Goal: Task Accomplishment & Management: Manage account settings

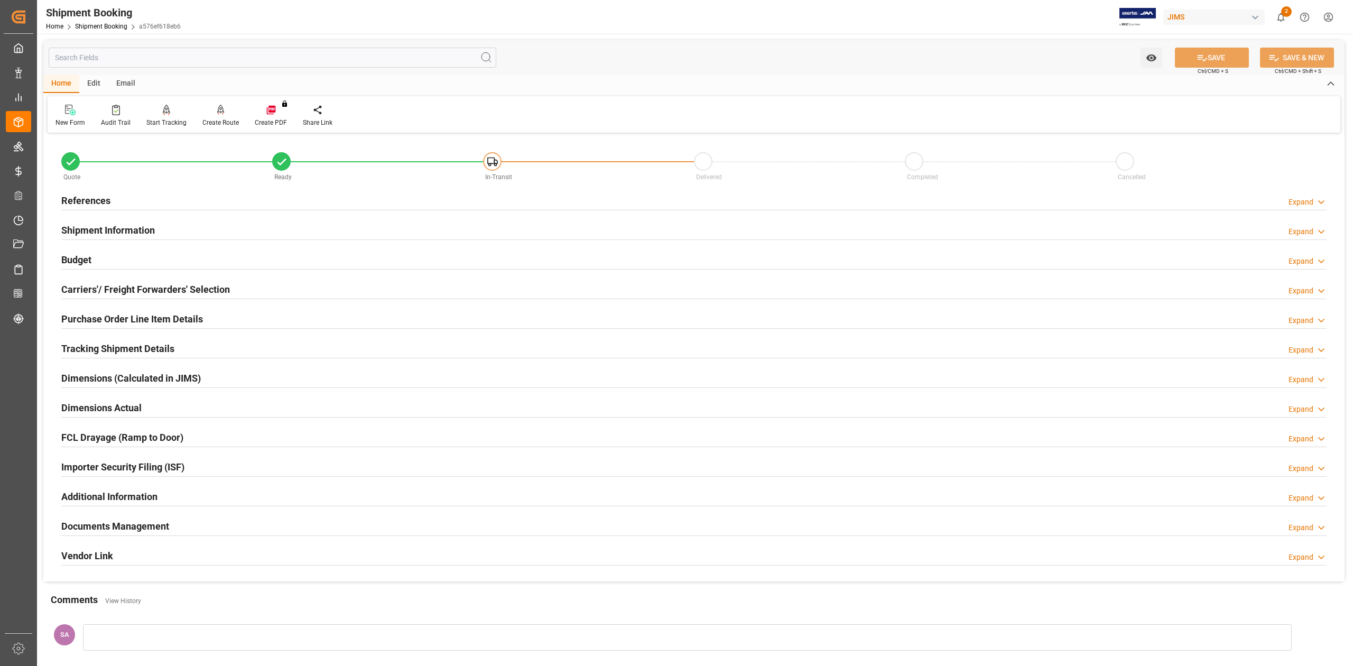
click at [102, 199] on h2 "References" at bounding box center [85, 200] width 49 height 14
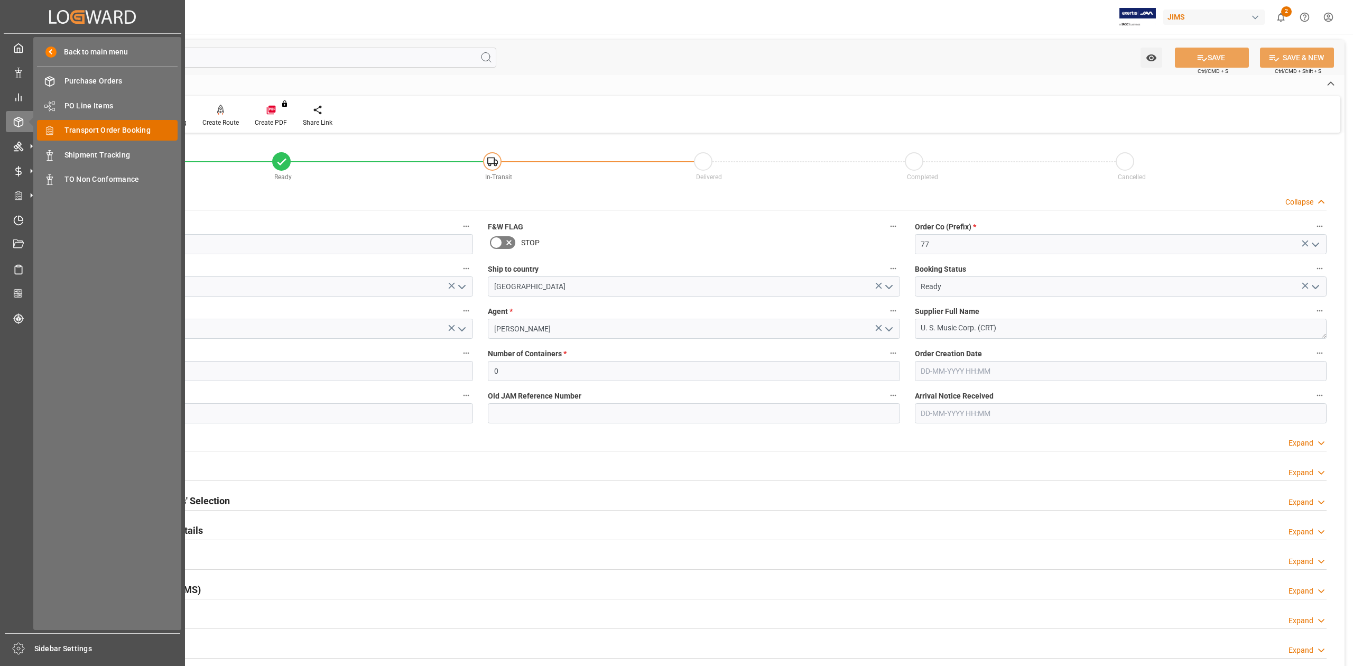
click at [104, 131] on span "Transport Order Booking" at bounding box center [121, 130] width 114 height 11
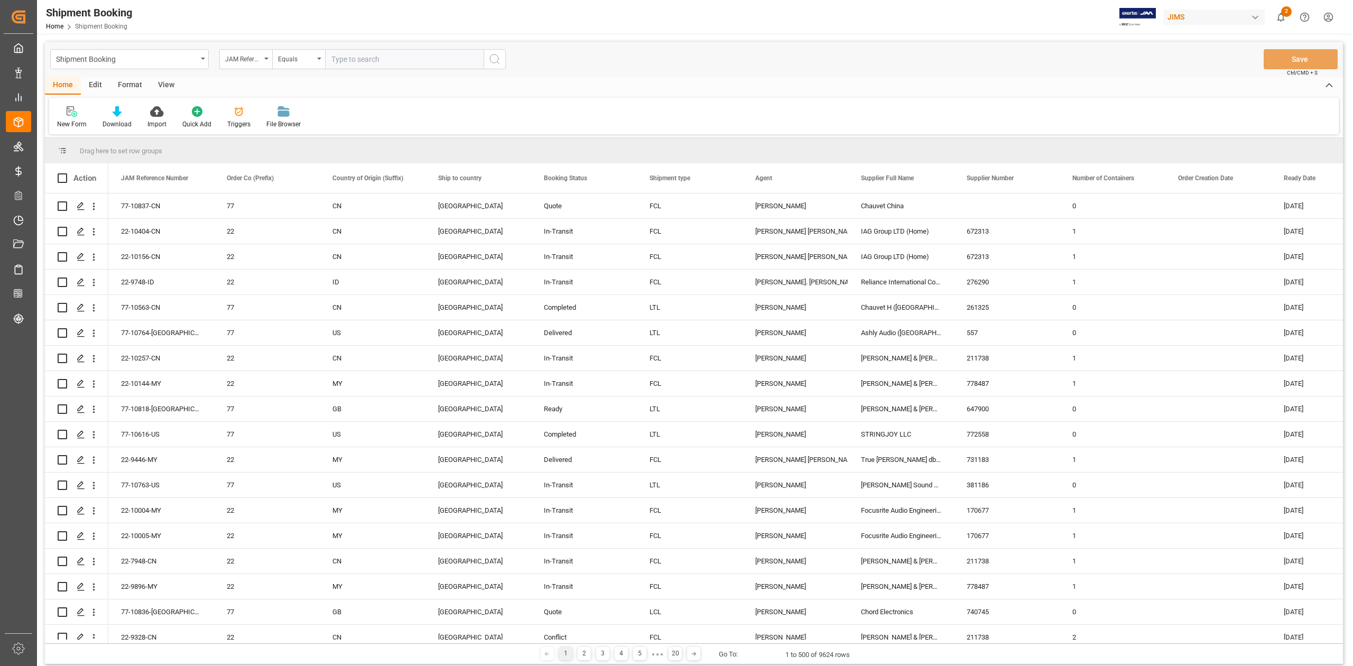
click at [395, 63] on input "text" at bounding box center [404, 59] width 159 height 20
paste input "77-10539-DE"
type input "77-10539-DE"
click at [500, 58] on icon "search button" at bounding box center [494, 59] width 13 height 13
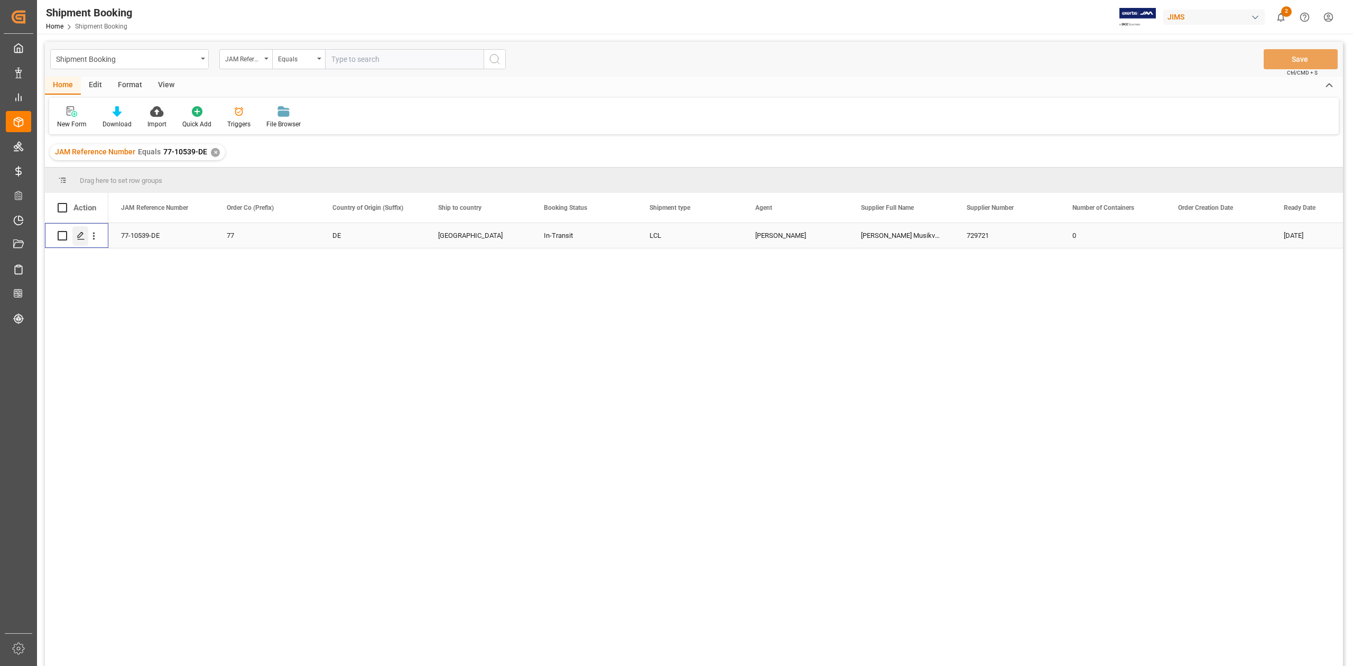
click at [81, 240] on div "Press SPACE to select this row." at bounding box center [80, 236] width 16 height 20
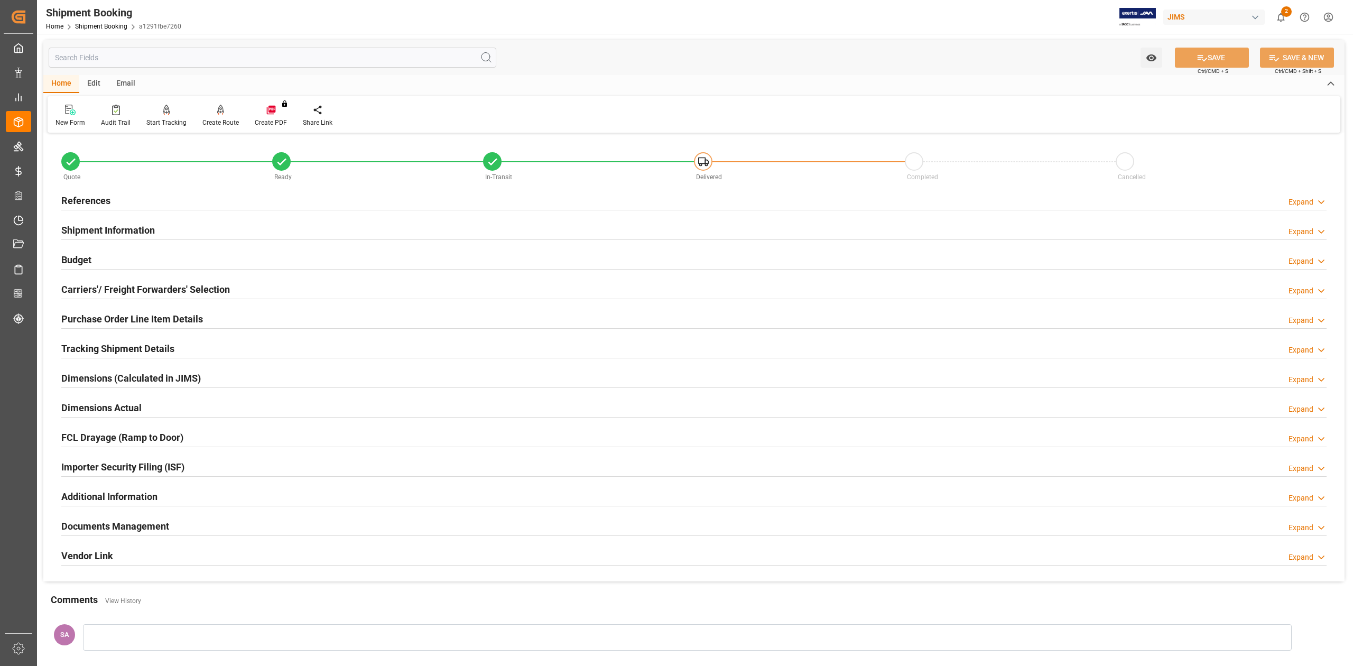
click at [90, 197] on h2 "References" at bounding box center [85, 200] width 49 height 14
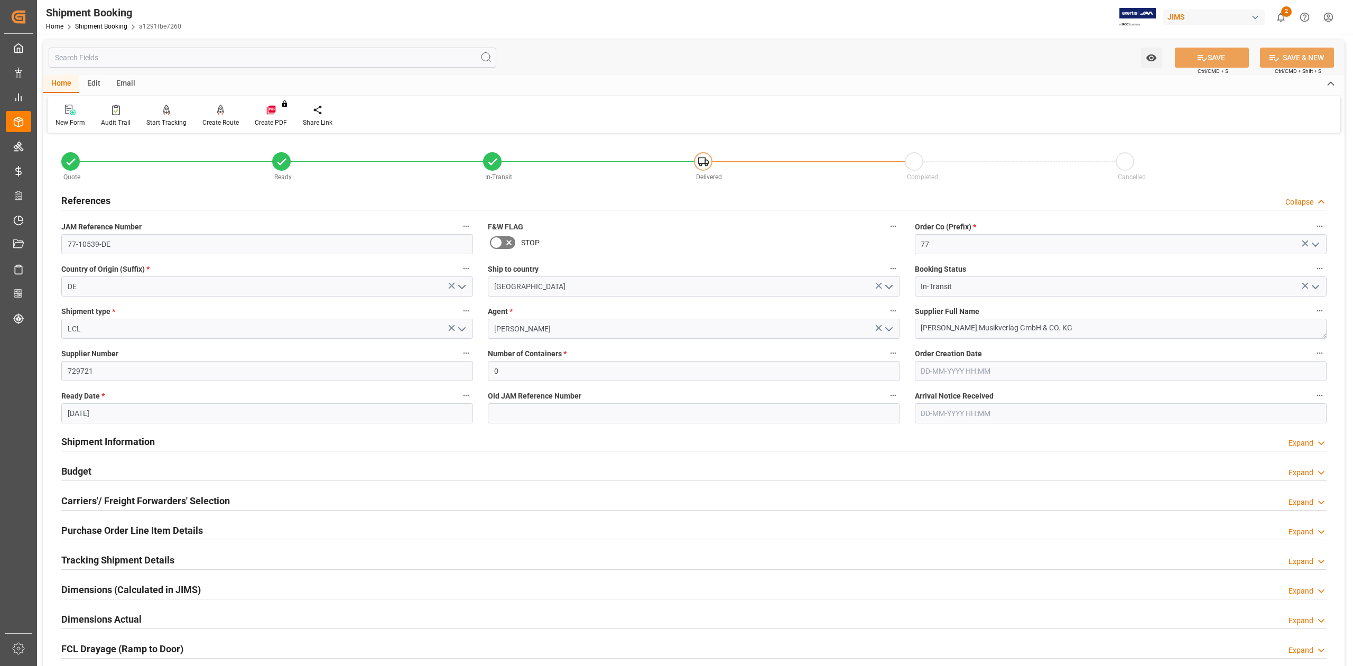
click at [91, 197] on h2 "References" at bounding box center [85, 200] width 49 height 14
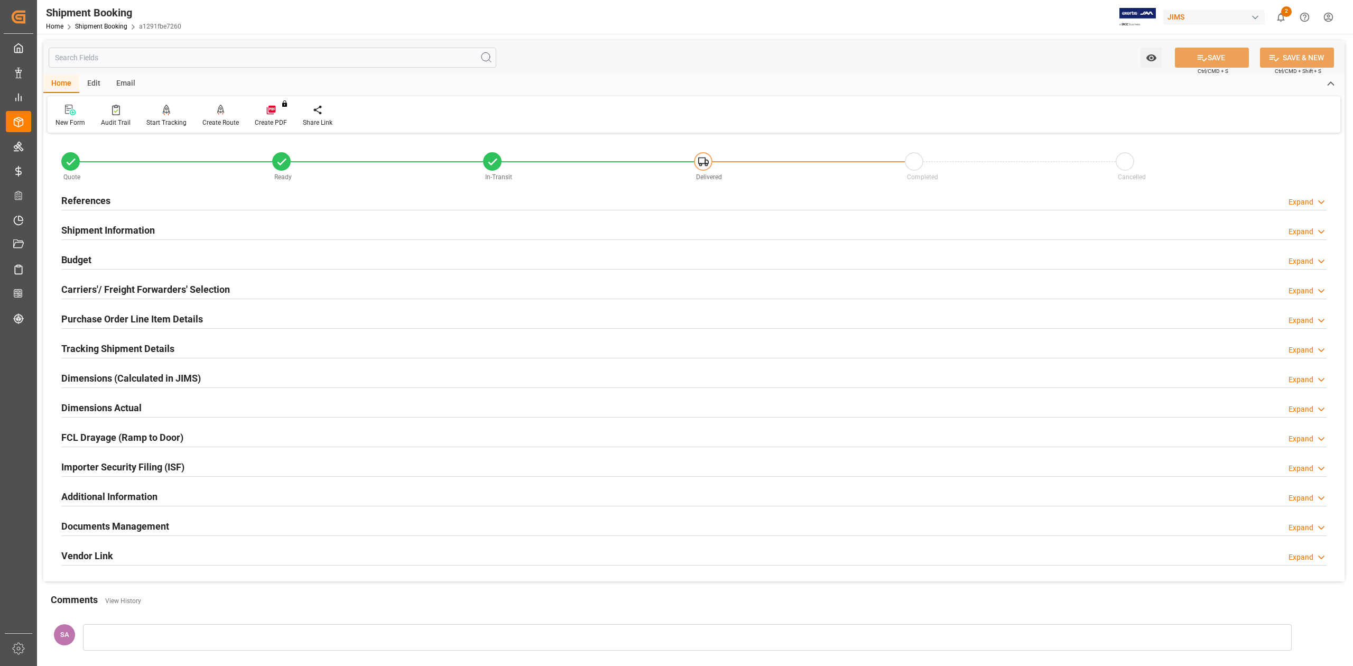
click at [107, 408] on h2 "Dimensions Actual" at bounding box center [101, 408] width 80 height 14
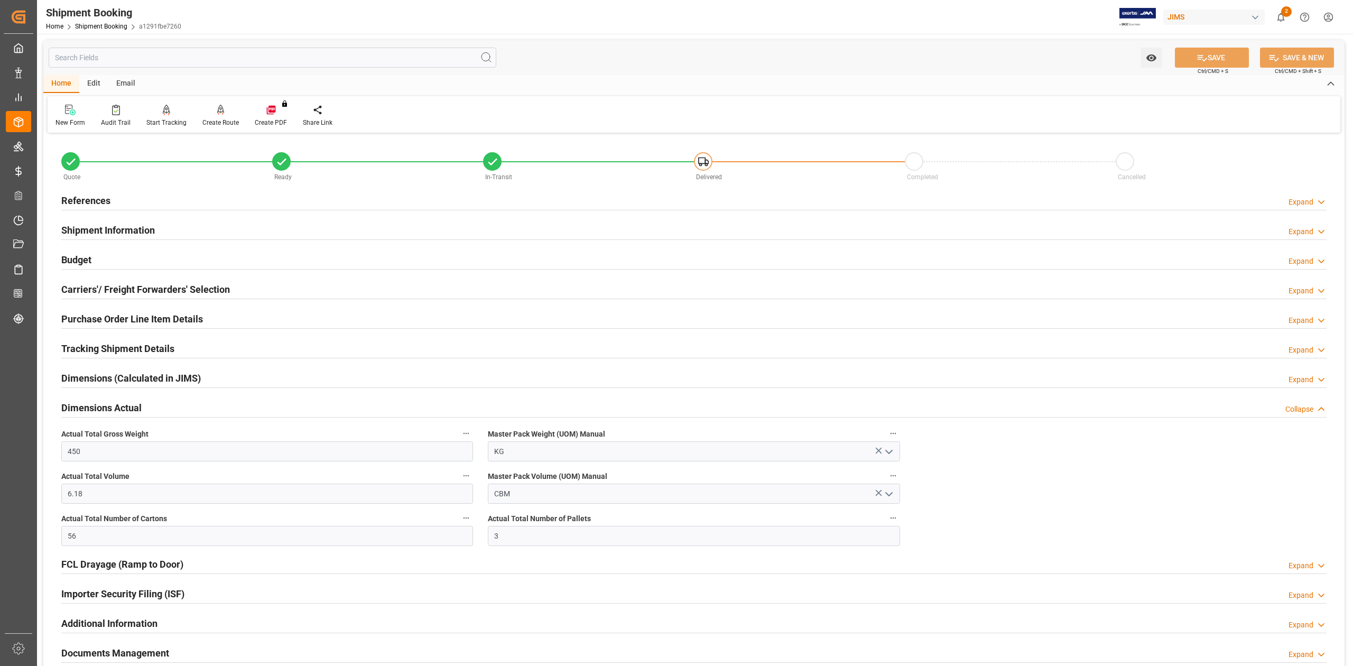
drag, startPoint x: 91, startPoint y: 201, endPoint x: 132, endPoint y: 227, distance: 48.1
click at [91, 201] on h2 "References" at bounding box center [85, 200] width 49 height 14
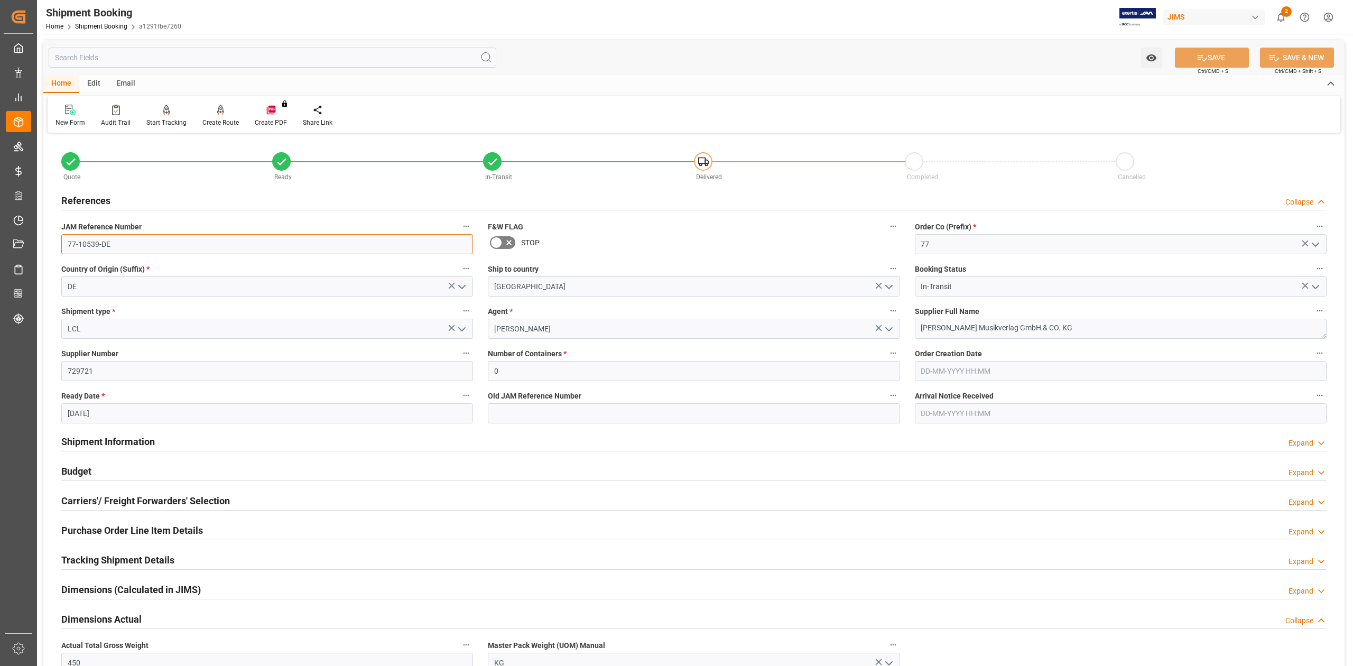
click at [128, 236] on input "77-10539-DE" at bounding box center [267, 244] width 412 height 20
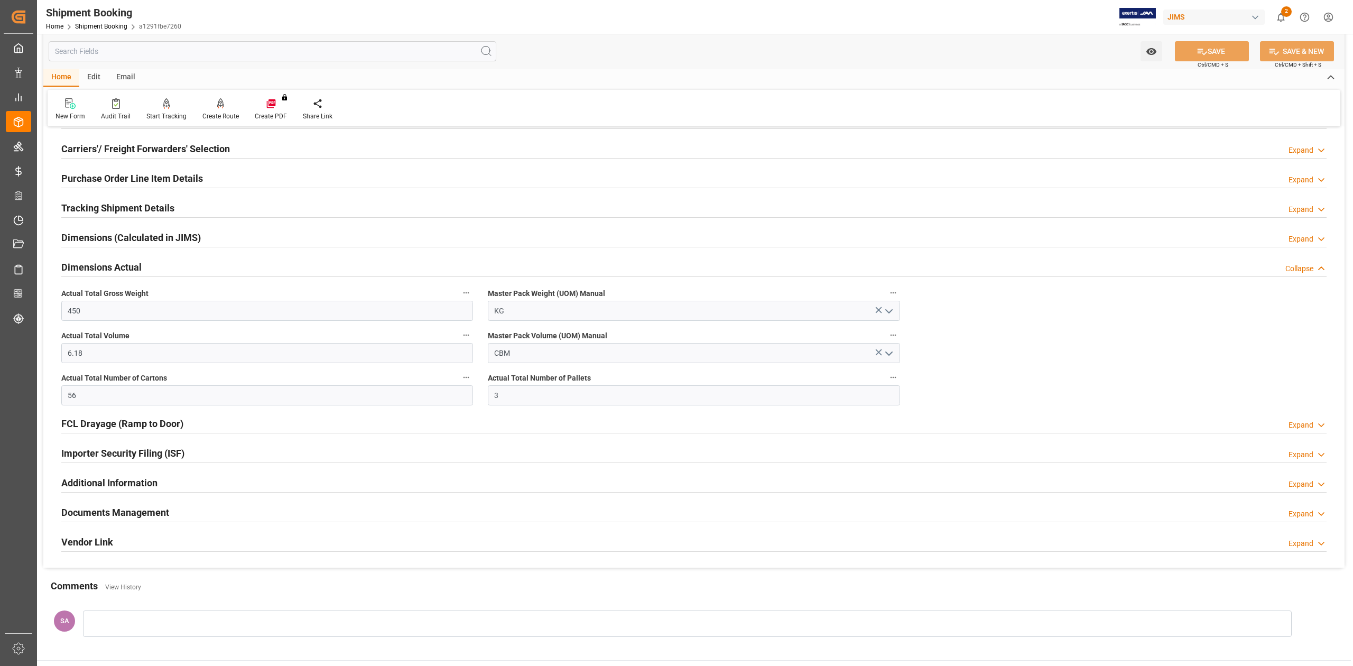
scroll to position [468, 0]
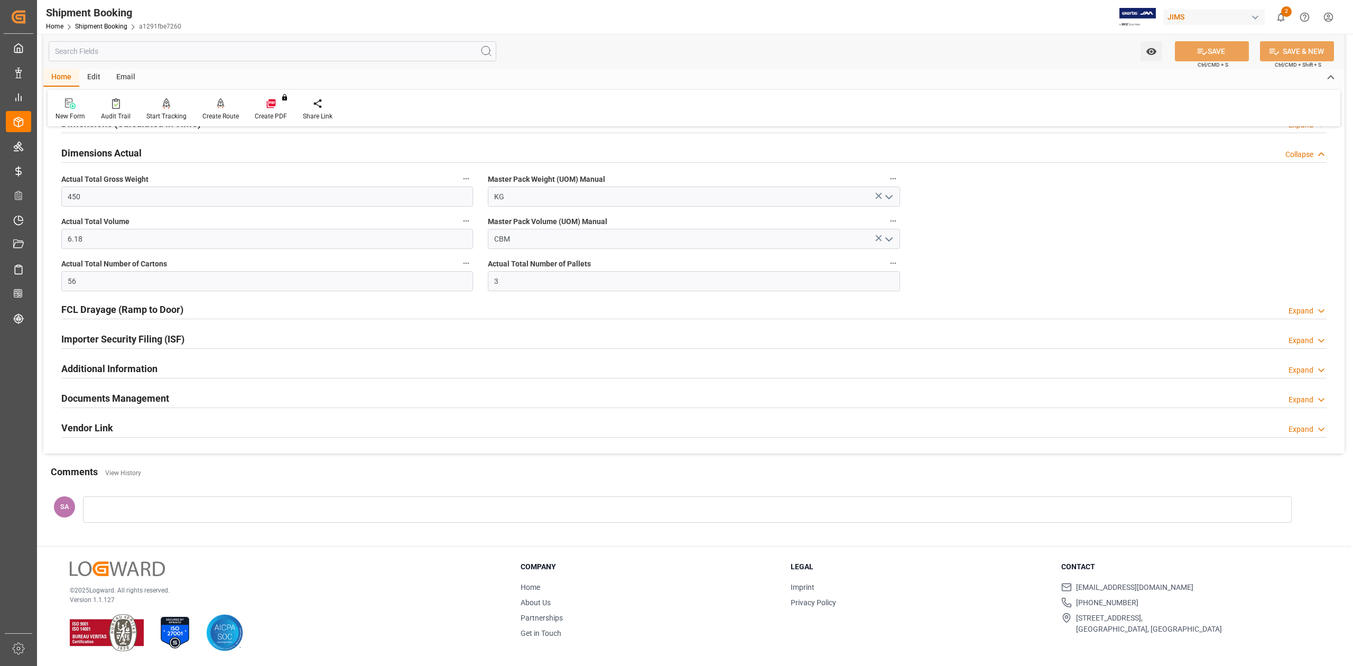
drag, startPoint x: 130, startPoint y: 402, endPoint x: 140, endPoint y: 400, distance: 10.3
click at [130, 402] on h2 "Documents Management" at bounding box center [115, 398] width 108 height 14
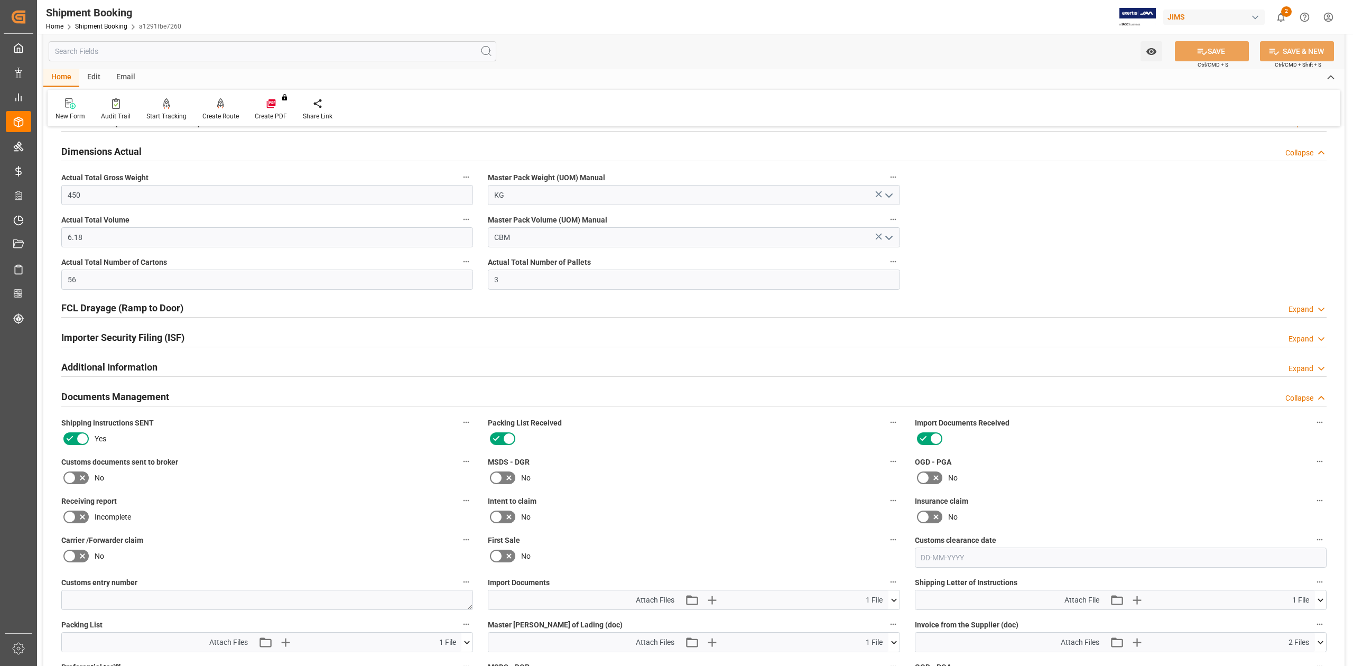
click at [75, 475] on icon at bounding box center [69, 477] width 13 height 13
click at [0, 0] on input "checkbox" at bounding box center [0, 0] width 0 height 0
click at [1213, 56] on button "SAVE" at bounding box center [1212, 51] width 74 height 20
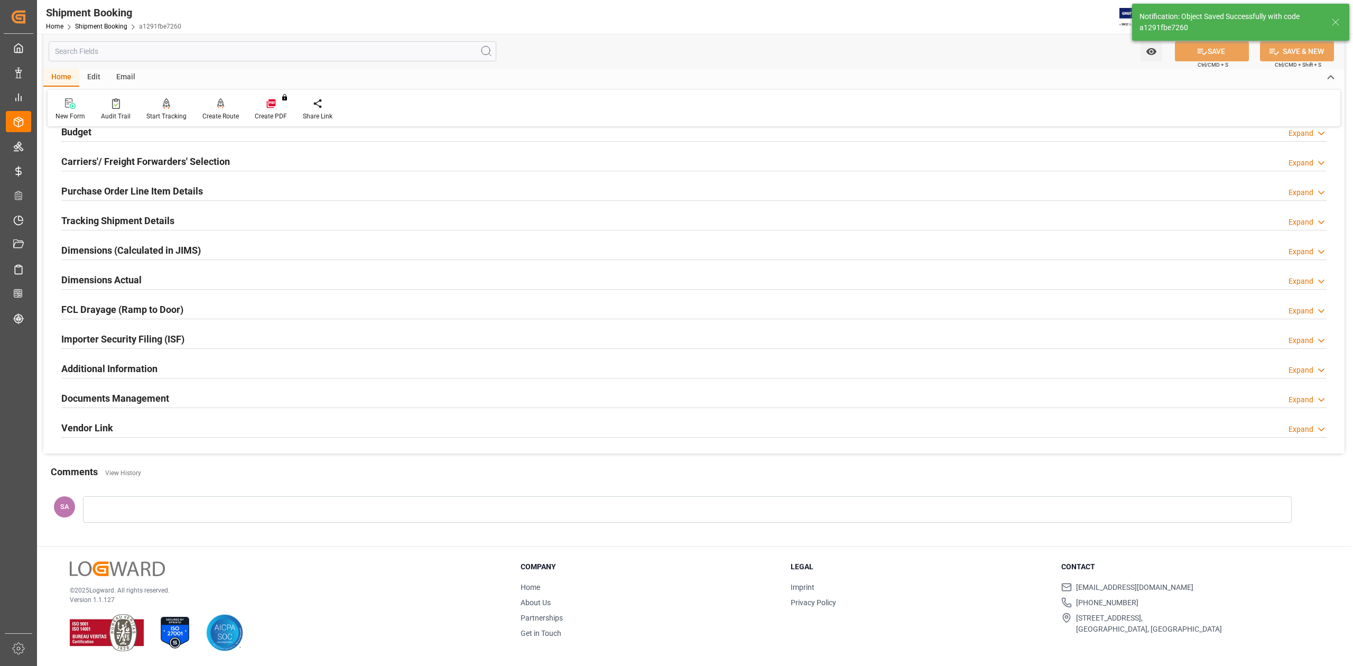
scroll to position [130, 0]
click at [157, 402] on h2 "Documents Management" at bounding box center [115, 398] width 108 height 14
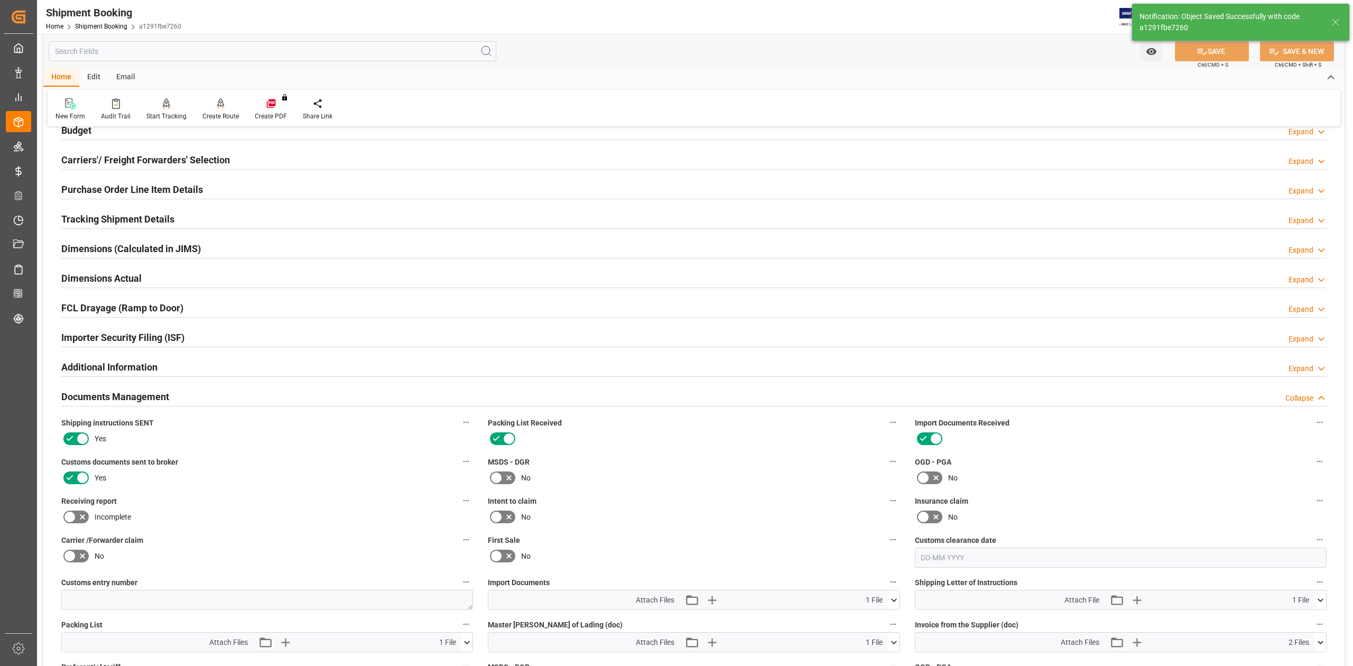
scroll to position [256, 0]
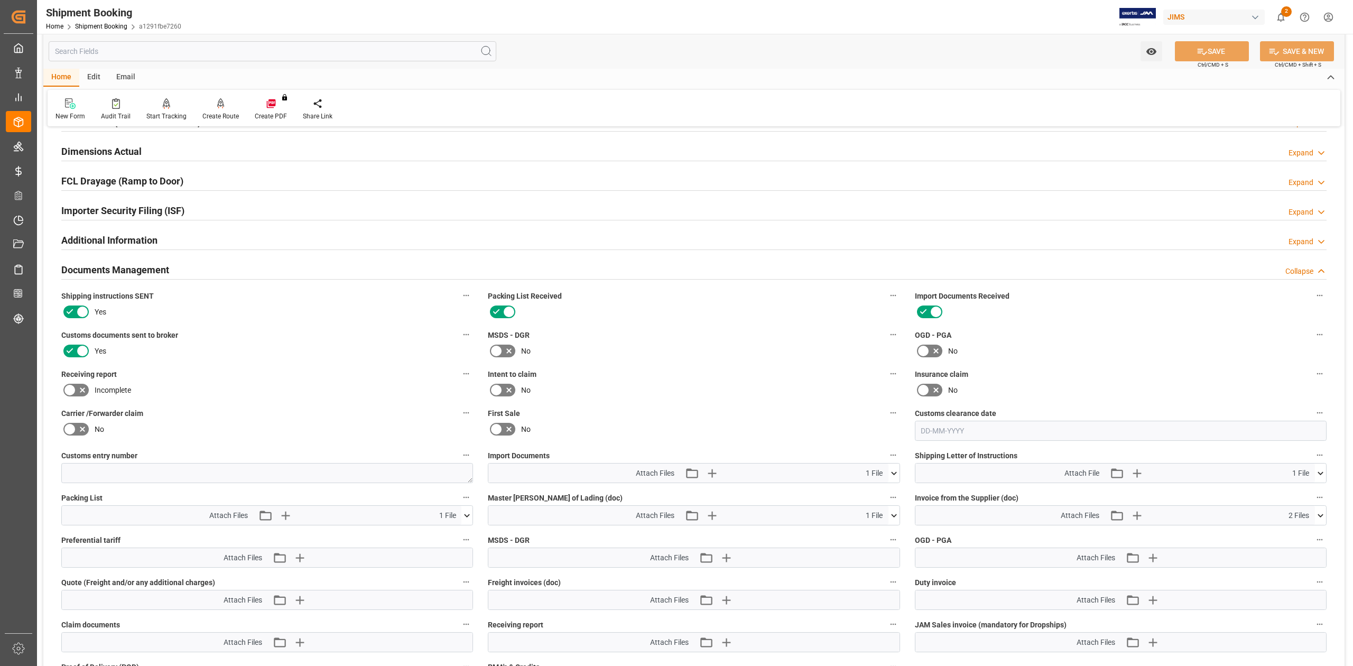
click at [894, 474] on icon at bounding box center [894, 473] width 11 height 11
click at [895, 512] on icon at bounding box center [894, 515] width 11 height 11
click at [713, 470] on icon "button" at bounding box center [712, 473] width 10 height 10
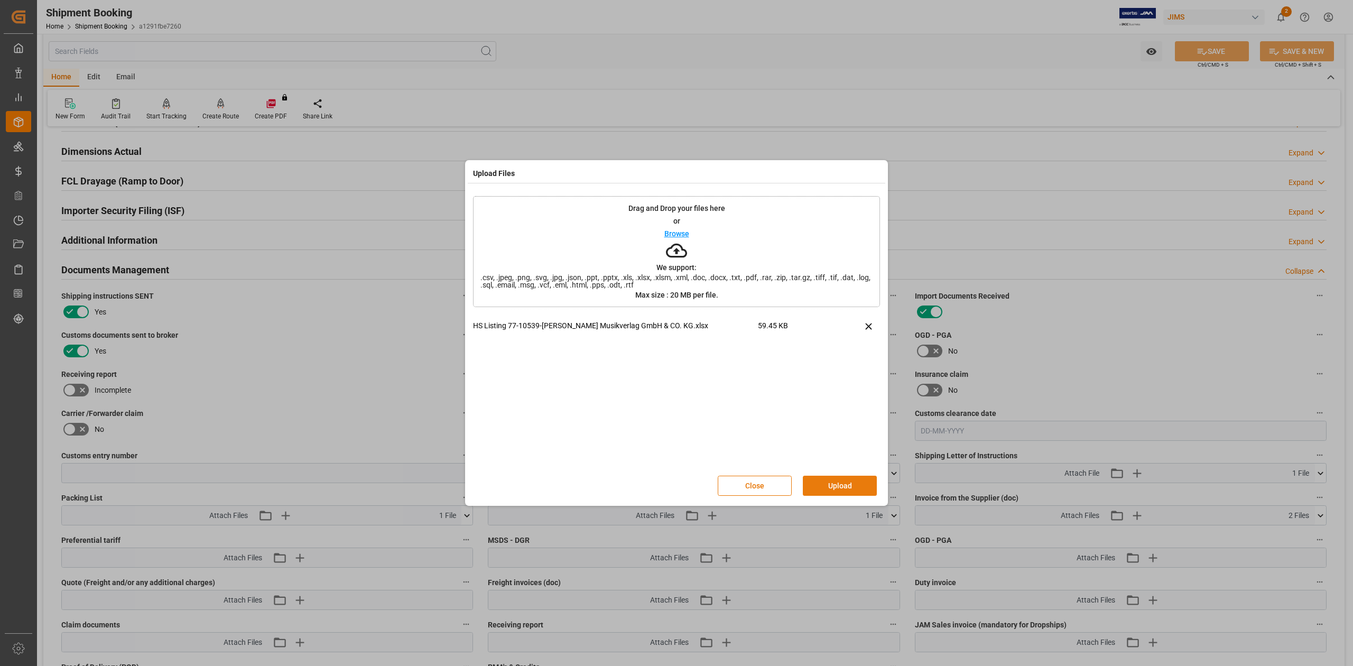
click at [849, 486] on button "Upload" at bounding box center [840, 486] width 74 height 20
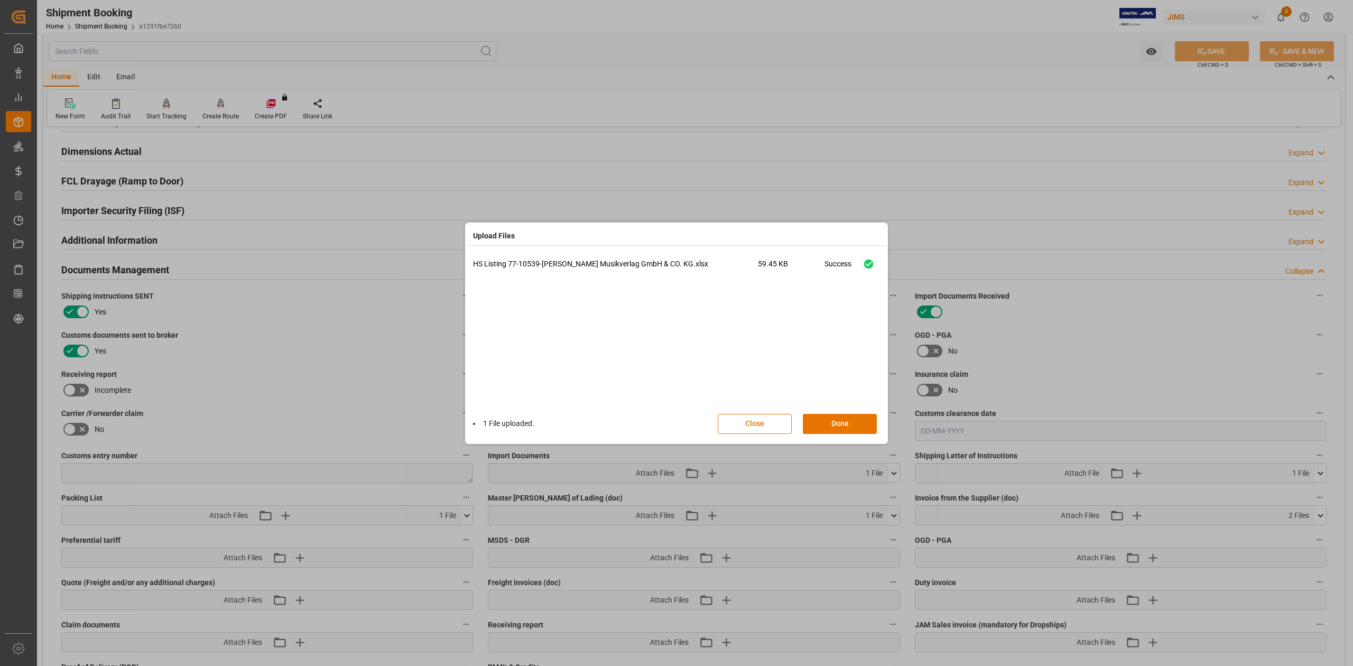
click at [843, 419] on button "Done" at bounding box center [840, 424] width 74 height 20
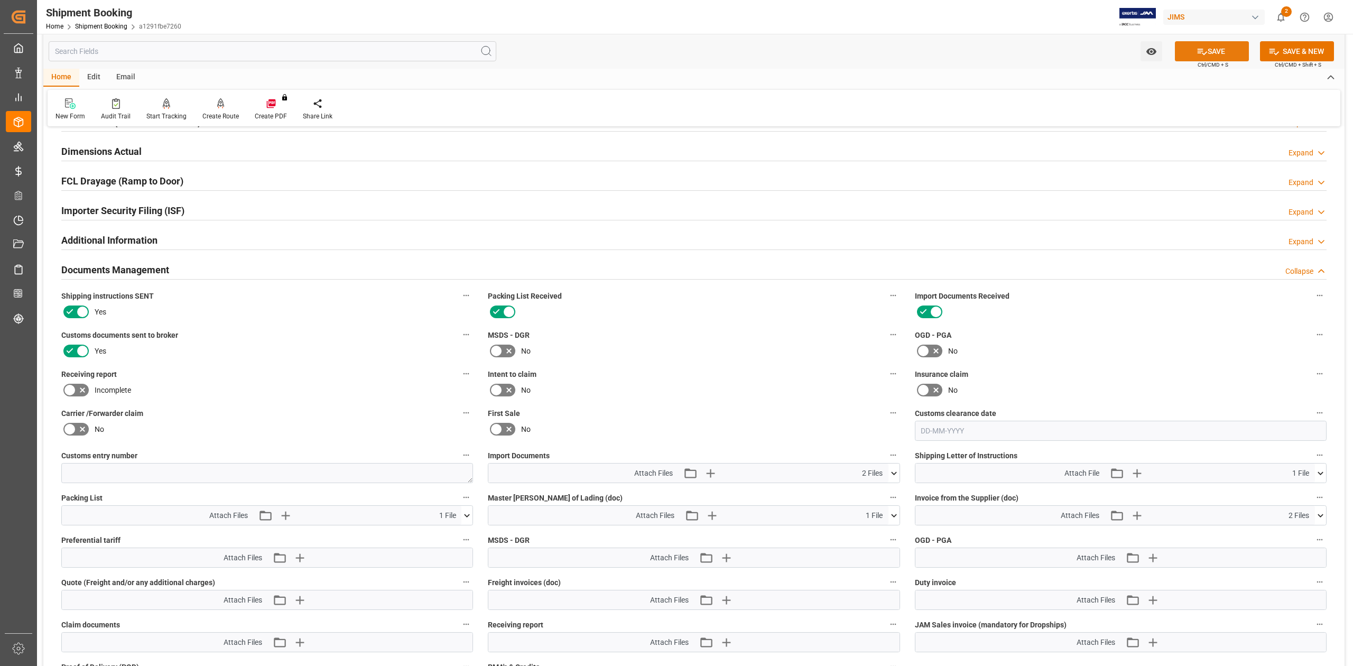
click at [1229, 49] on button "SAVE" at bounding box center [1212, 51] width 74 height 20
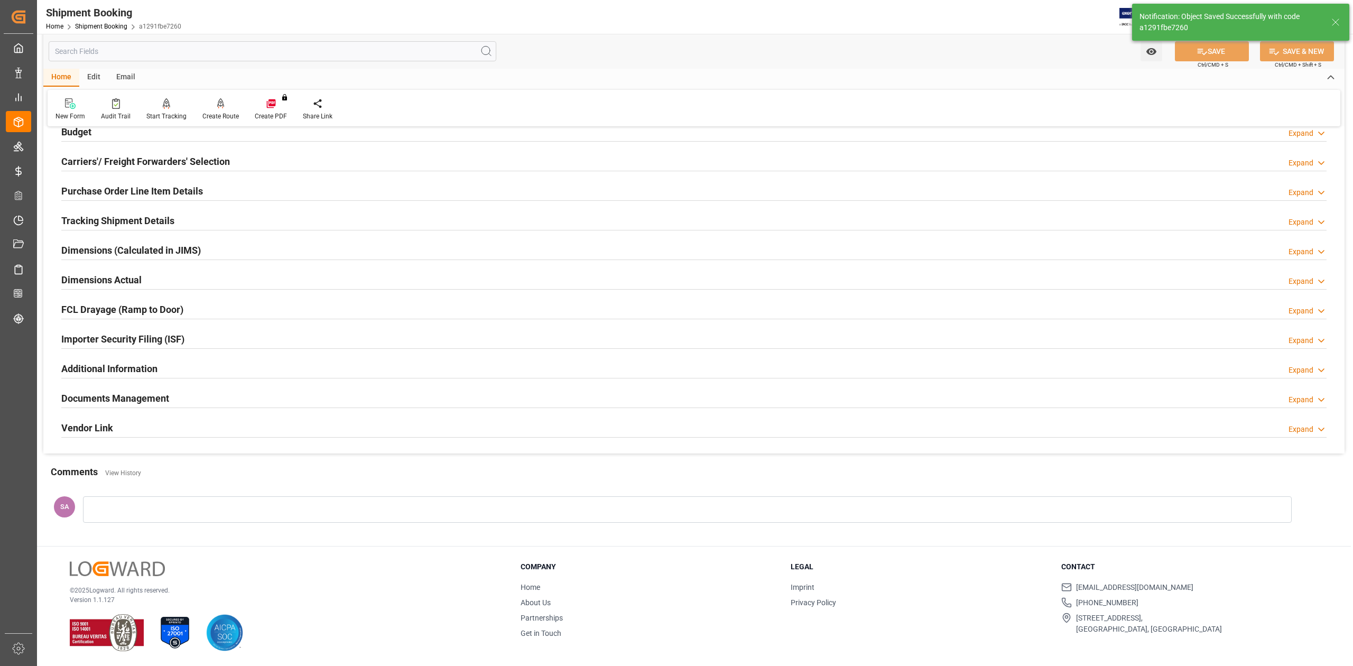
scroll to position [130, 0]
drag, startPoint x: 155, startPoint y: 402, endPoint x: 183, endPoint y: 402, distance: 27.5
click at [155, 402] on h2 "Documents Management" at bounding box center [115, 398] width 108 height 14
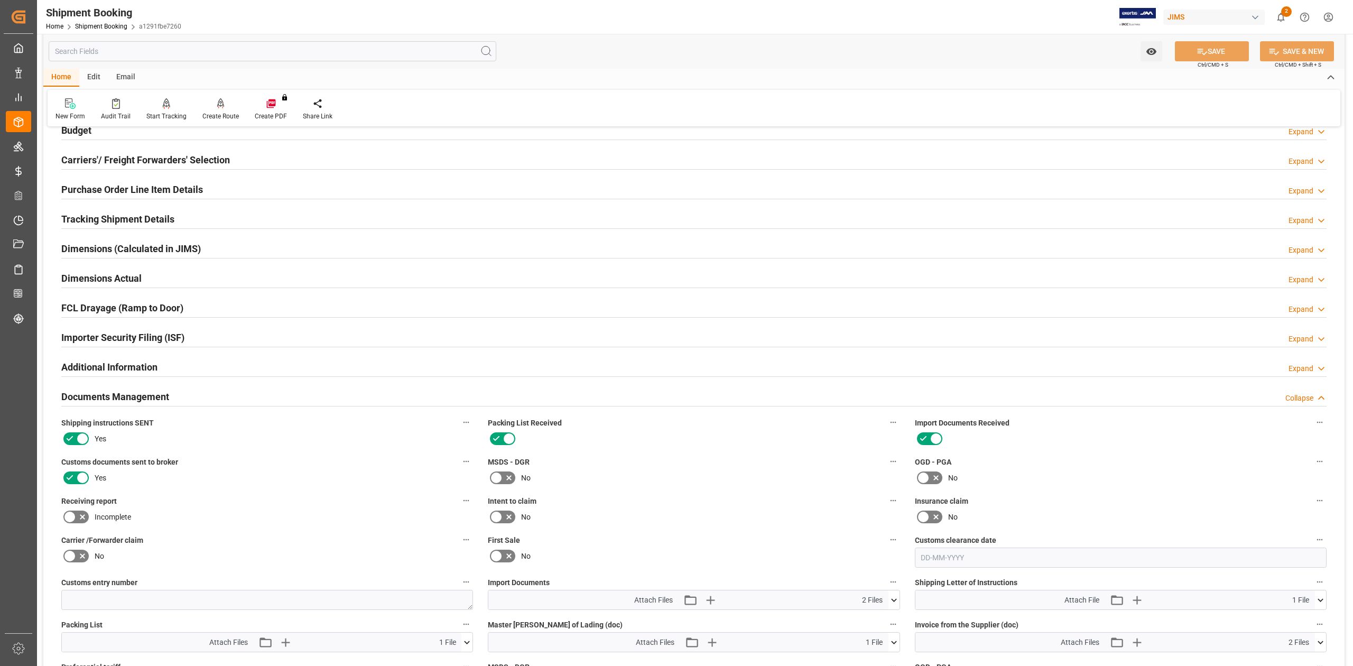
scroll to position [256, 0]
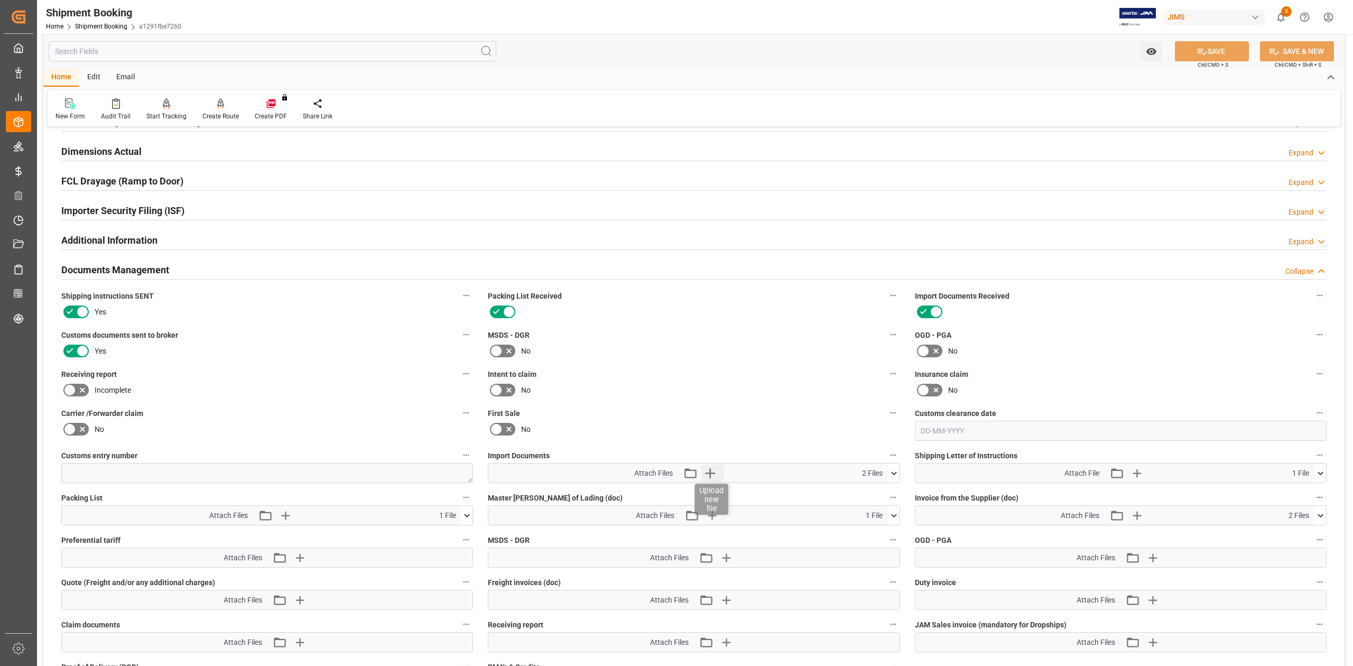
click at [711, 476] on icon "button" at bounding box center [709, 473] width 17 height 17
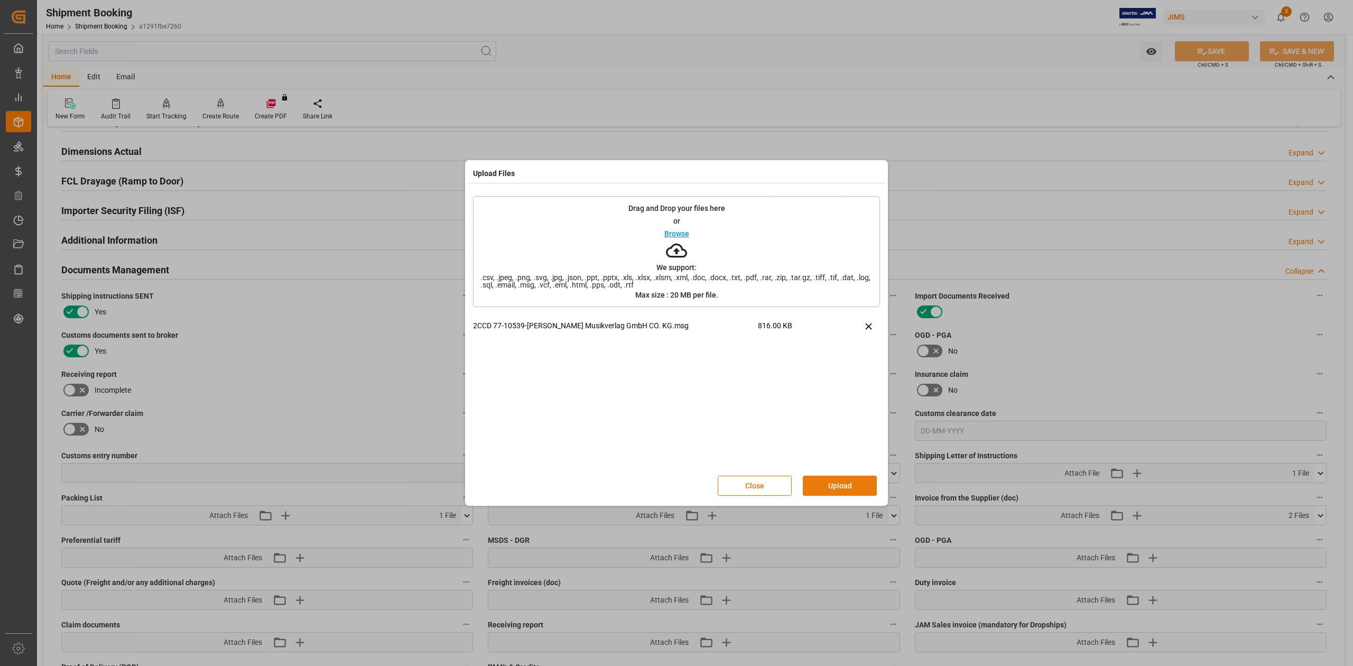
click at [838, 485] on button "Upload" at bounding box center [840, 486] width 74 height 20
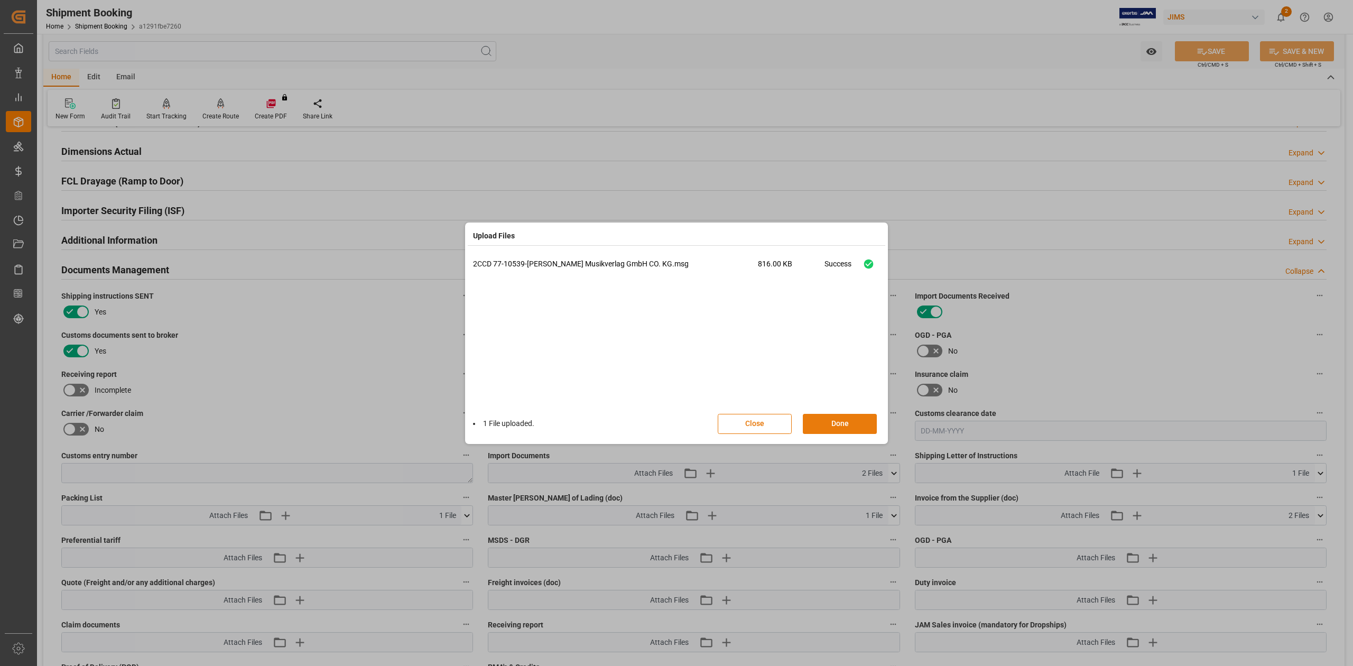
click at [842, 423] on button "Done" at bounding box center [840, 424] width 74 height 20
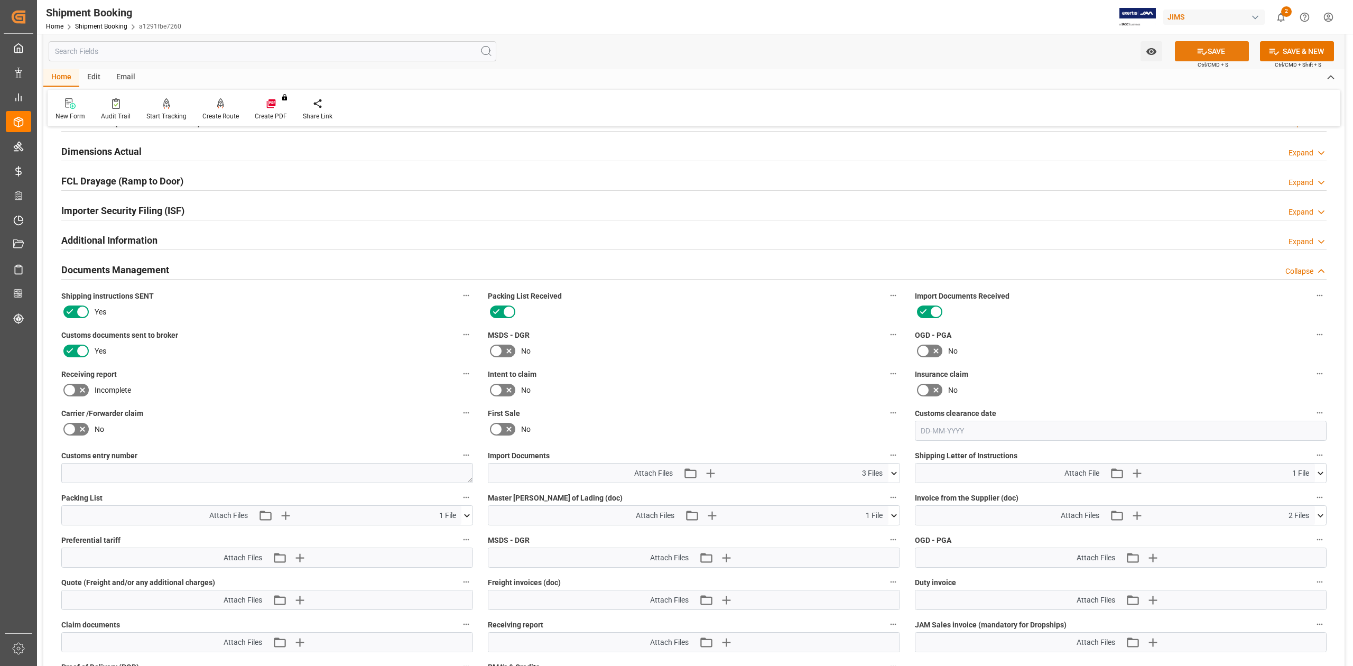
click at [1219, 50] on button "SAVE" at bounding box center [1212, 51] width 74 height 20
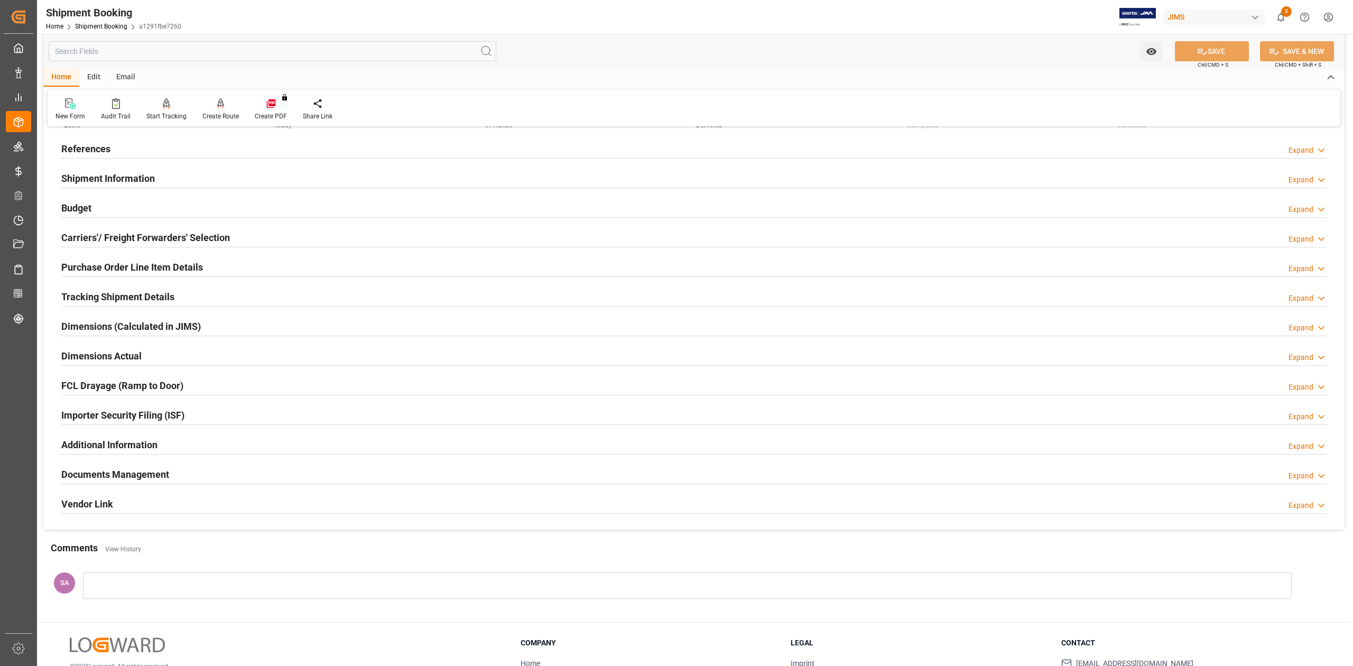
scroll to position [0, 0]
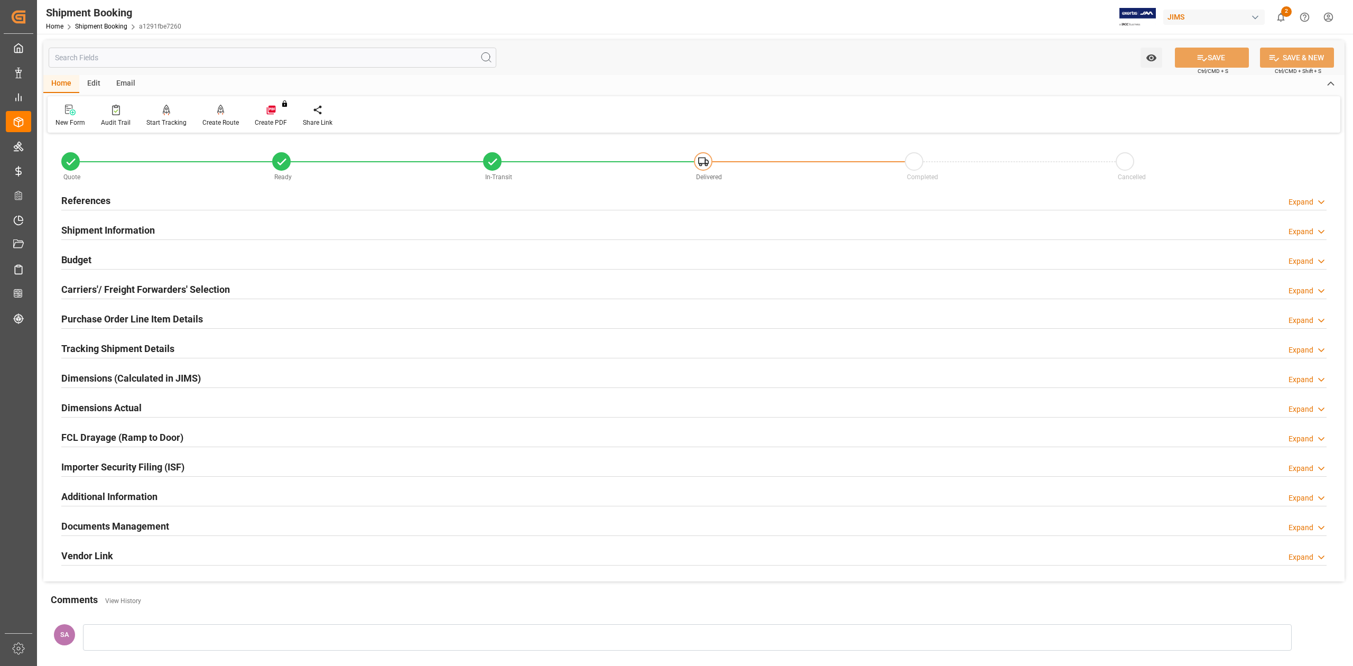
drag, startPoint x: 90, startPoint y: 197, endPoint x: 161, endPoint y: 195, distance: 70.9
click at [90, 197] on h2 "References" at bounding box center [85, 200] width 49 height 14
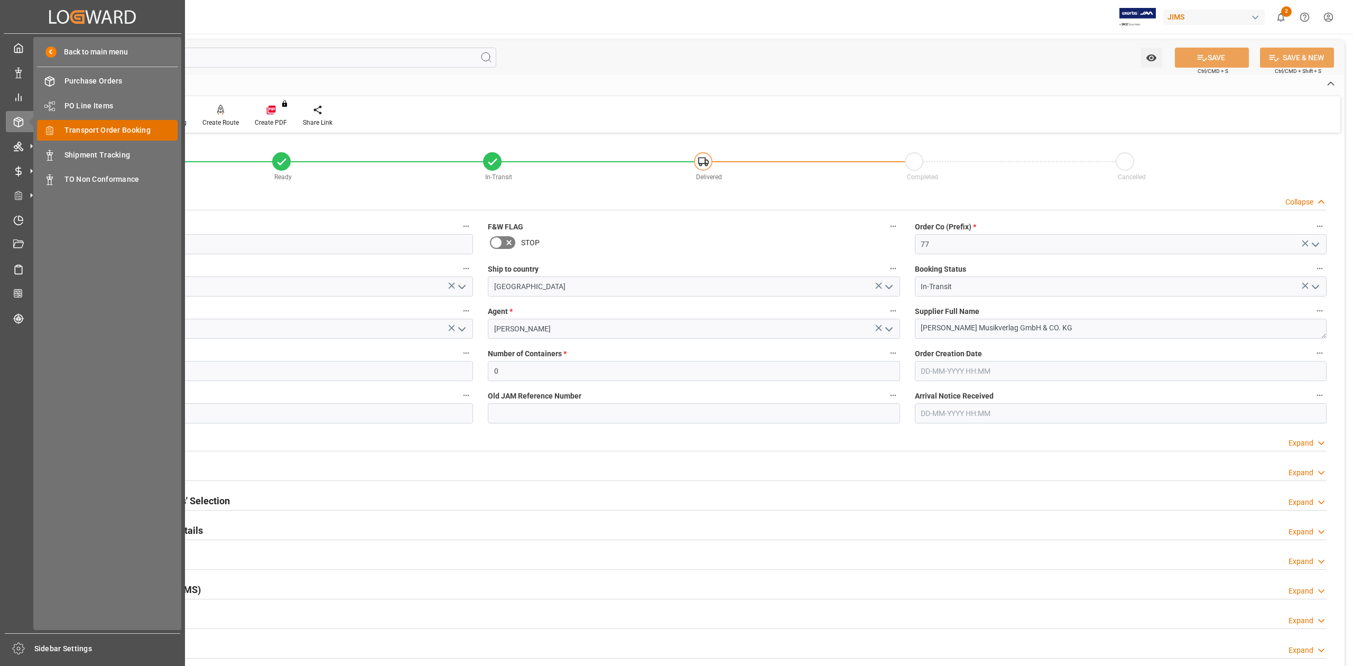
click at [150, 132] on span "Transport Order Booking" at bounding box center [121, 130] width 114 height 11
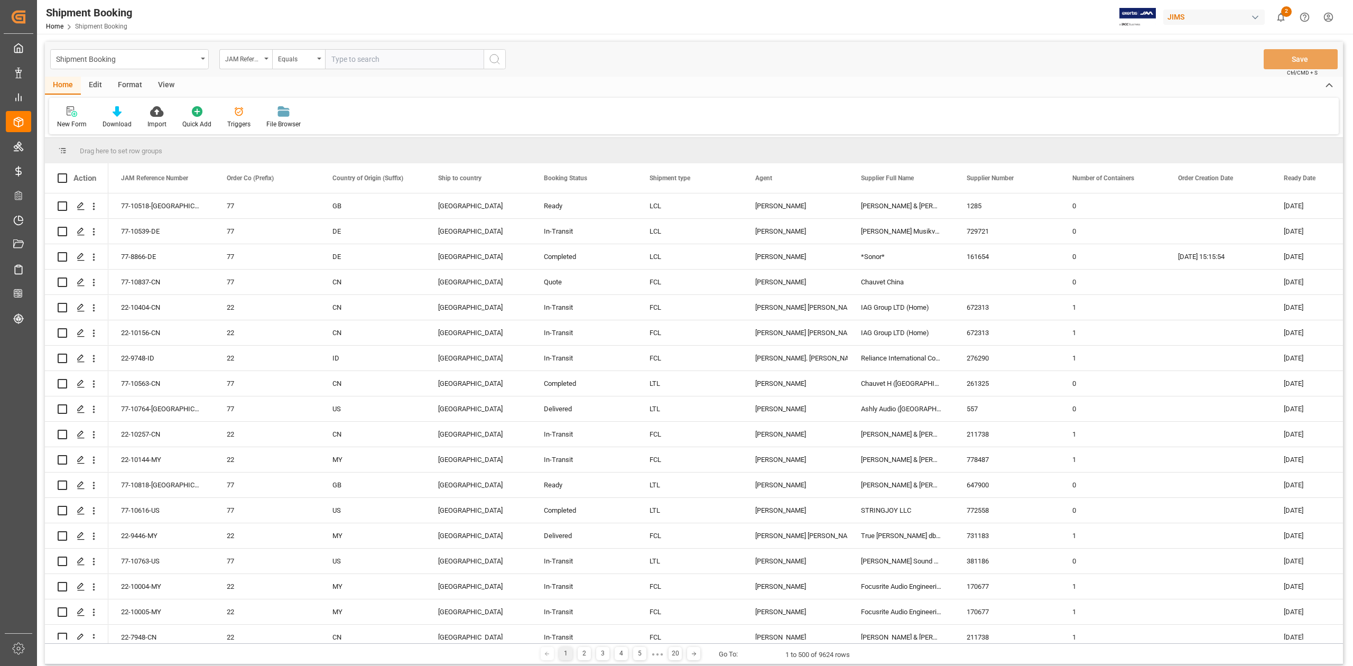
click at [381, 62] on input "text" at bounding box center [404, 59] width 159 height 20
type input "77-7739-CN"
click at [493, 62] on circle "search button" at bounding box center [494, 58] width 8 height 8
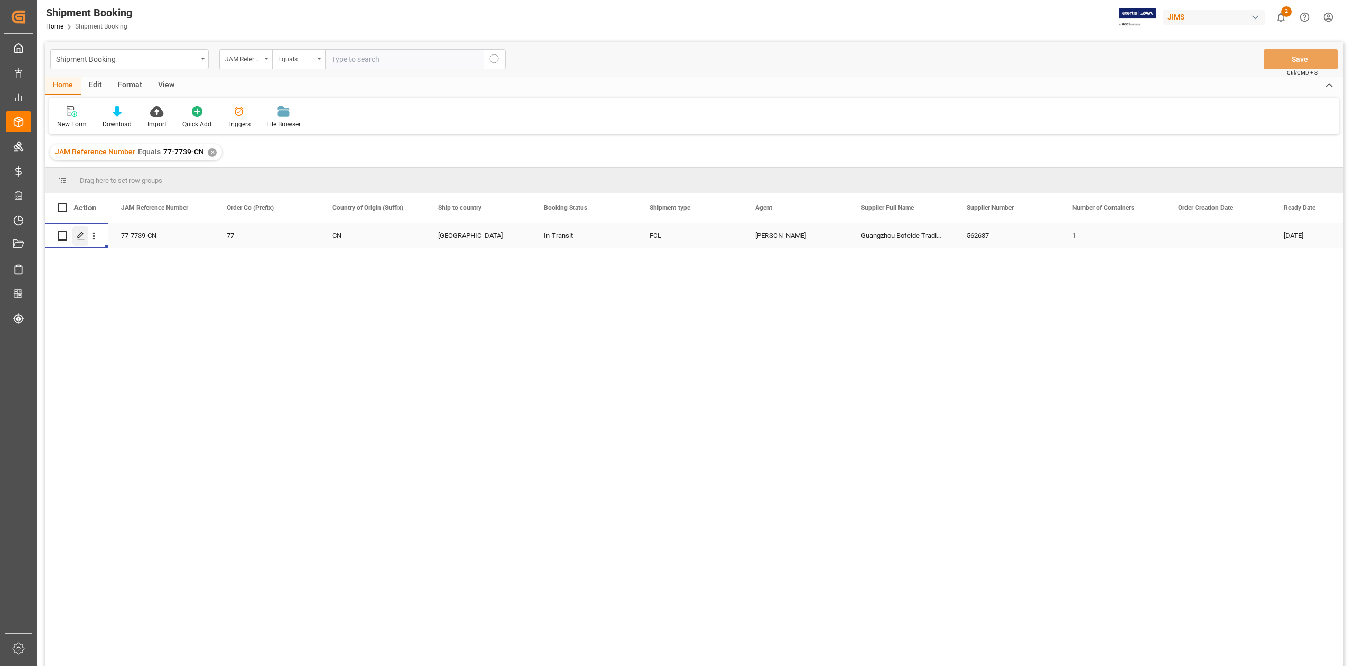
click at [81, 238] on icon "Press SPACE to select this row." at bounding box center [81, 236] width 8 height 8
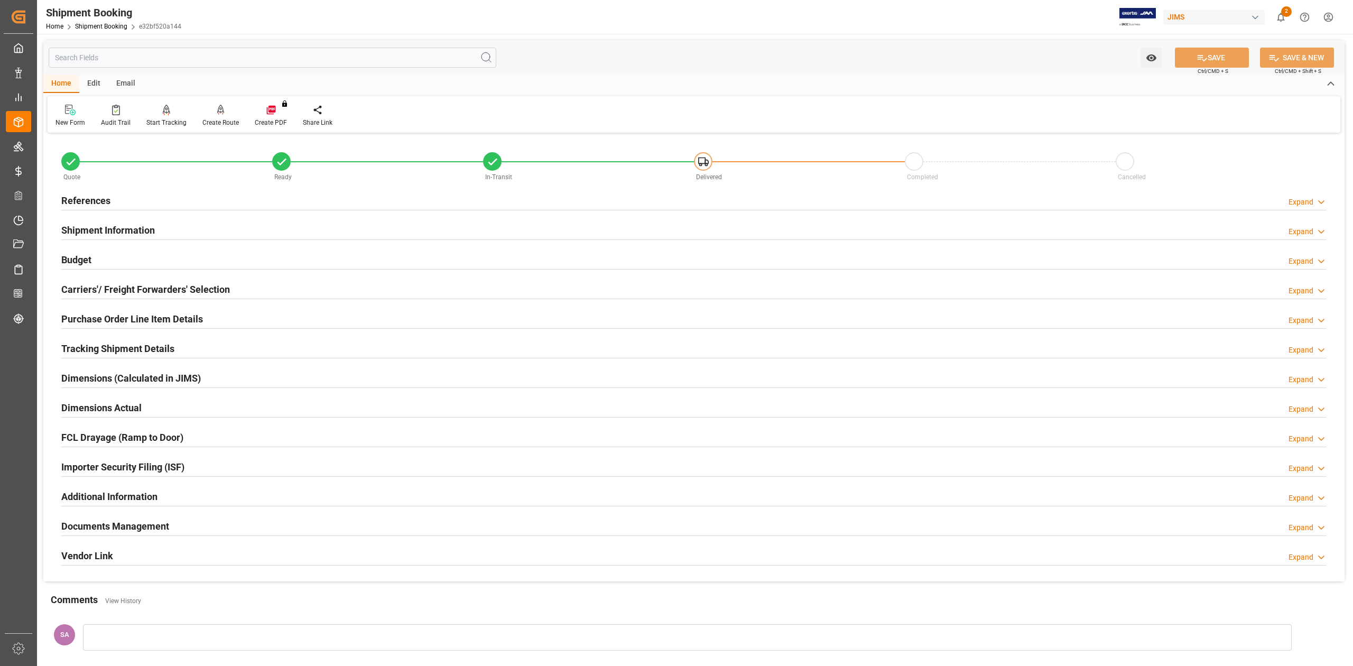
click at [130, 226] on h2 "Shipment Information" at bounding box center [108, 230] width 94 height 14
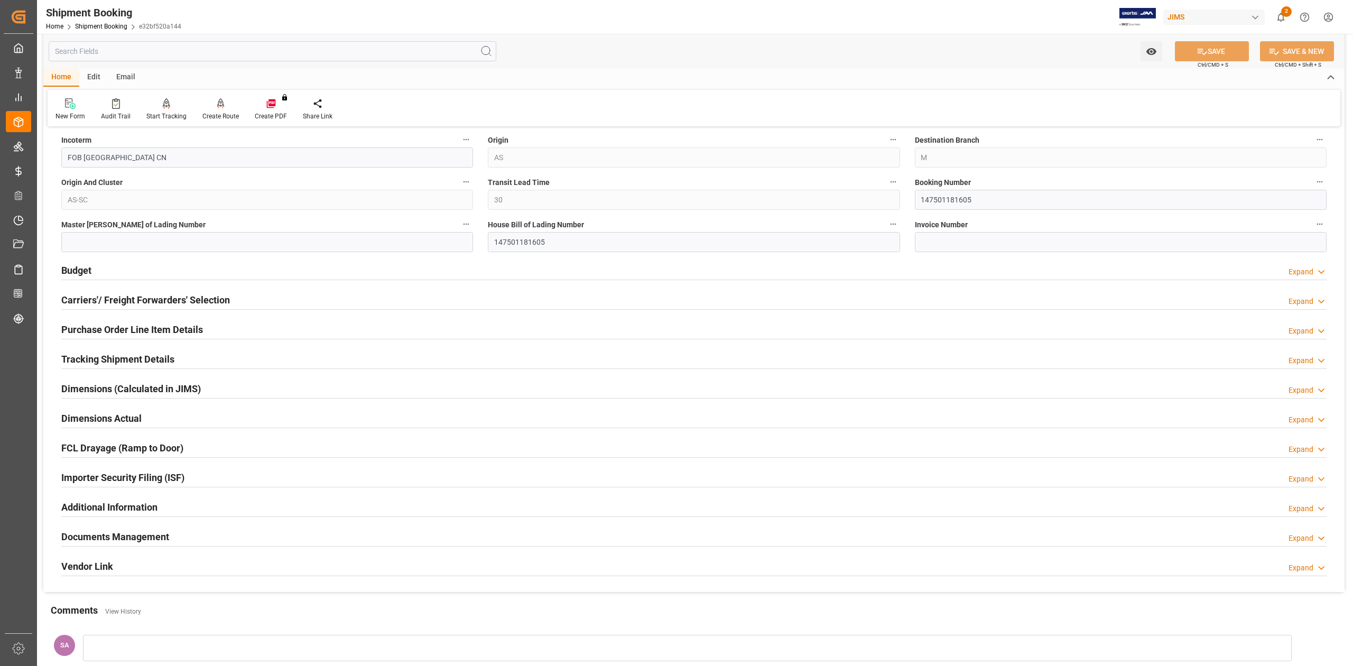
scroll to position [423, 0]
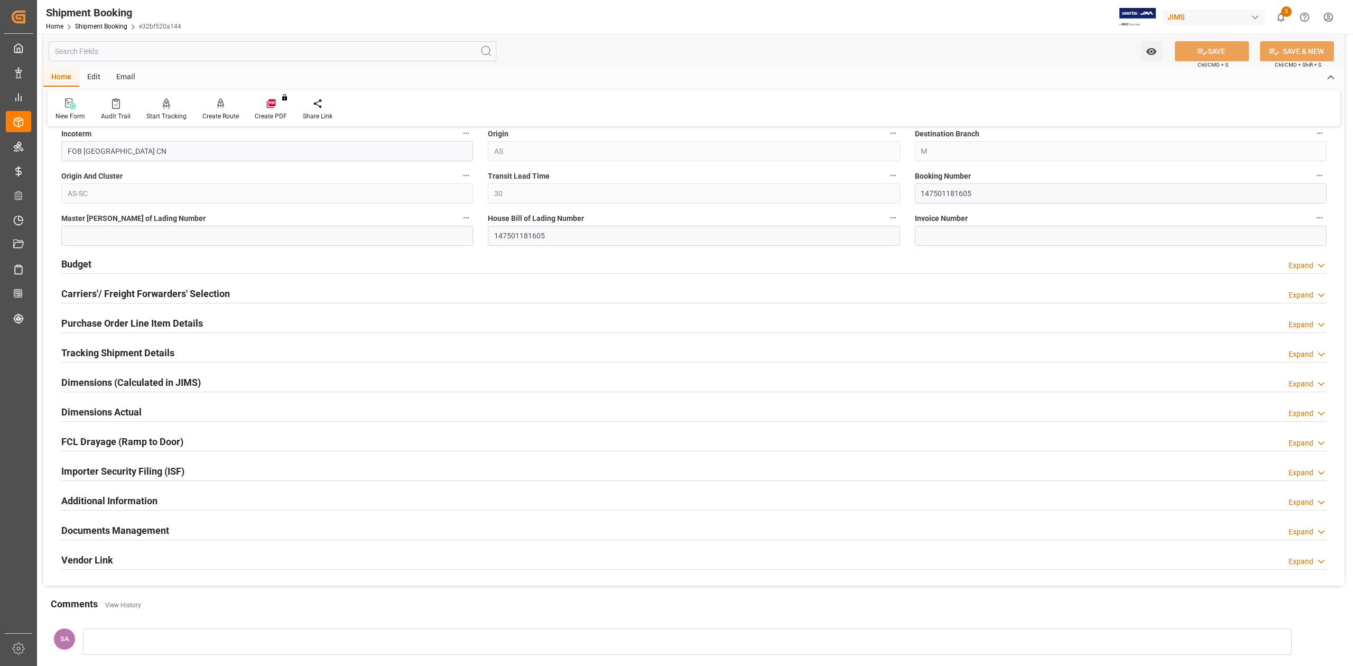
click at [81, 264] on h2 "Budget" at bounding box center [76, 264] width 30 height 14
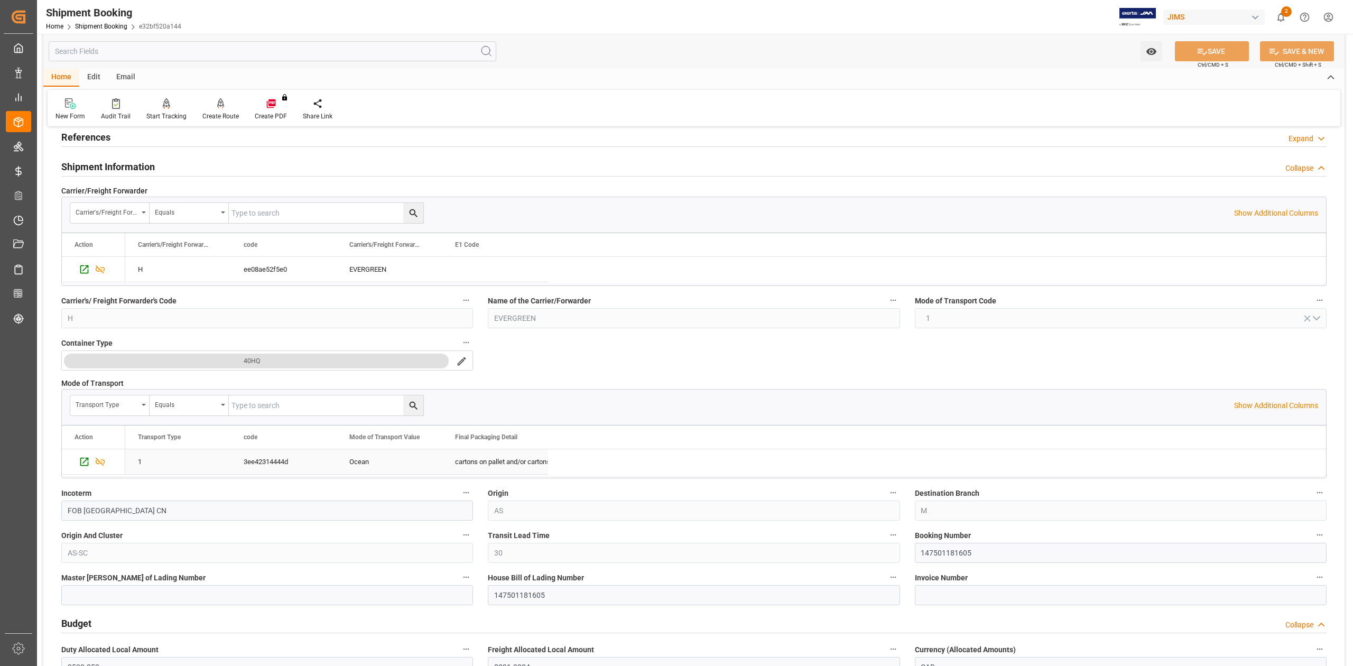
scroll to position [0, 0]
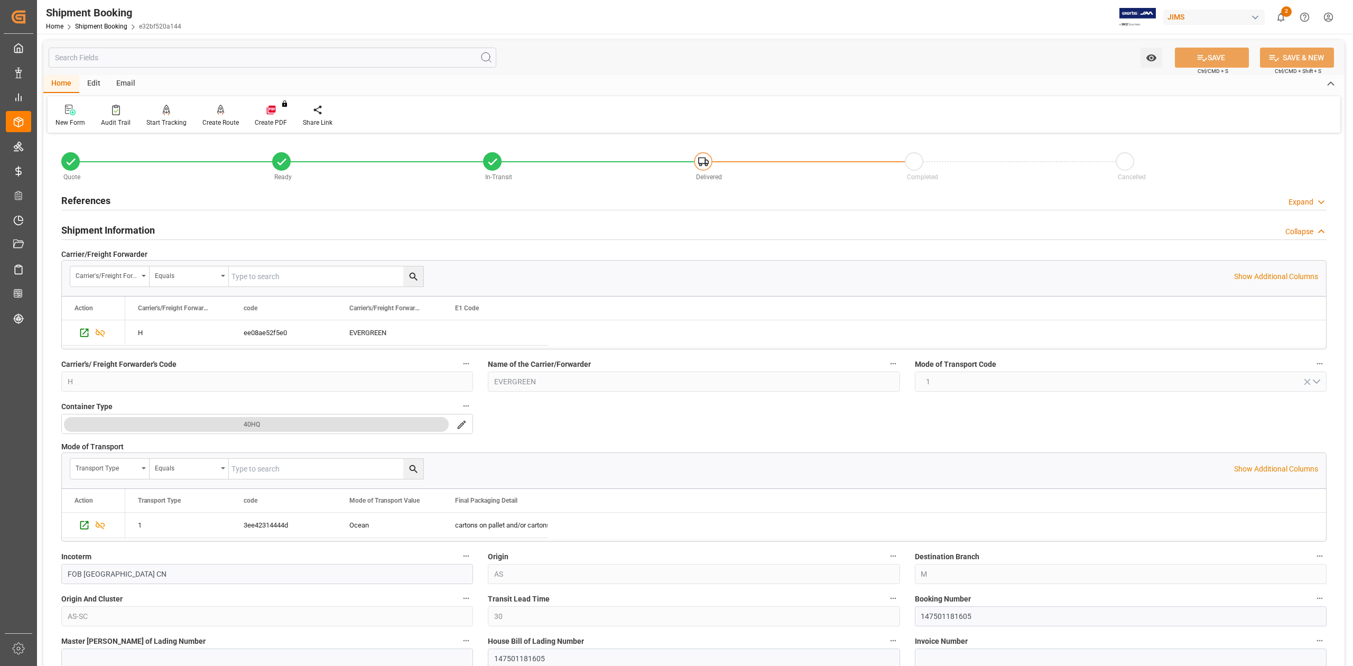
click at [88, 204] on h2 "References" at bounding box center [85, 200] width 49 height 14
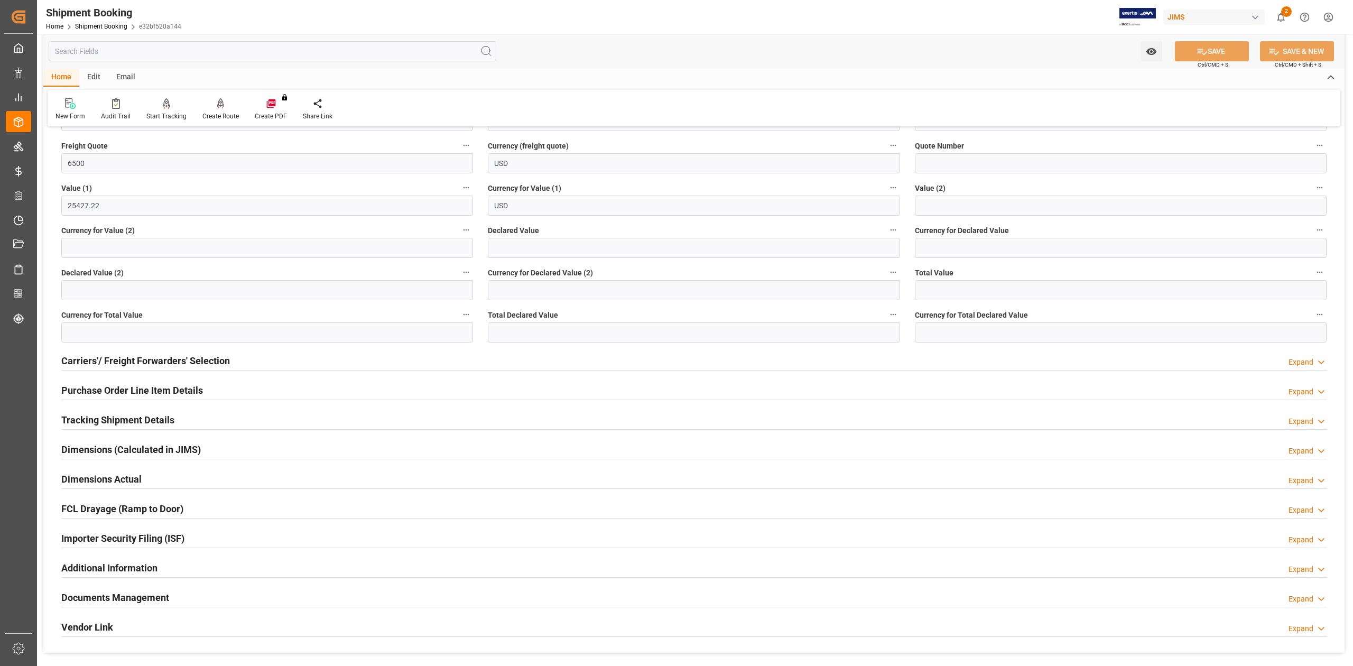
scroll to position [846, 0]
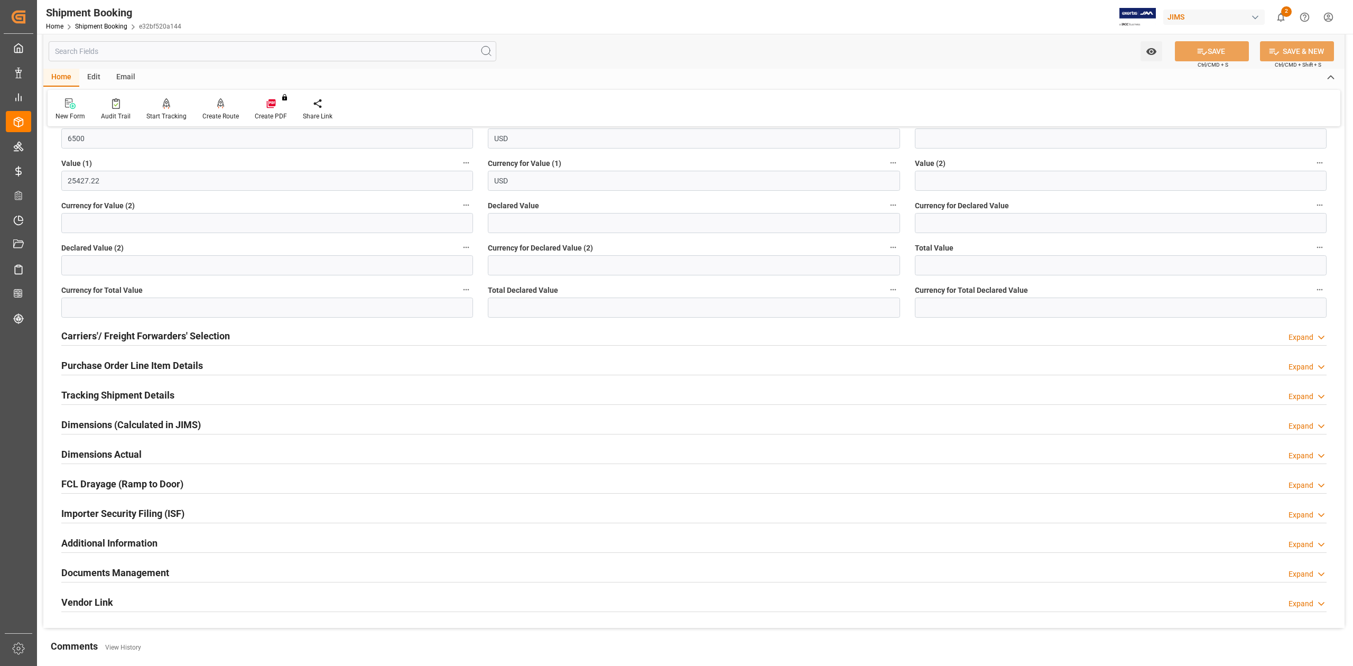
click at [142, 373] on h2 "Purchase Order Line Item Details" at bounding box center [132, 365] width 142 height 14
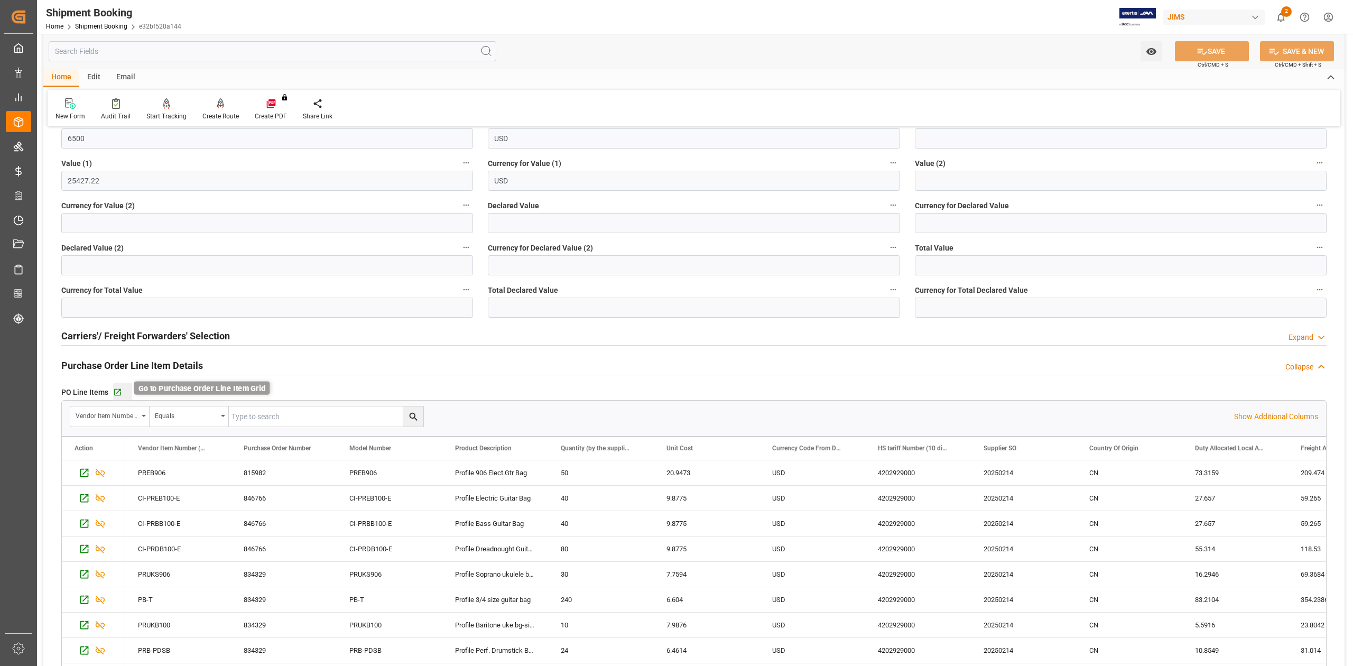
click at [118, 394] on icon "button" at bounding box center [117, 392] width 9 height 9
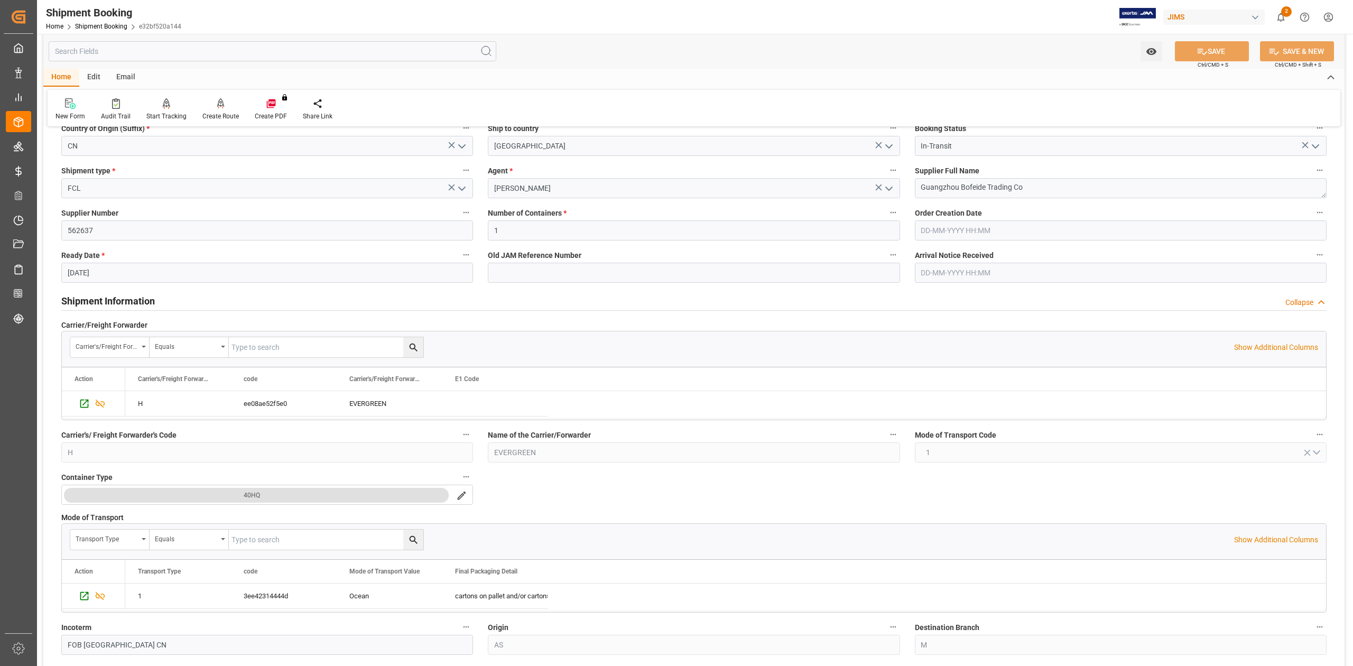
scroll to position [0, 0]
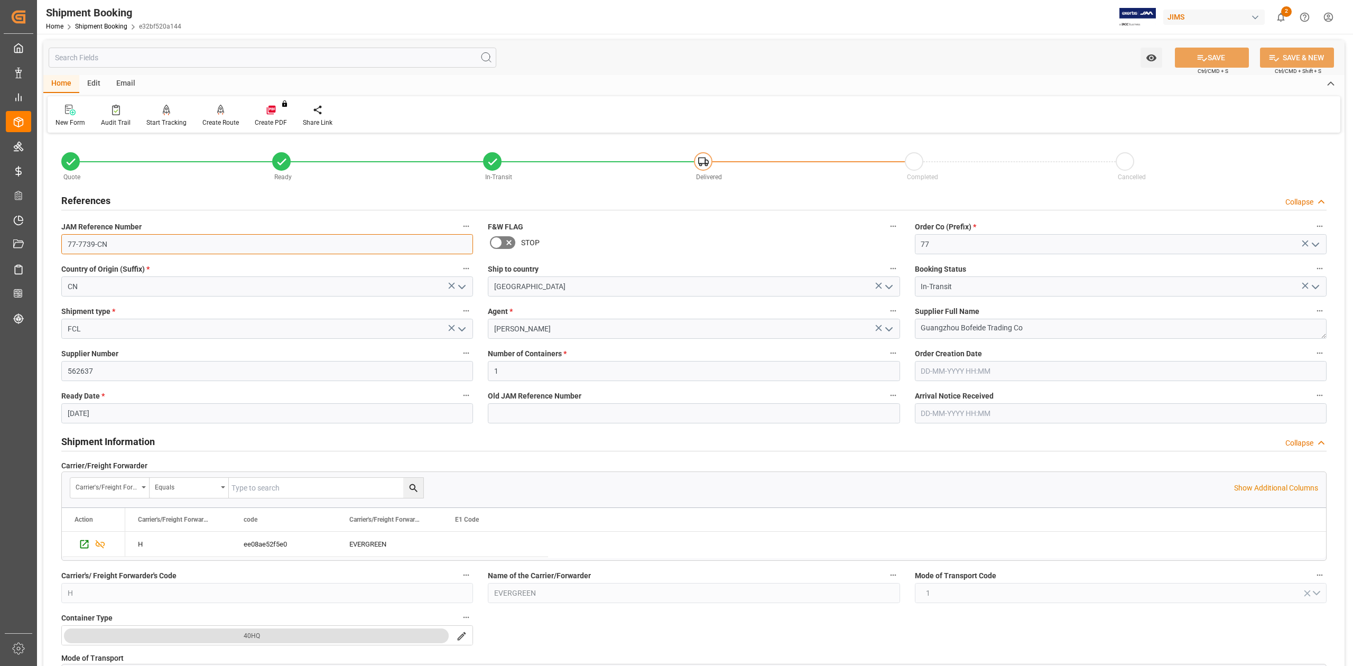
click at [114, 244] on input "77-7739-CN" at bounding box center [267, 244] width 412 height 20
click at [1051, 329] on textarea "Guangzhou Bofeide Trading Co" at bounding box center [1121, 329] width 412 height 20
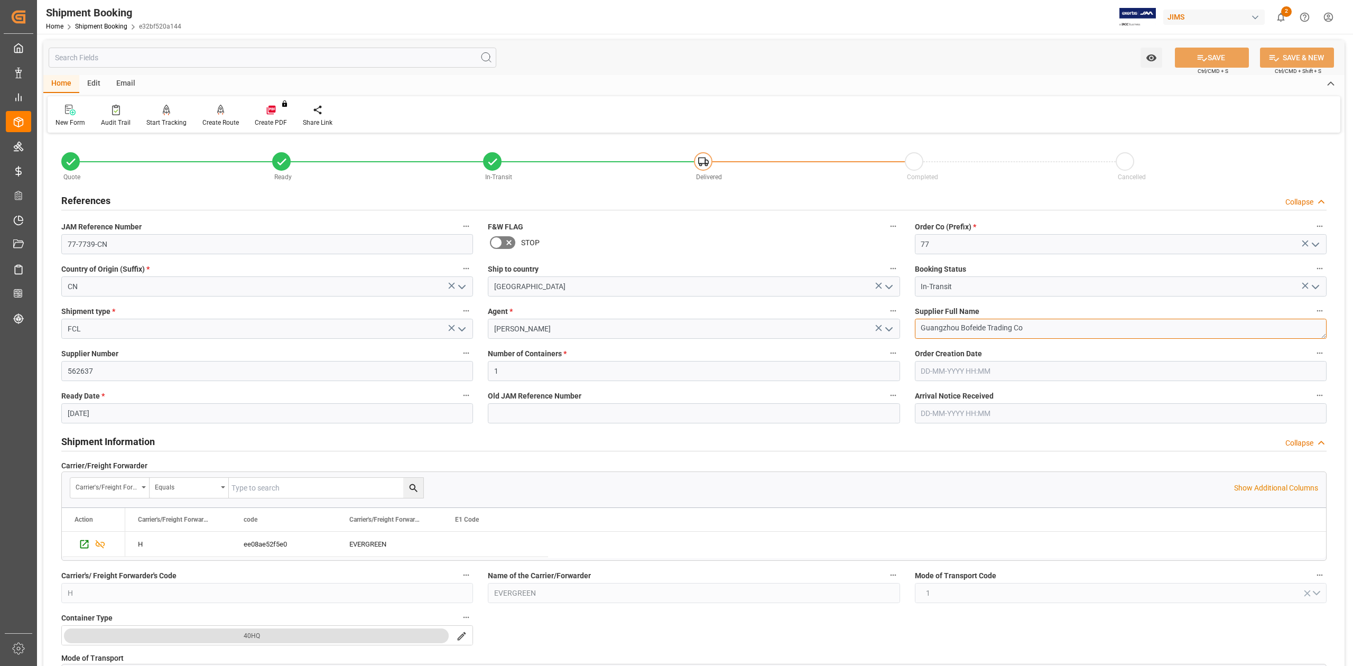
click at [1051, 329] on textarea "Guangzhou Bofeide Trading Co" at bounding box center [1121, 329] width 412 height 20
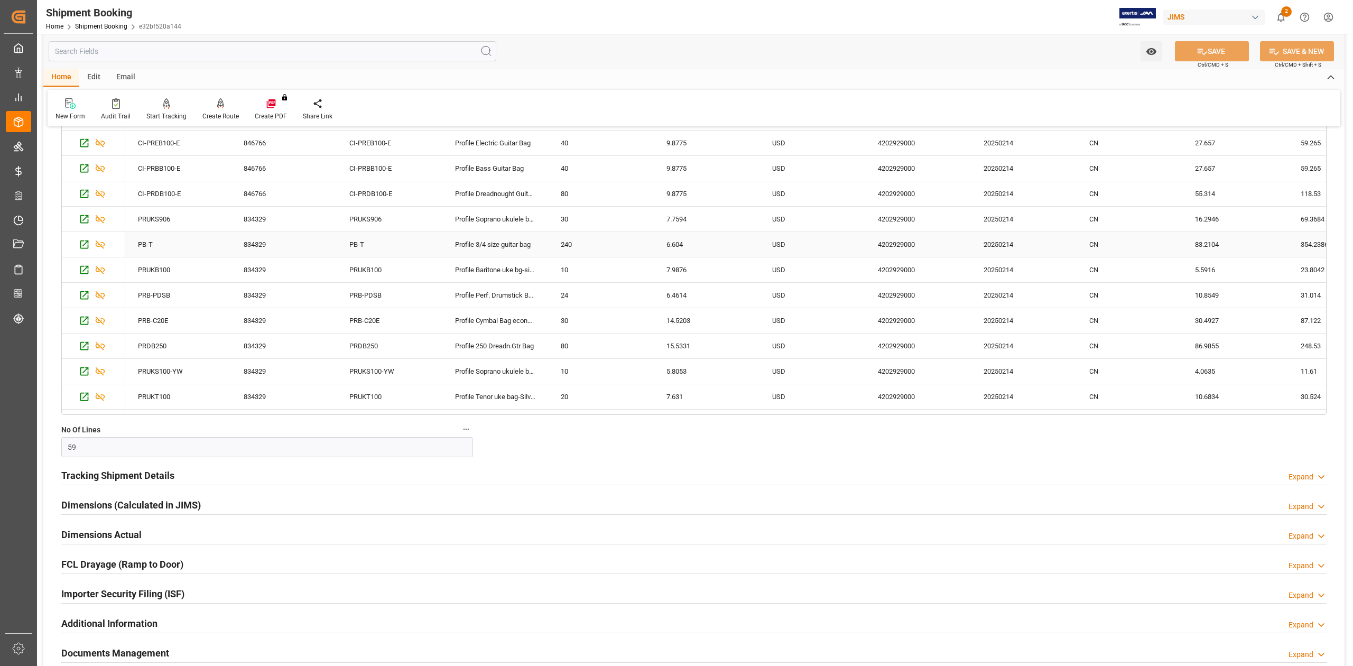
scroll to position [1339, 0]
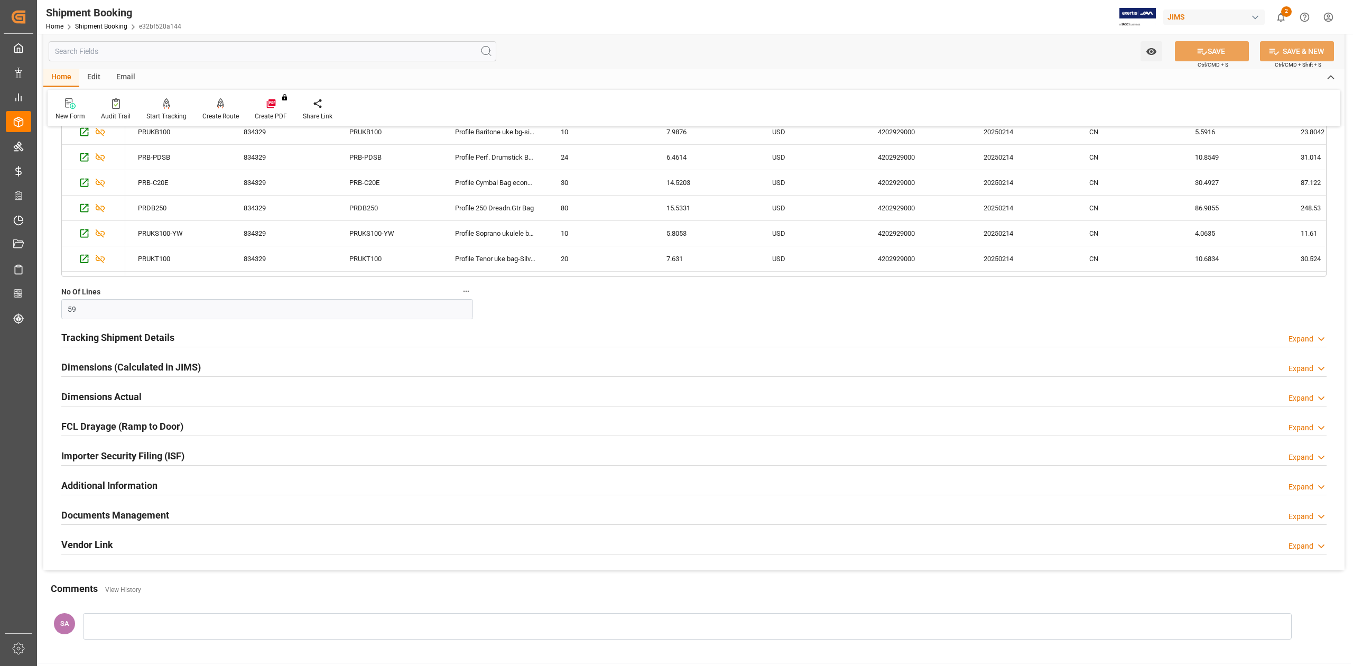
click at [155, 515] on h2 "Documents Management" at bounding box center [115, 515] width 108 height 14
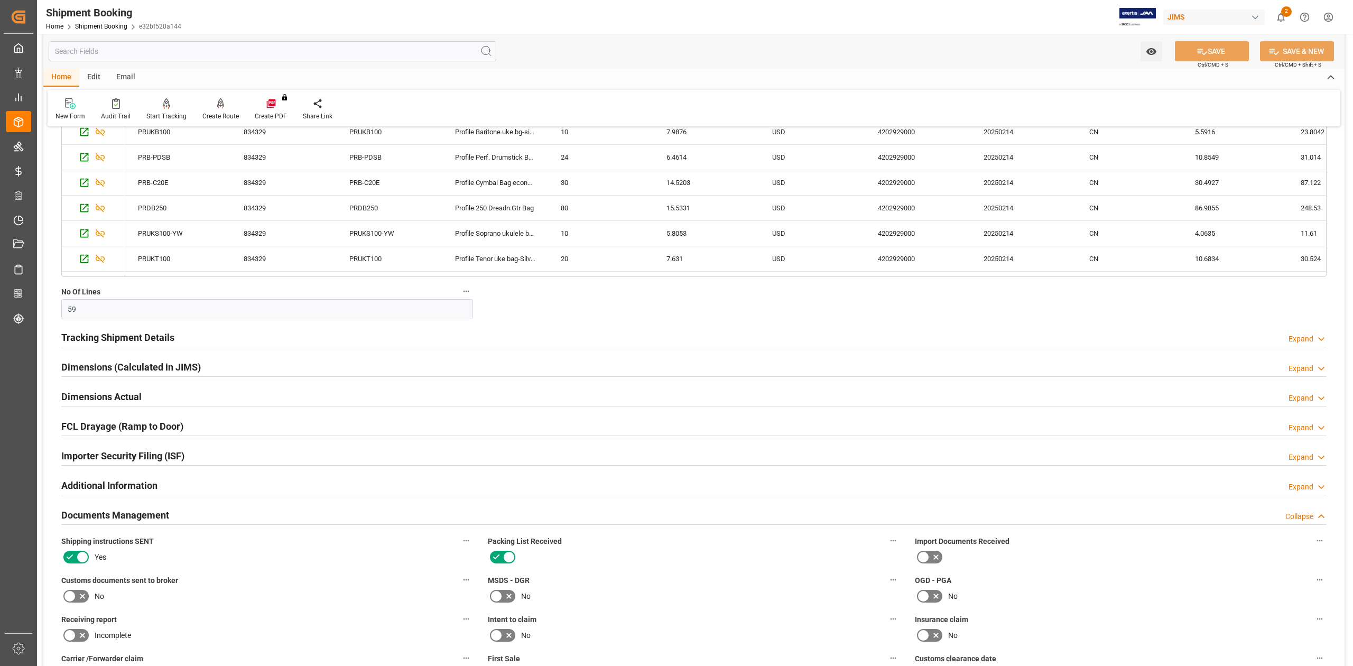
scroll to position [1621, 0]
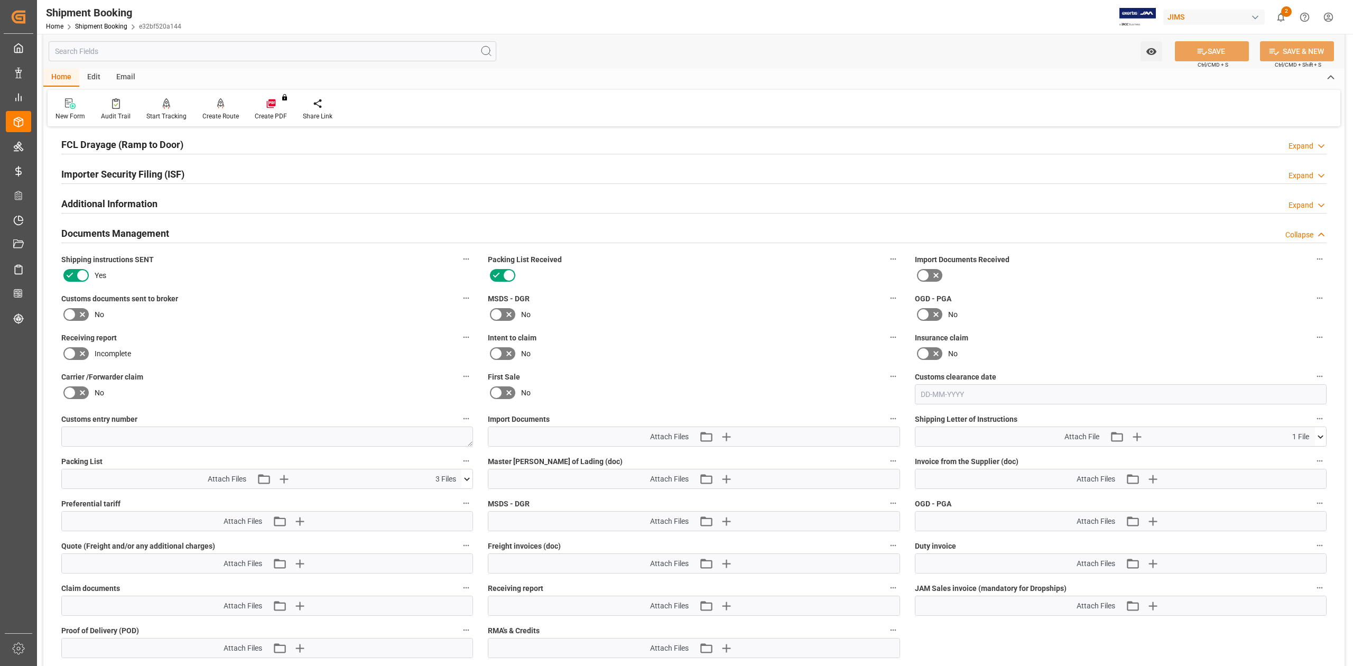
click at [74, 315] on icon at bounding box center [69, 314] width 13 height 13
click at [0, 0] on input "checkbox" at bounding box center [0, 0] width 0 height 0
click at [1197, 52] on icon at bounding box center [1202, 51] width 11 height 11
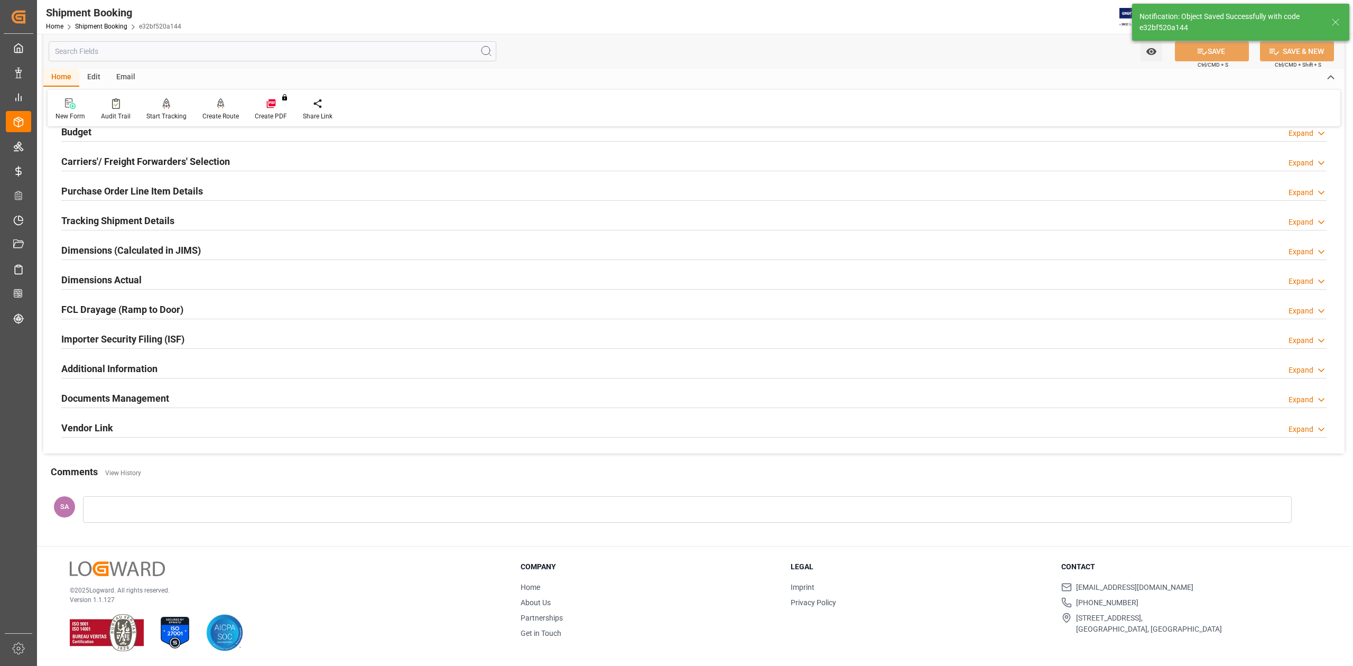
scroll to position [130, 0]
click at [118, 283] on h2 "Dimensions Actual" at bounding box center [101, 280] width 80 height 14
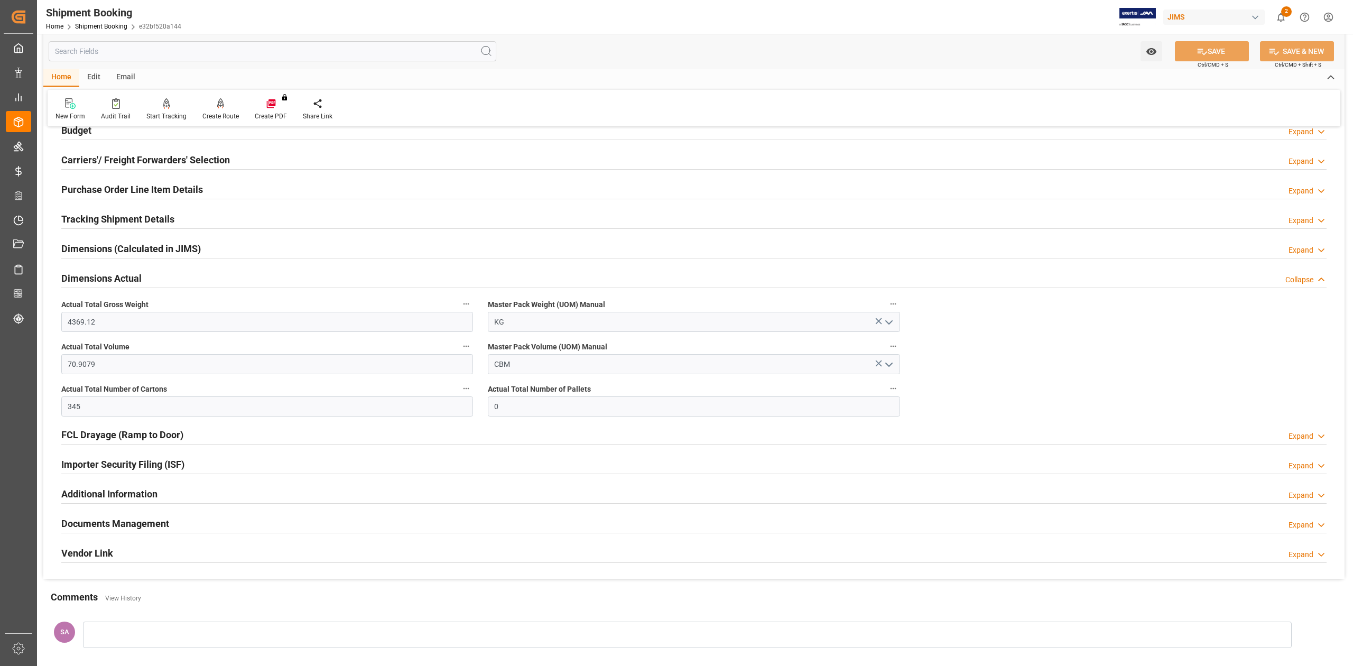
click at [118, 283] on h2 "Dimensions Actual" at bounding box center [101, 278] width 80 height 14
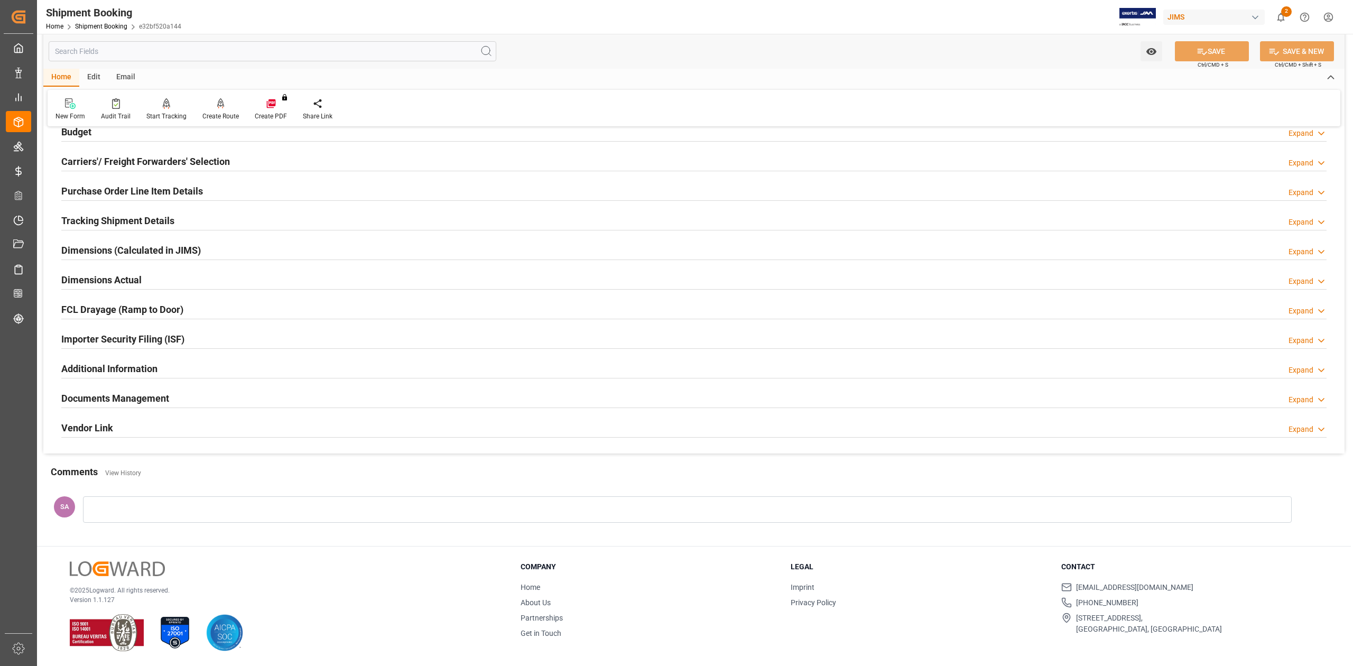
click at [109, 225] on h2 "Tracking Shipment Details" at bounding box center [117, 221] width 113 height 14
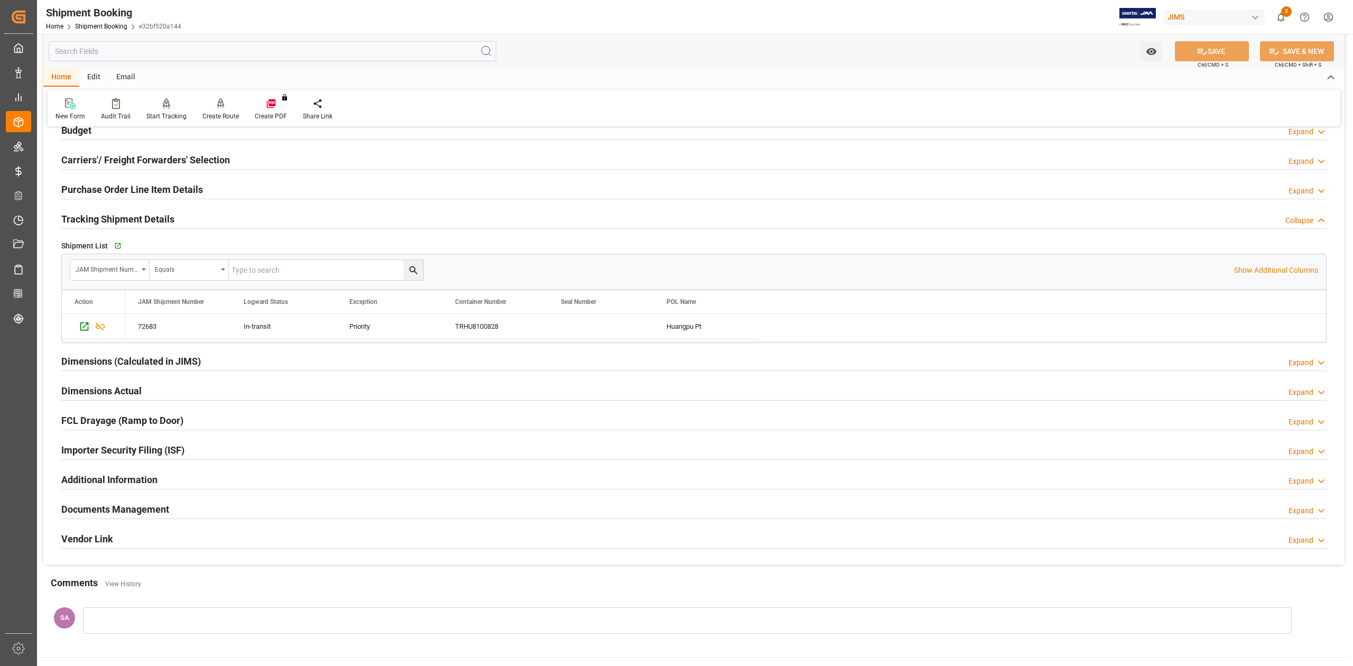
click at [109, 225] on h2 "Tracking Shipment Details" at bounding box center [117, 219] width 113 height 14
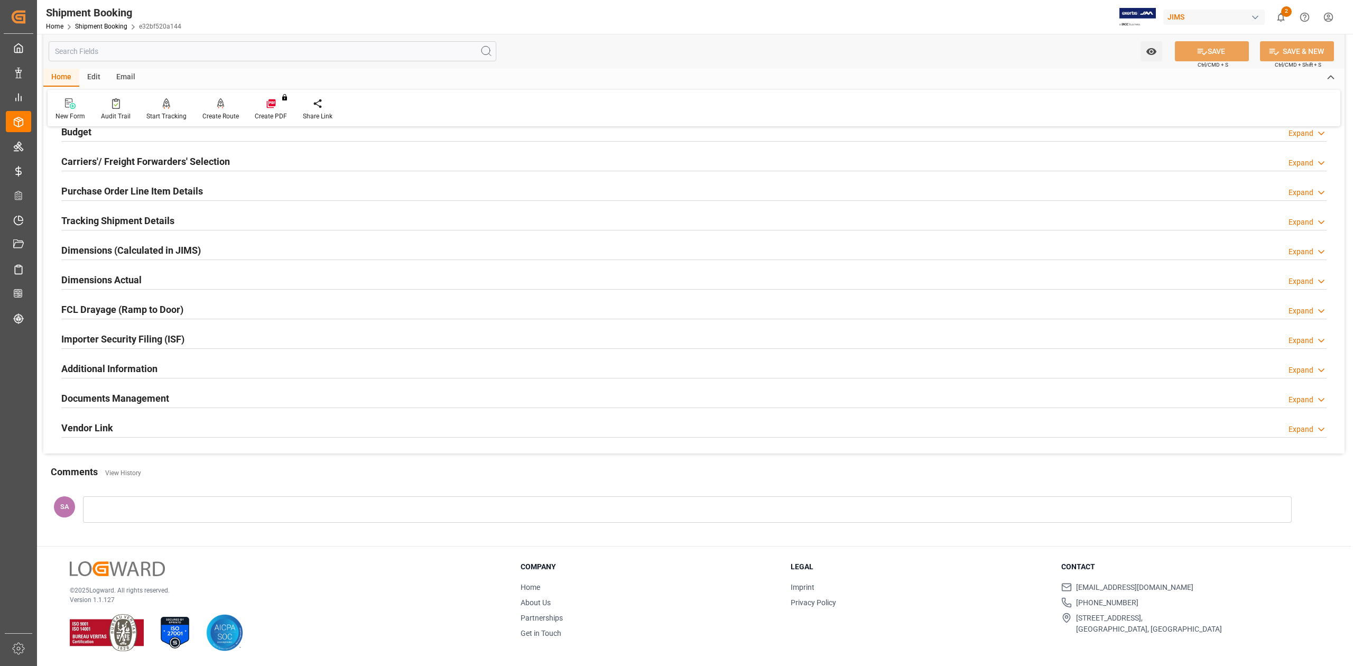
drag, startPoint x: 100, startPoint y: 400, endPoint x: 388, endPoint y: 440, distance: 290.3
click at [101, 400] on h2 "Documents Management" at bounding box center [115, 398] width 108 height 14
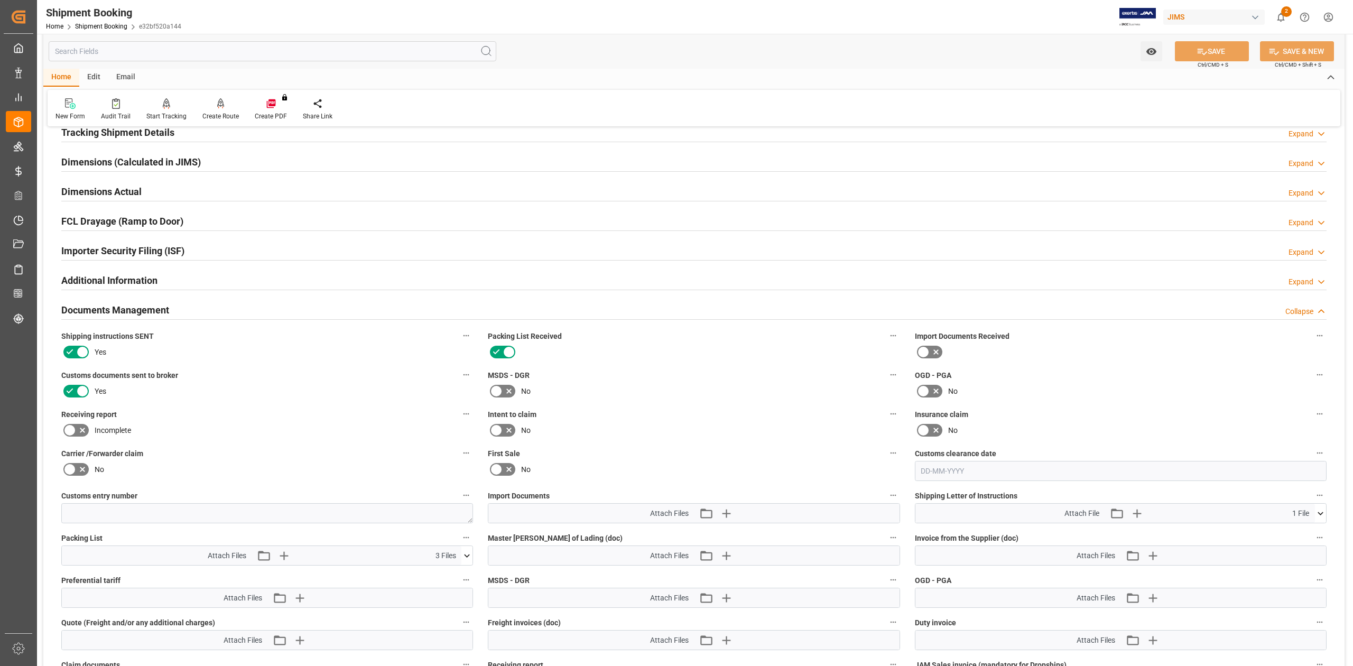
scroll to position [341, 0]
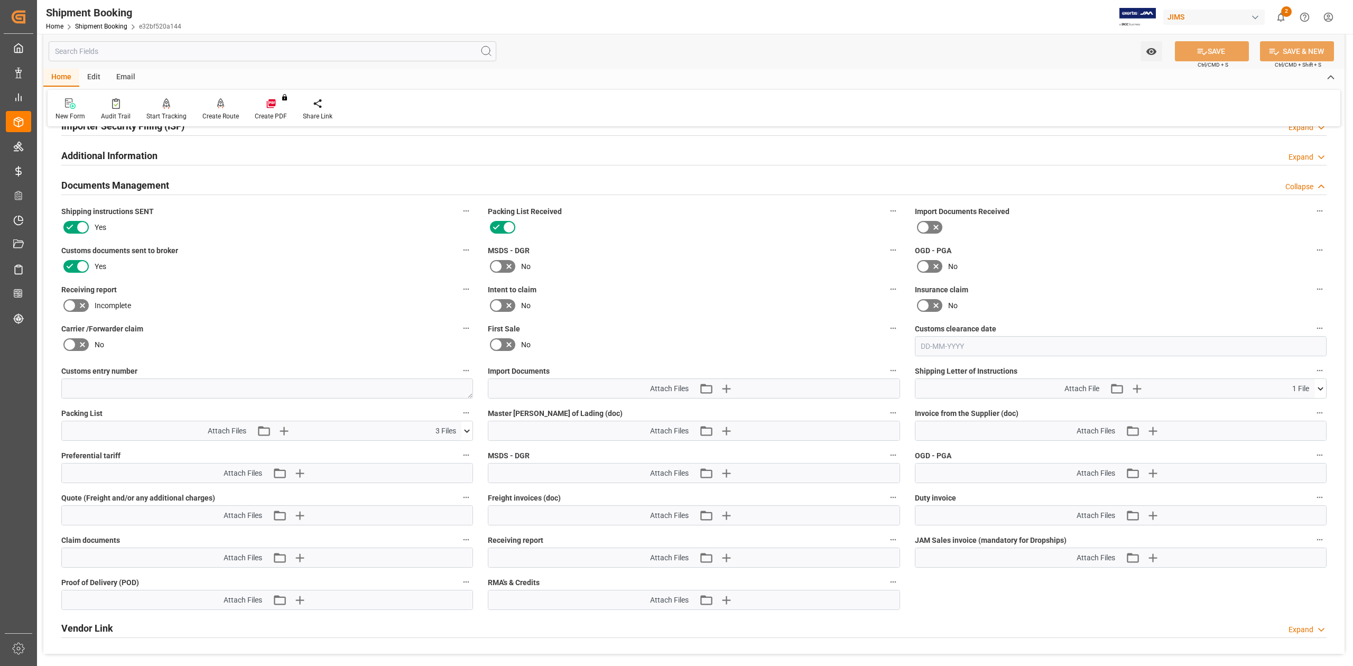
click at [468, 430] on icon at bounding box center [466, 431] width 11 height 11
click at [468, 430] on icon at bounding box center [468, 430] width 6 height 3
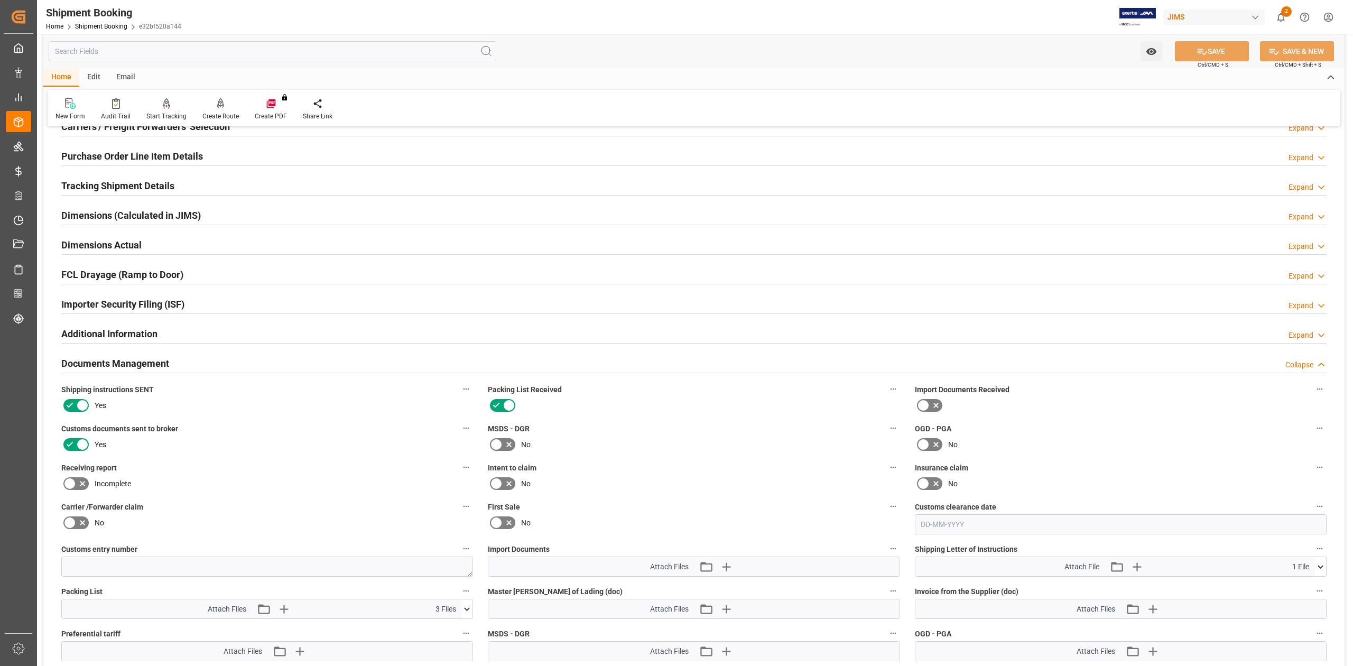
scroll to position [0, 0]
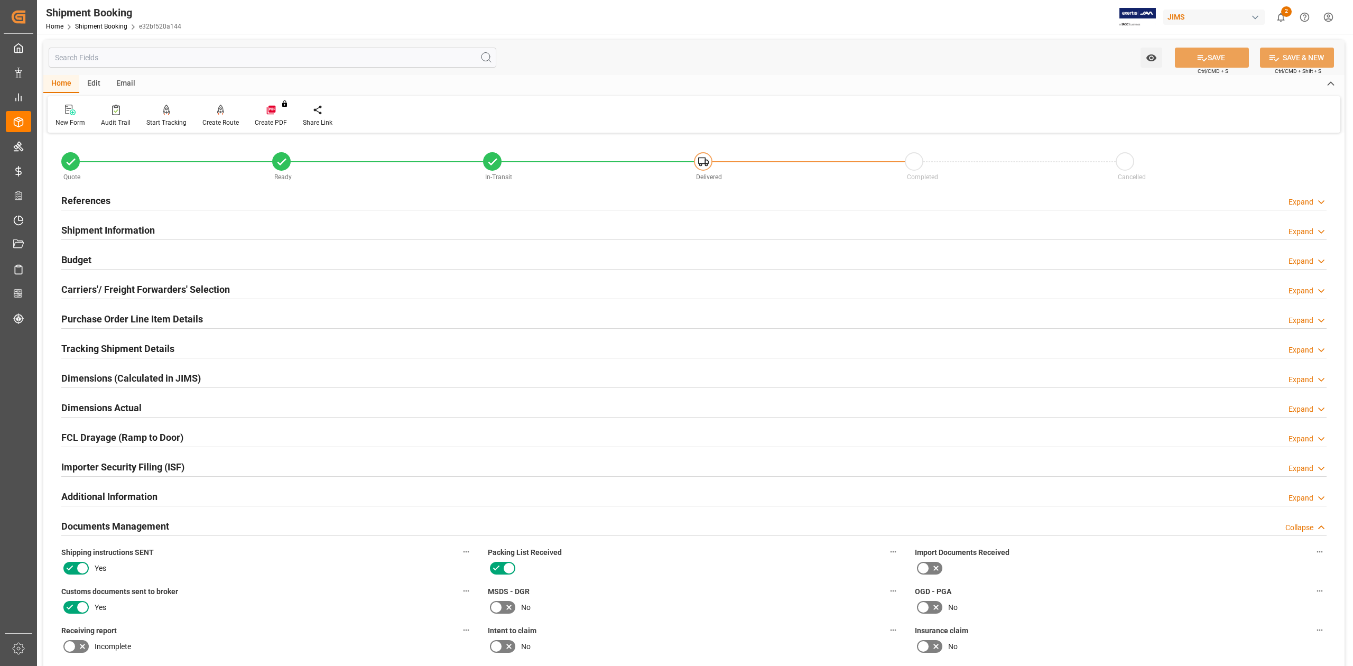
click at [104, 229] on h2 "Shipment Information" at bounding box center [108, 230] width 94 height 14
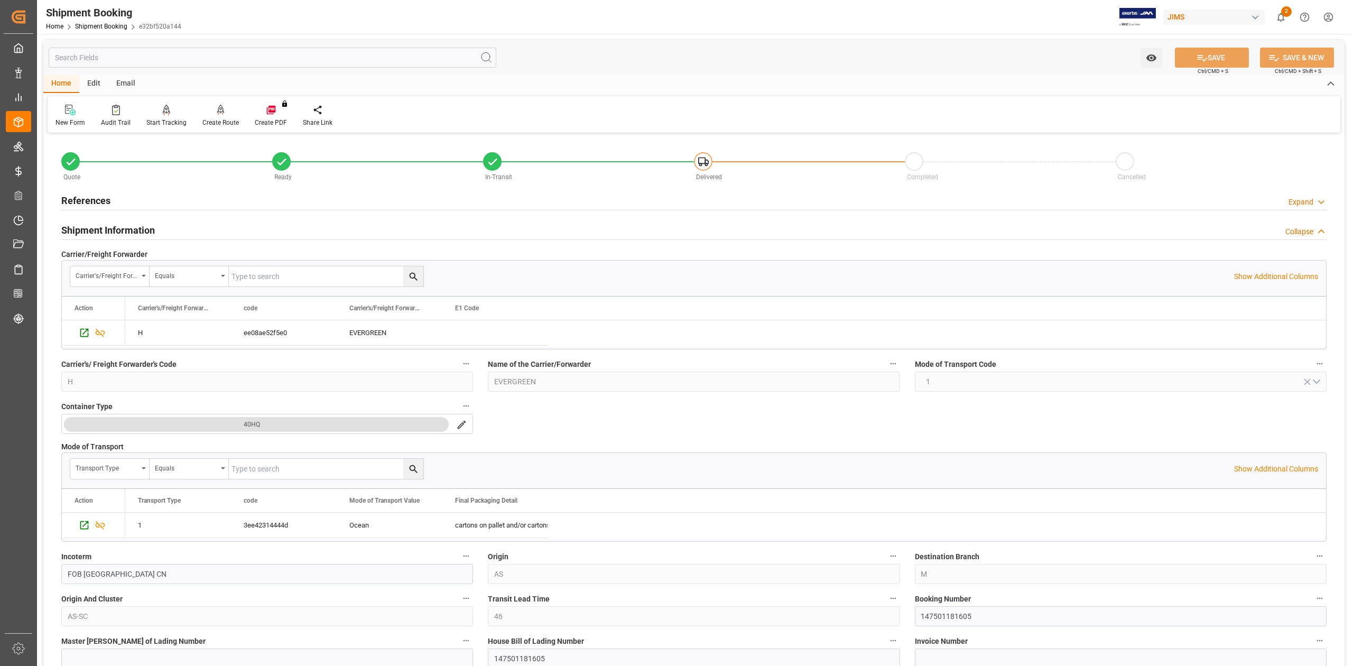
click at [104, 229] on h2 "Shipment Information" at bounding box center [108, 230] width 94 height 14
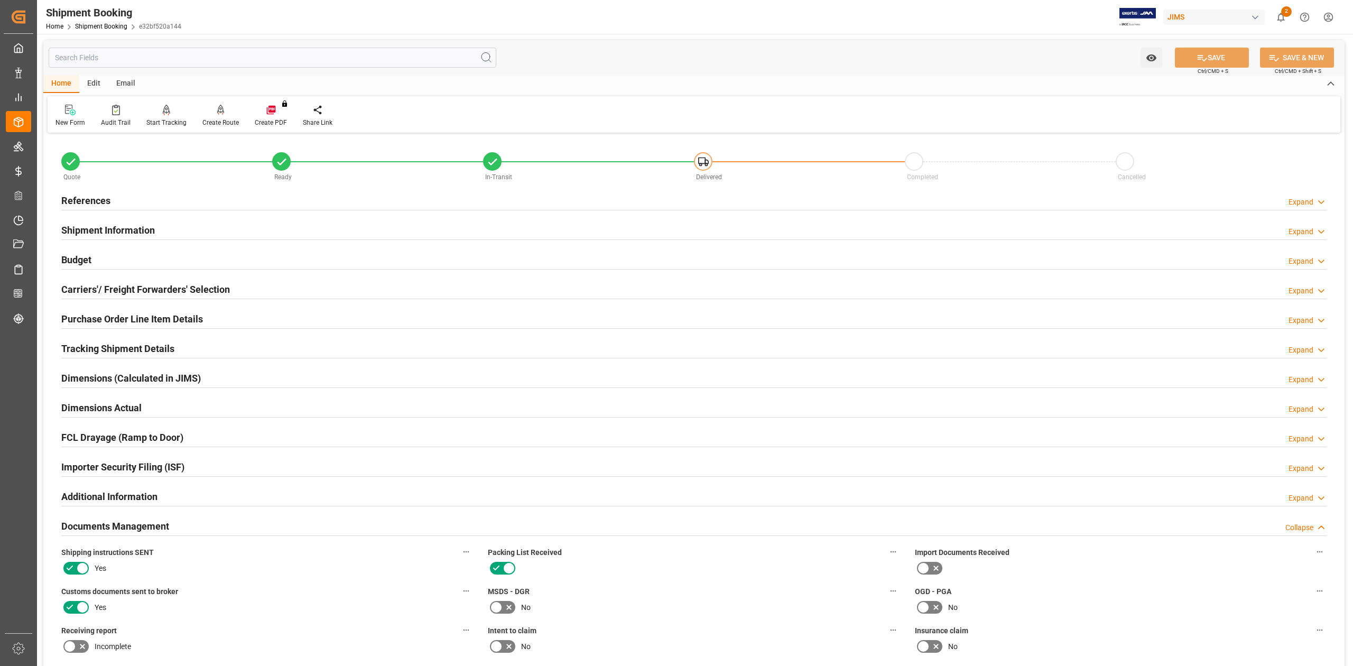
click at [85, 201] on h2 "References" at bounding box center [85, 200] width 49 height 14
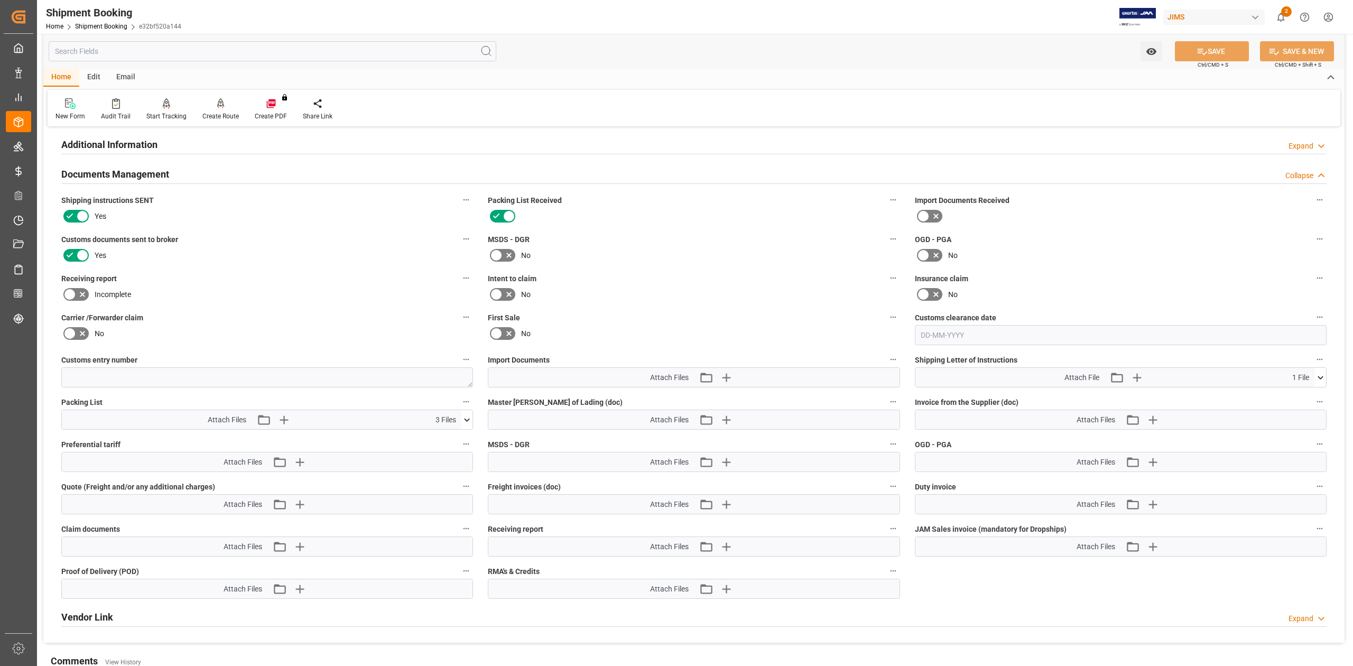
scroll to position [755, 0]
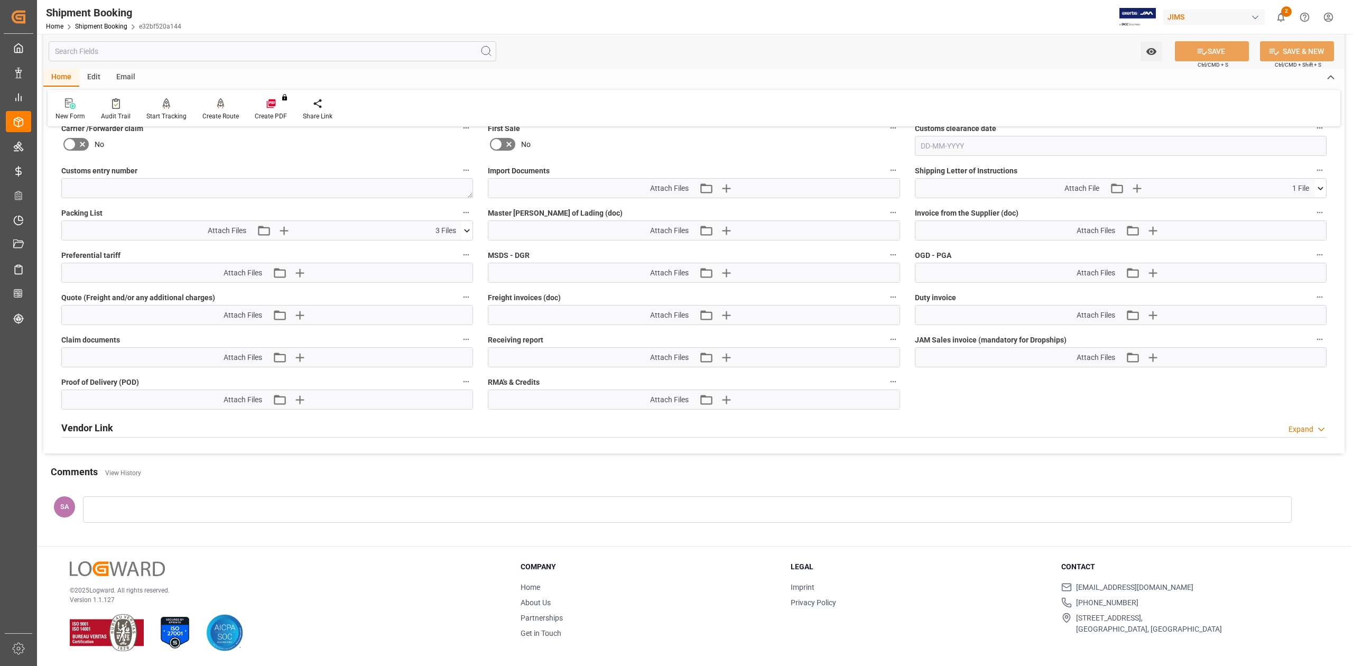
click at [469, 234] on button at bounding box center [466, 230] width 11 height 19
click at [443, 246] on icon at bounding box center [439, 250] width 8 height 8
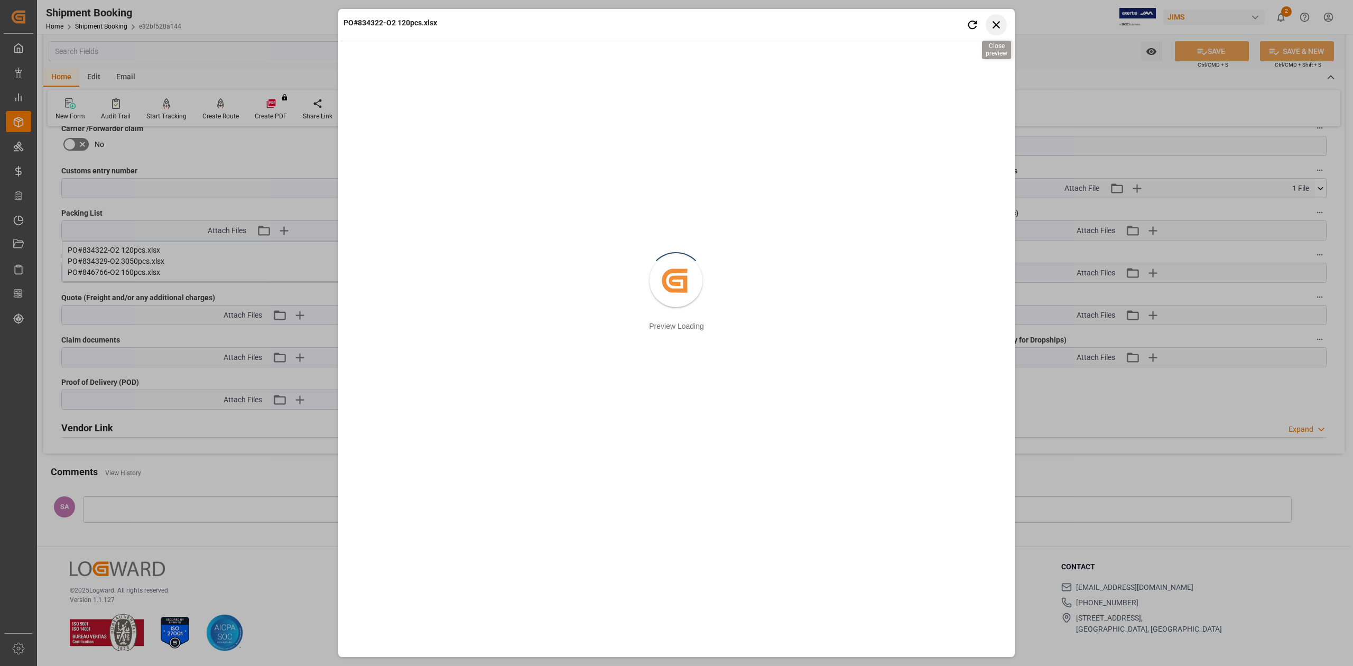
click at [997, 30] on icon "button" at bounding box center [996, 24] width 13 height 13
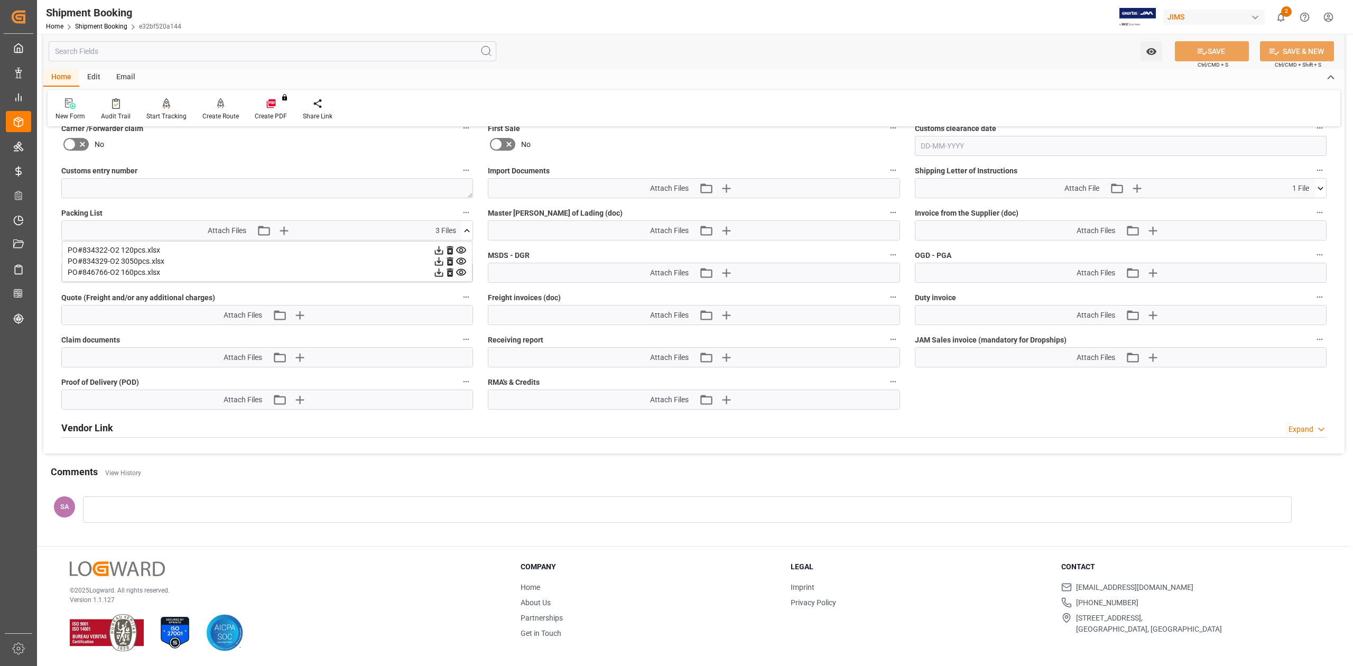
drag, startPoint x: 439, startPoint y: 248, endPoint x: 448, endPoint y: 256, distance: 12.1
click at [440, 248] on icon at bounding box center [439, 250] width 8 height 8
click at [1151, 225] on icon "button" at bounding box center [1152, 230] width 17 height 17
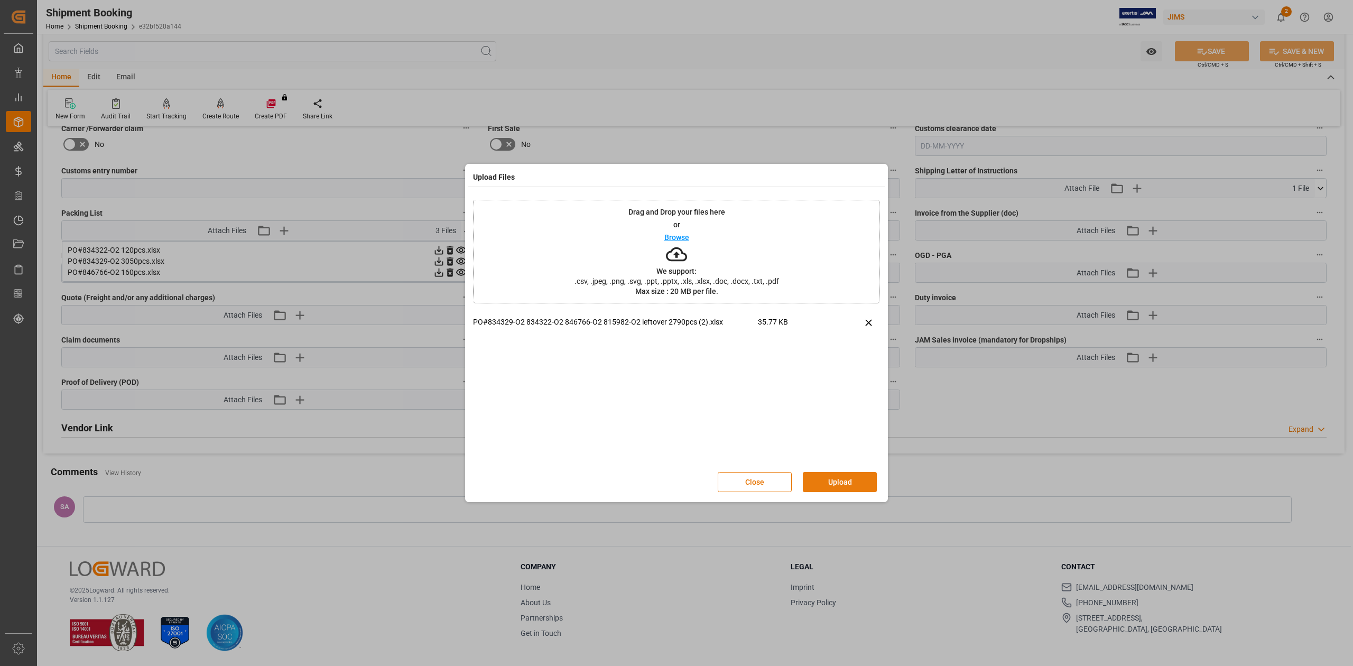
click at [840, 483] on button "Upload" at bounding box center [840, 482] width 74 height 20
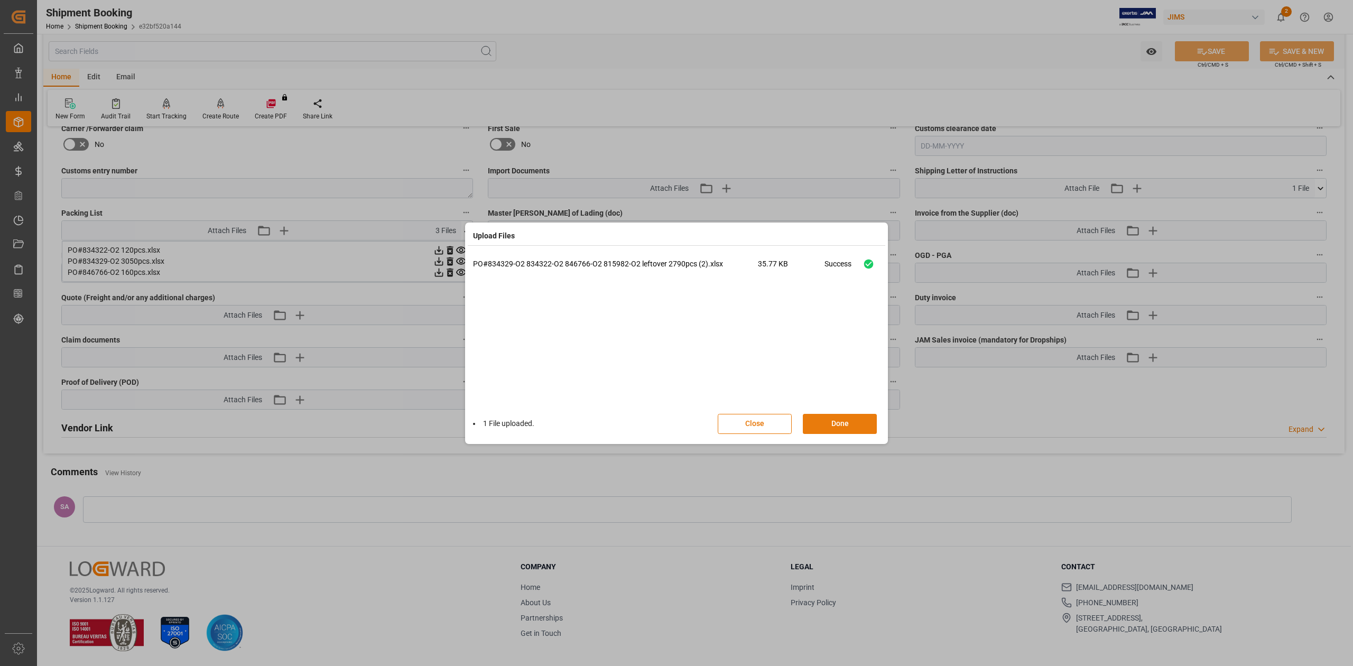
click at [834, 428] on button "Done" at bounding box center [840, 424] width 74 height 20
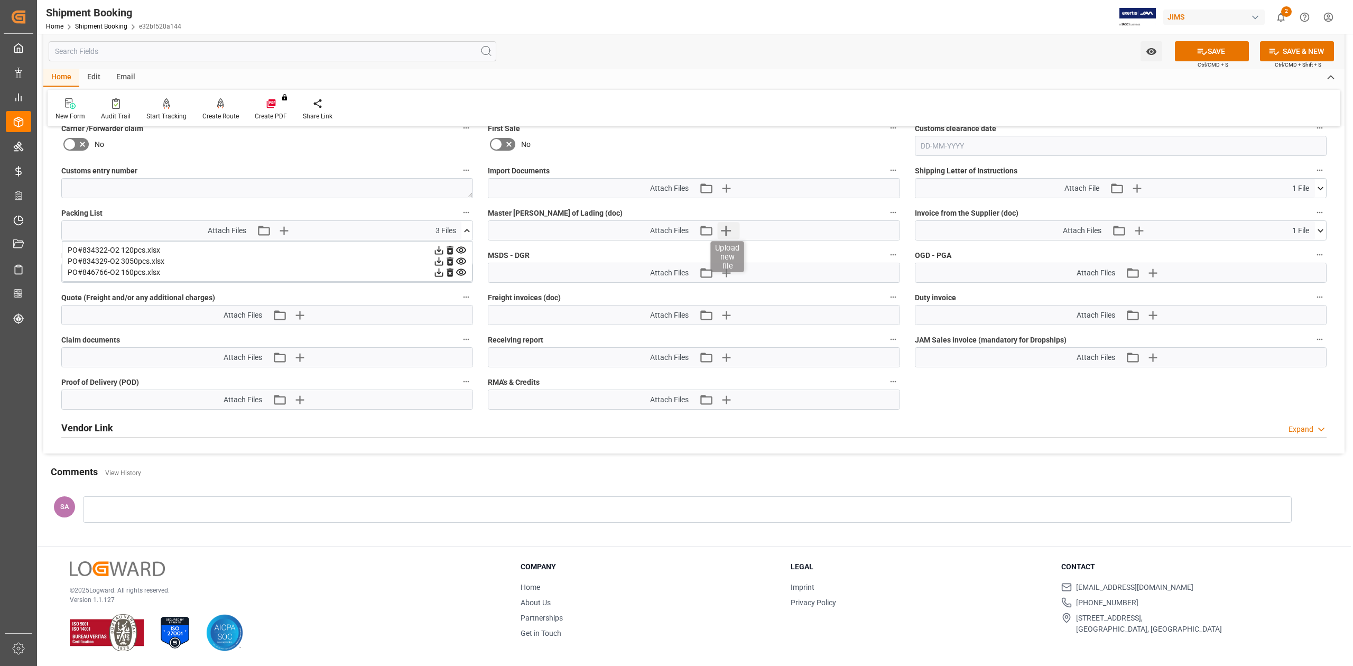
click at [720, 232] on icon "button" at bounding box center [725, 230] width 17 height 17
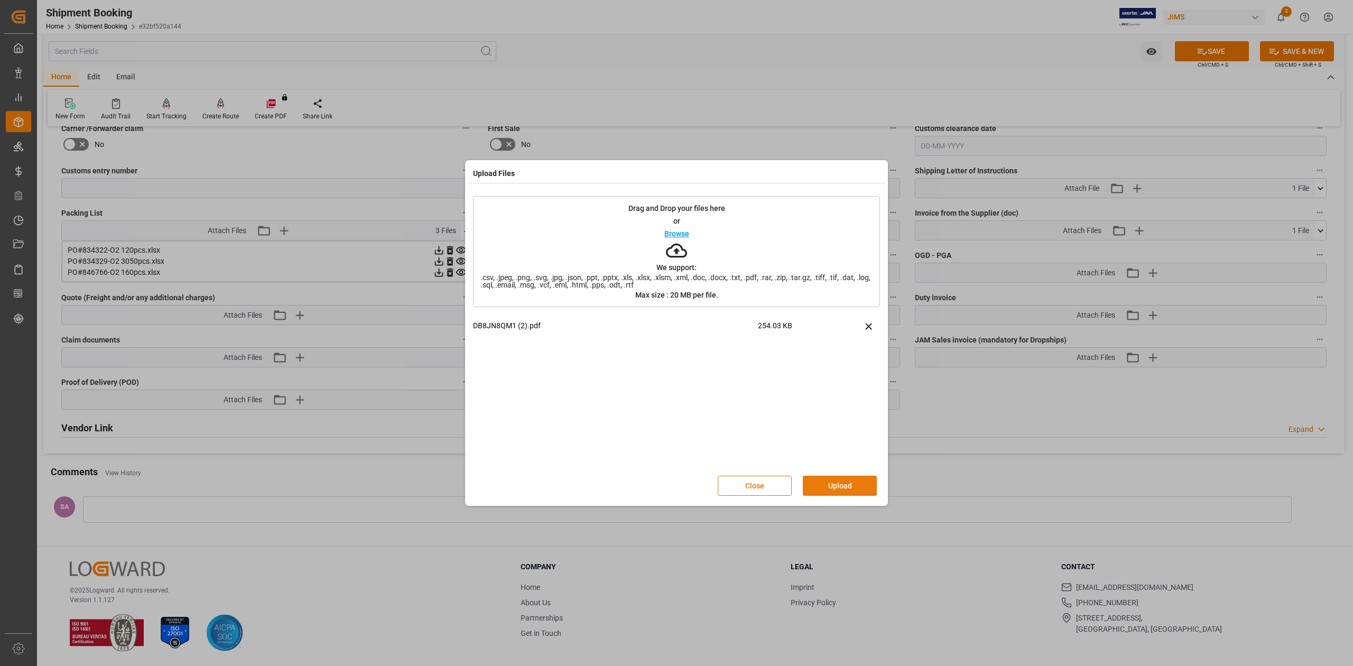
click at [846, 484] on button "Upload" at bounding box center [840, 486] width 74 height 20
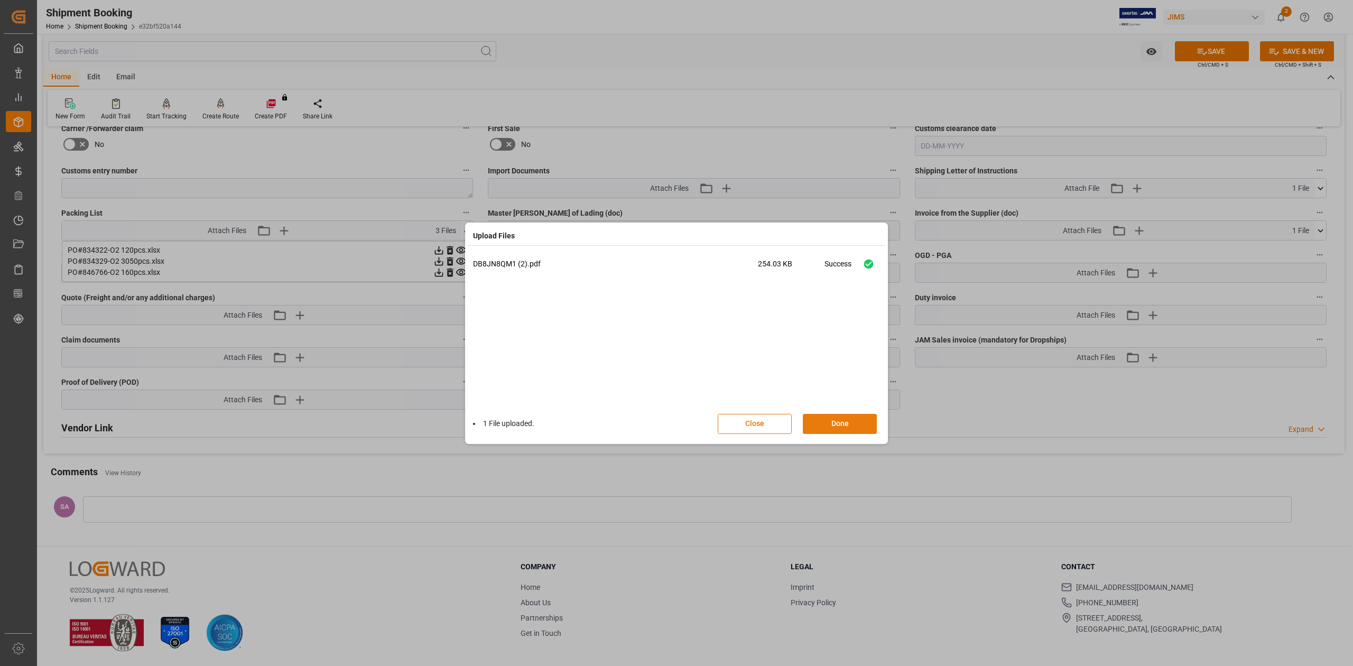
click at [833, 426] on button "Done" at bounding box center [840, 424] width 74 height 20
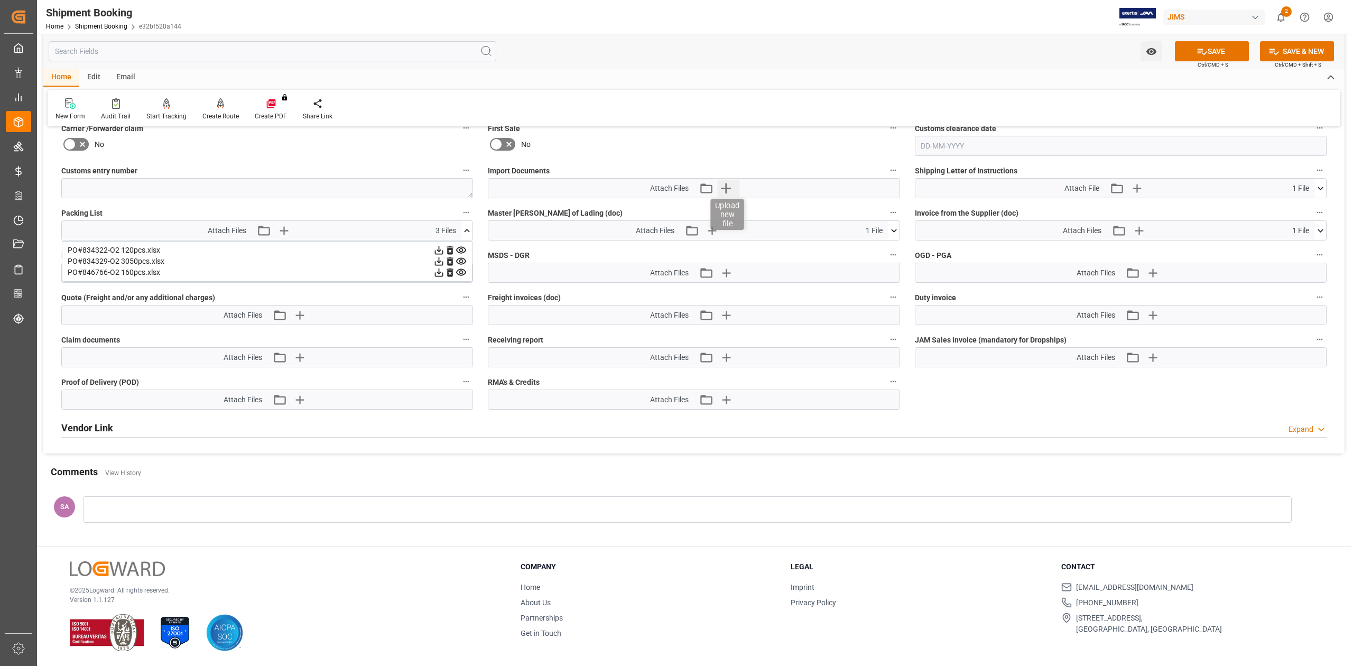
click at [726, 186] on icon "button" at bounding box center [726, 188] width 10 height 10
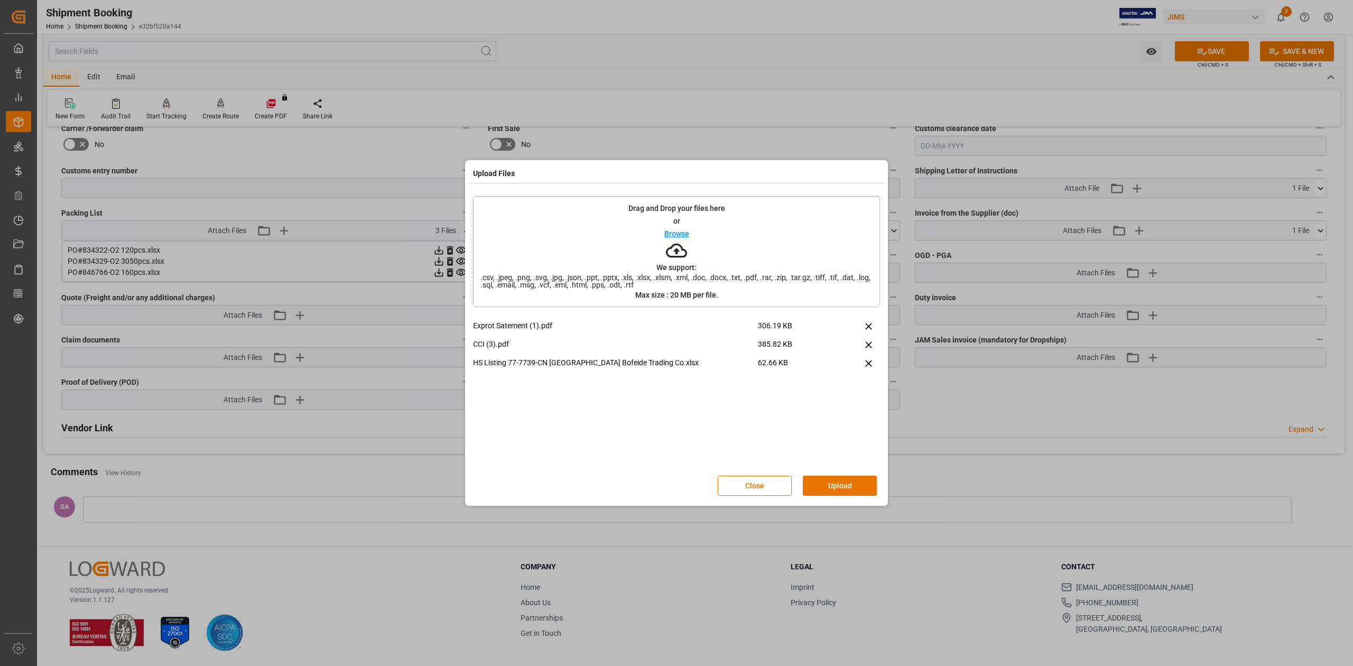
click at [863, 483] on button "Upload" at bounding box center [840, 486] width 74 height 20
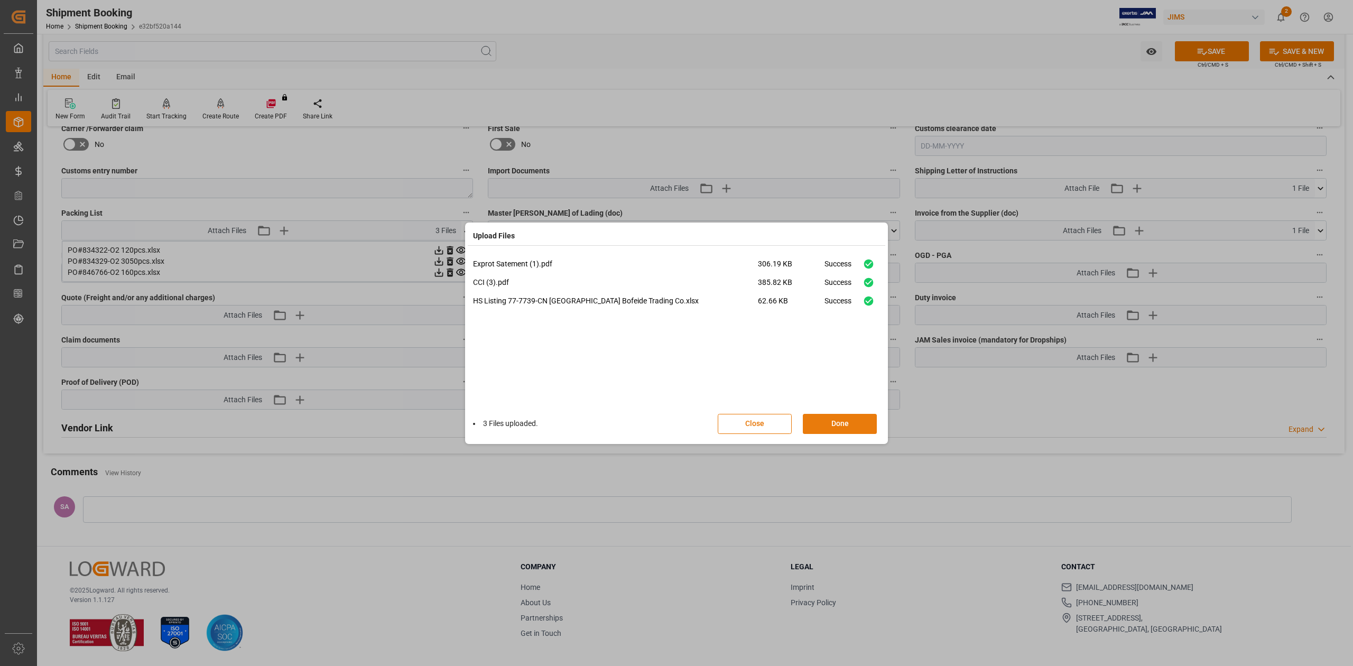
click at [842, 424] on button "Done" at bounding box center [840, 424] width 74 height 20
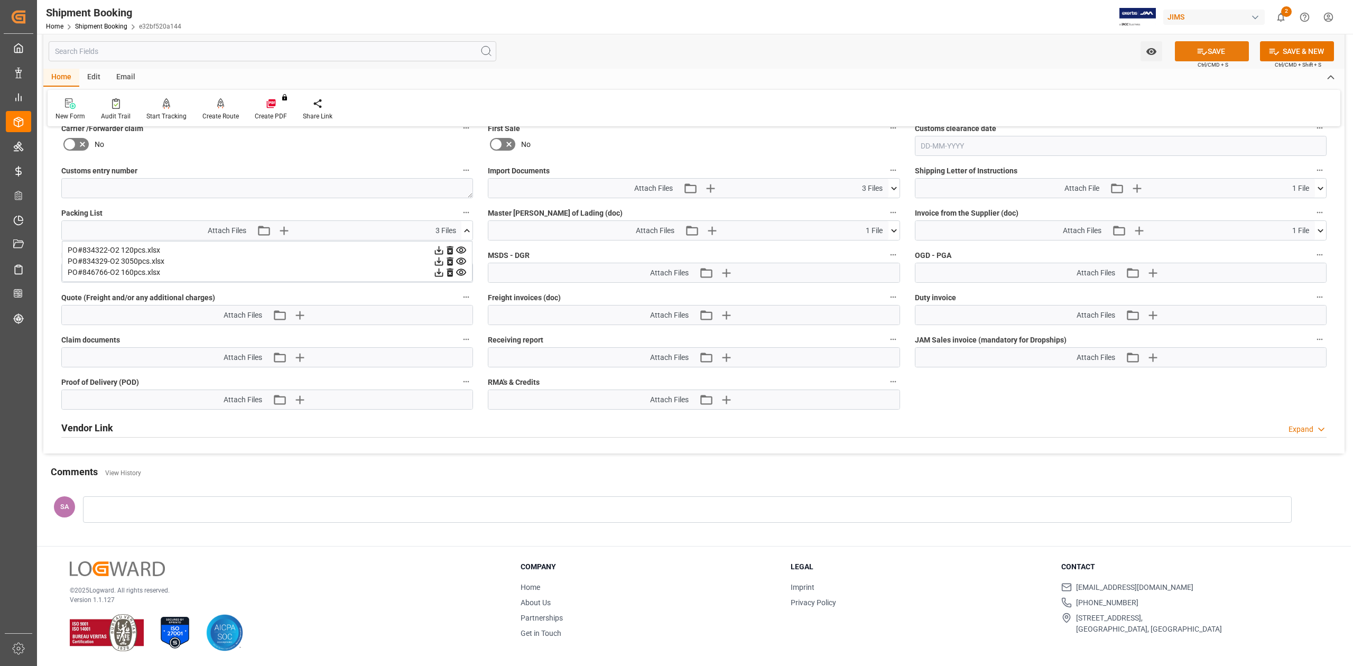
click at [1197, 45] on button "SAVE" at bounding box center [1212, 51] width 74 height 20
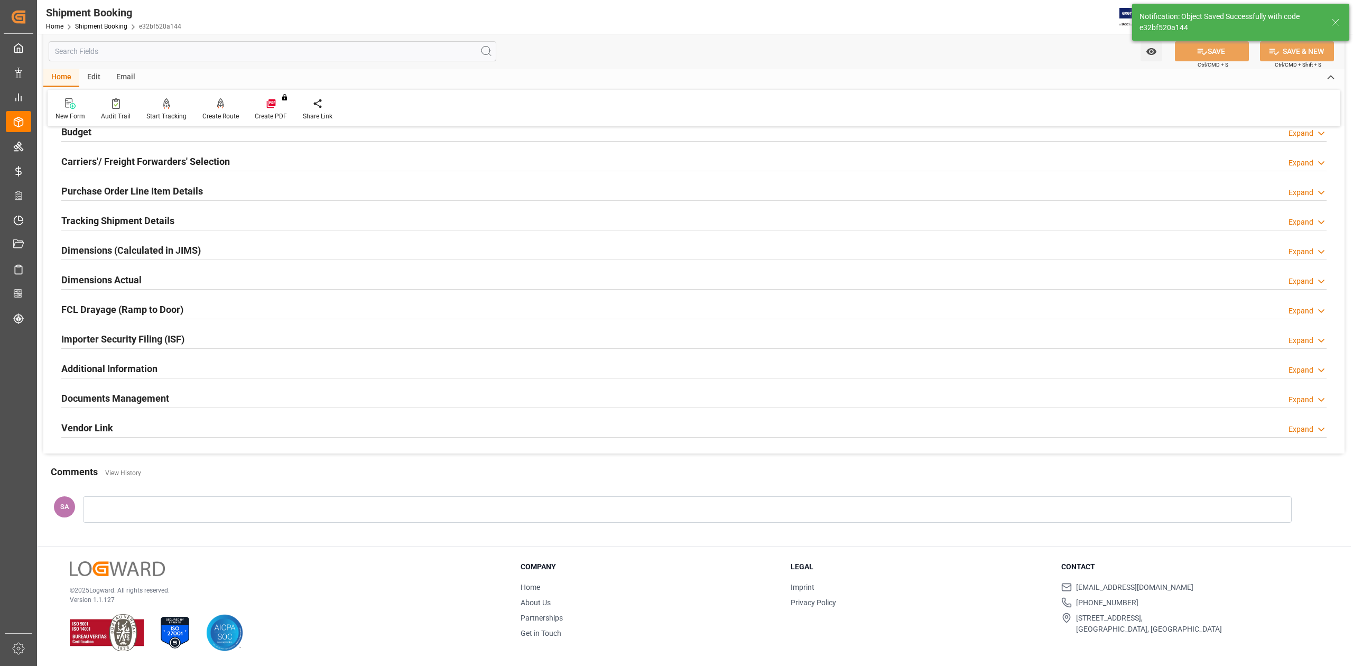
scroll to position [130, 0]
drag, startPoint x: 123, startPoint y: 391, endPoint x: 257, endPoint y: 411, distance: 135.7
click at [124, 391] on h2 "Documents Management" at bounding box center [115, 398] width 108 height 14
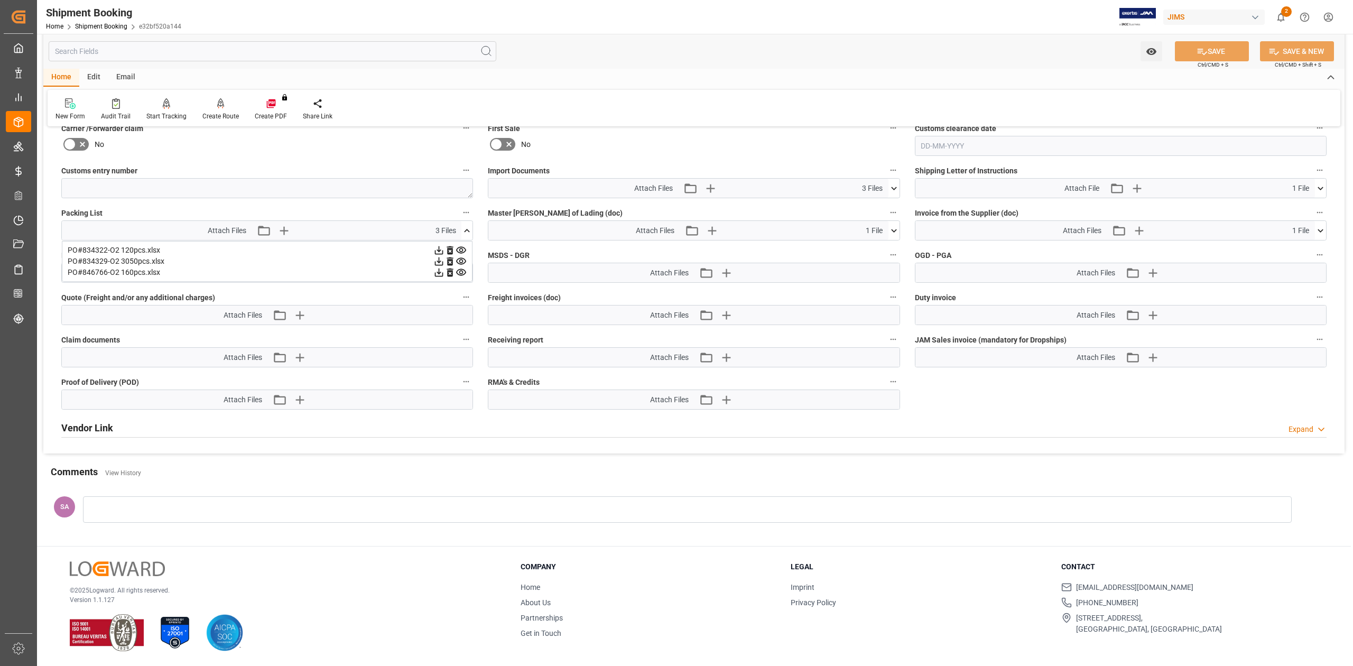
click at [470, 232] on icon at bounding box center [466, 230] width 11 height 11
click at [711, 187] on icon "button" at bounding box center [709, 188] width 17 height 17
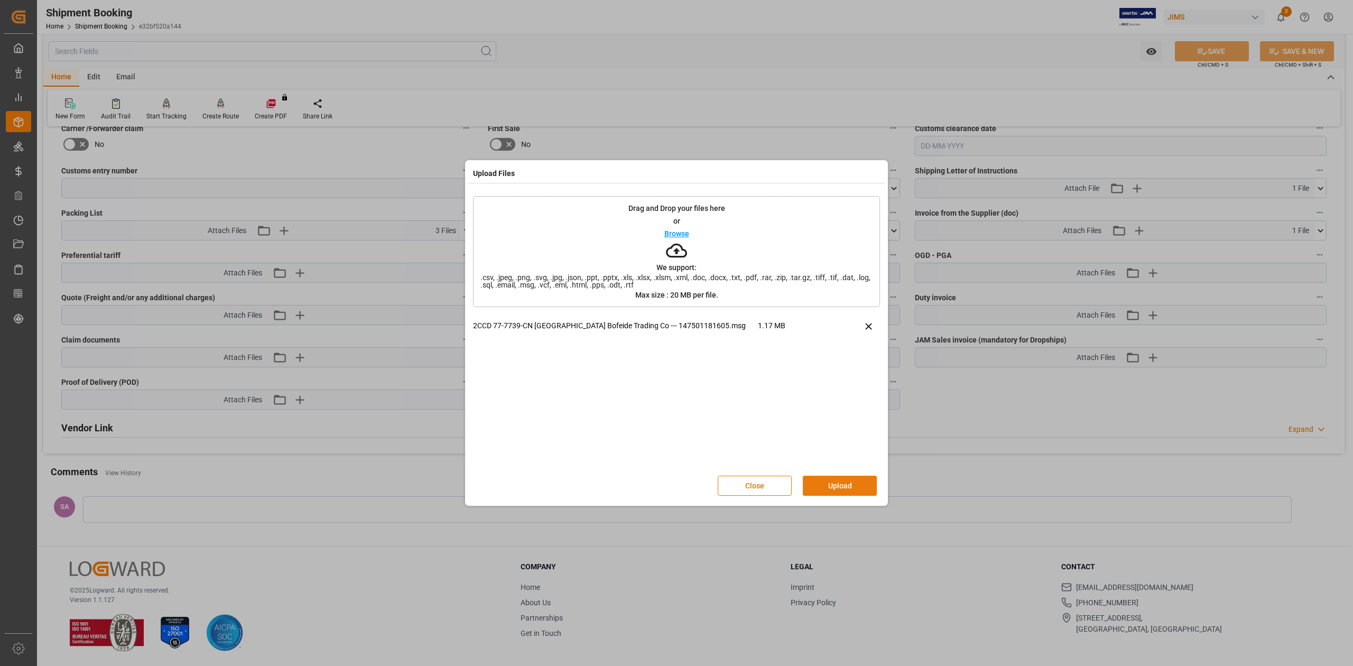
click at [843, 485] on button "Upload" at bounding box center [840, 486] width 74 height 20
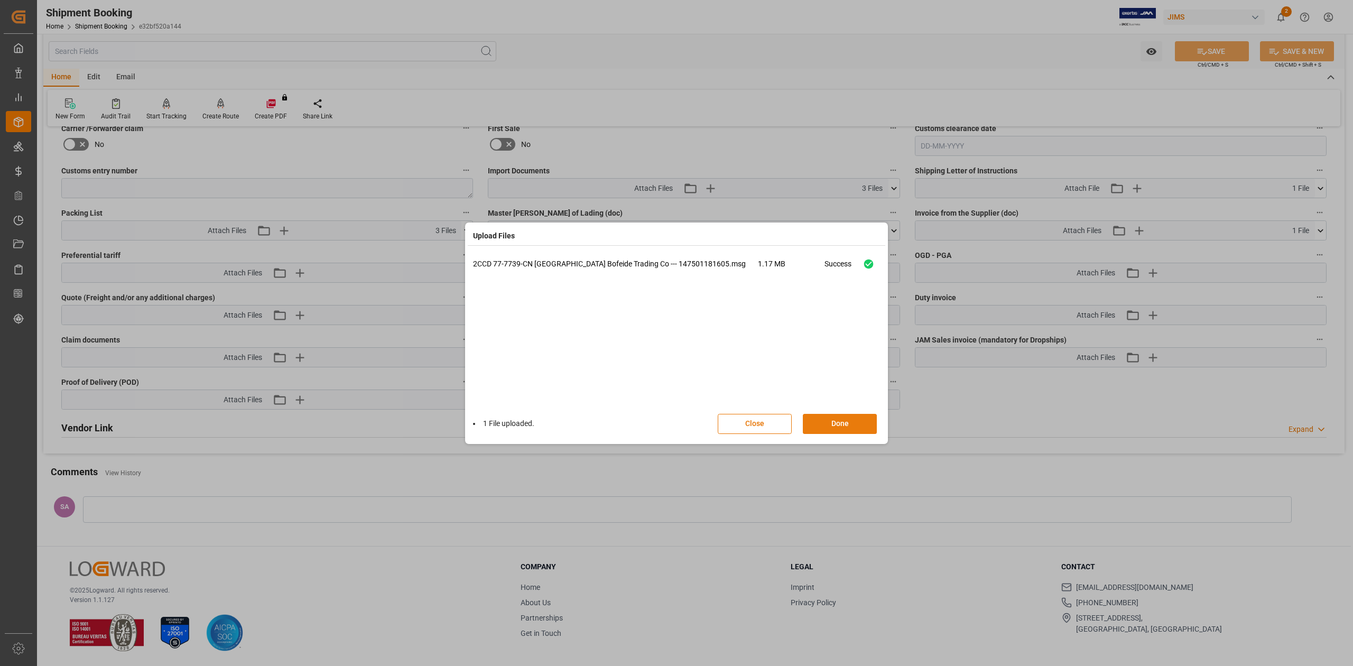
click at [834, 430] on button "Done" at bounding box center [840, 424] width 74 height 20
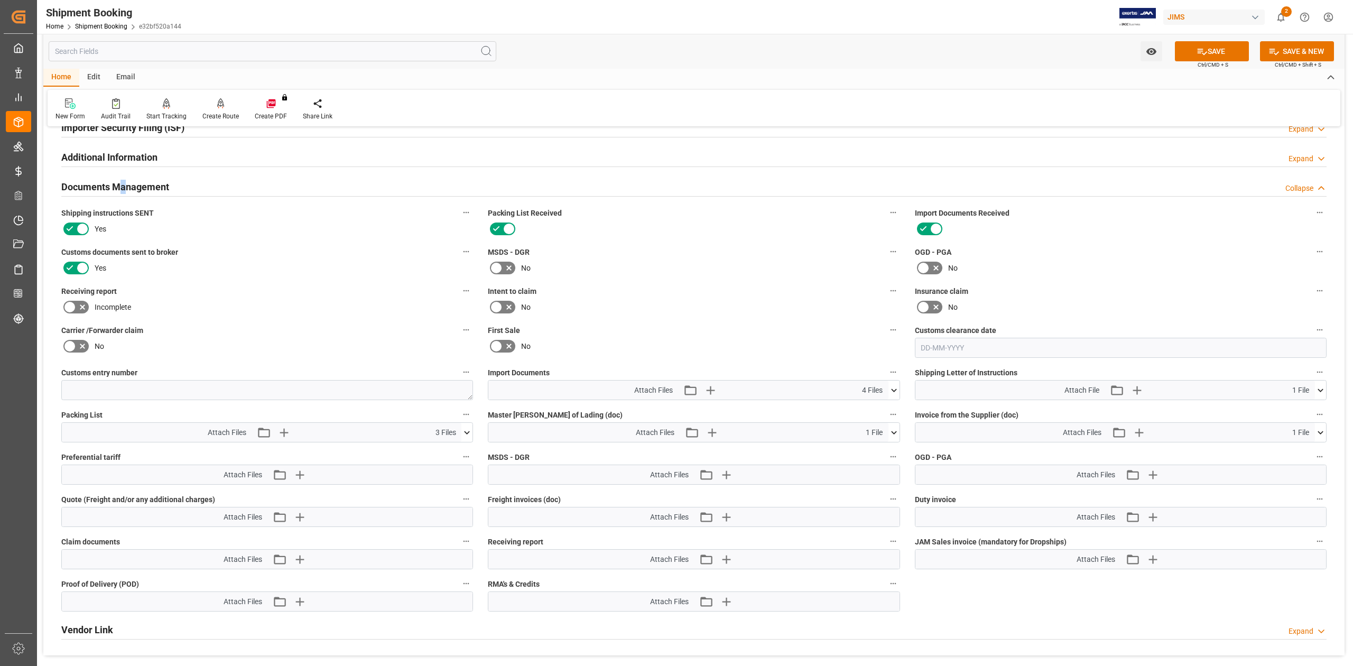
scroll to position [332, 0]
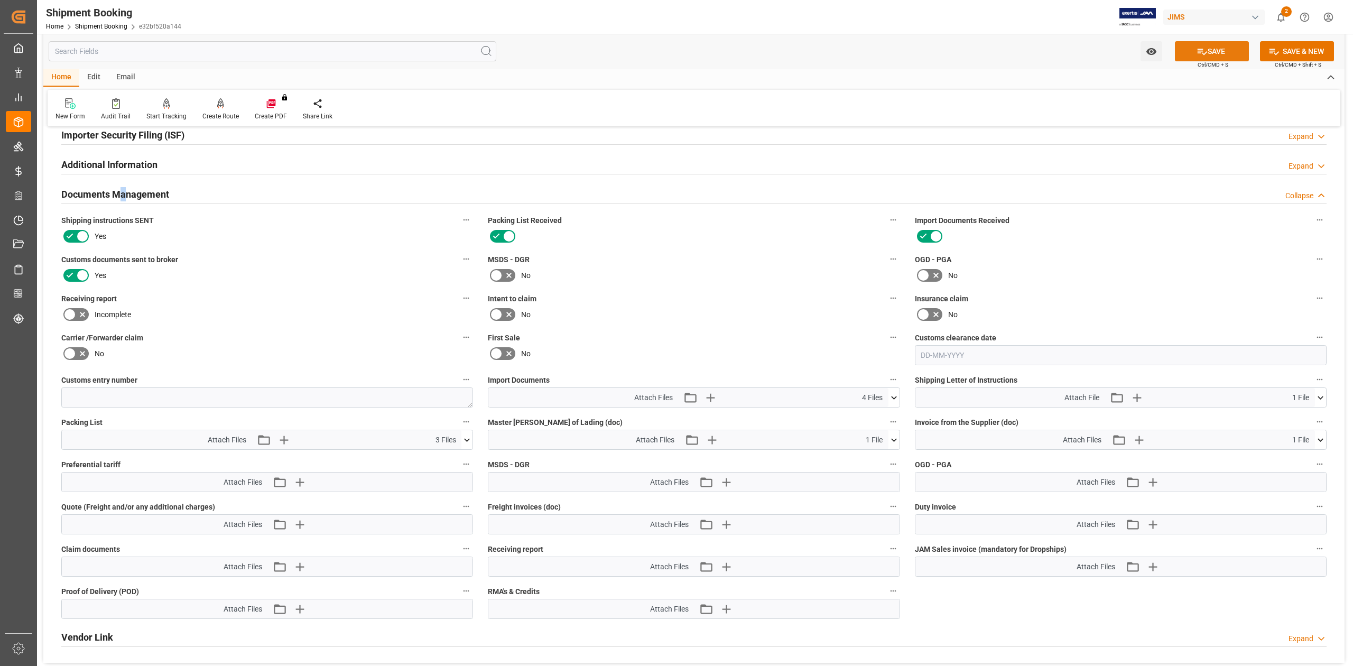
click at [1210, 51] on button "SAVE" at bounding box center [1212, 51] width 74 height 20
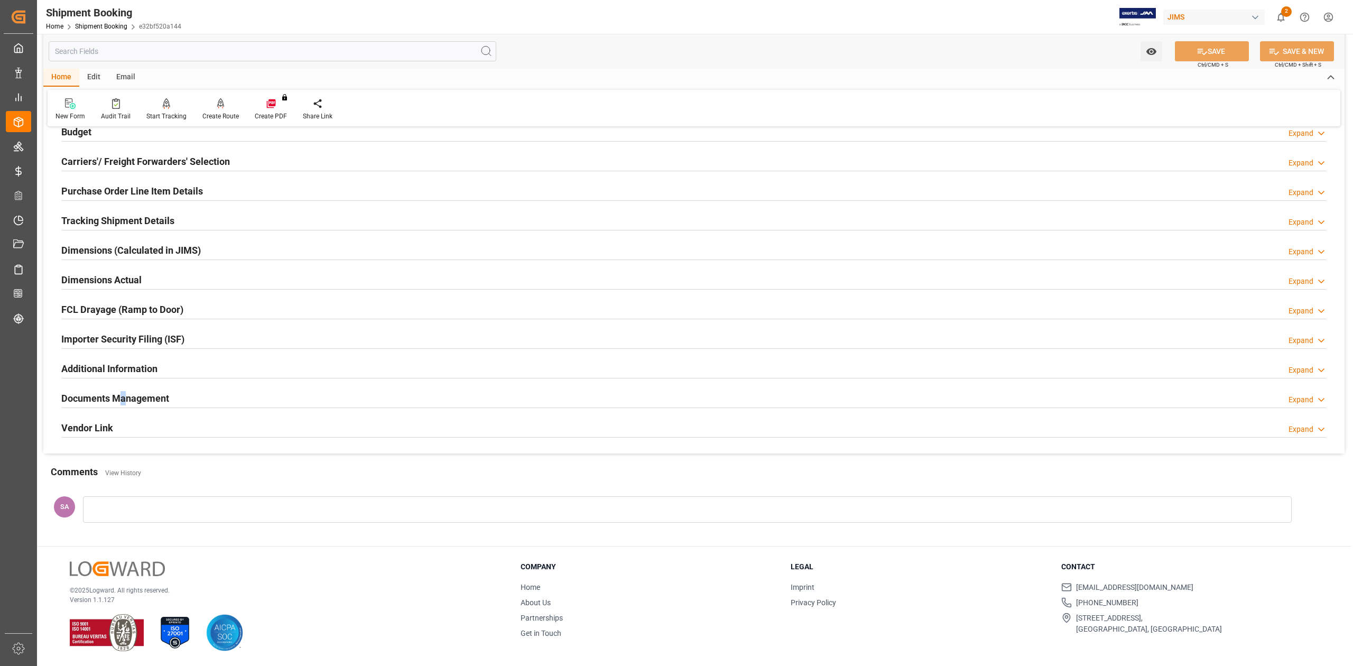
scroll to position [130, 0]
drag, startPoint x: 130, startPoint y: 398, endPoint x: 166, endPoint y: 403, distance: 36.3
click at [131, 398] on h2 "Documents Management" at bounding box center [115, 398] width 108 height 14
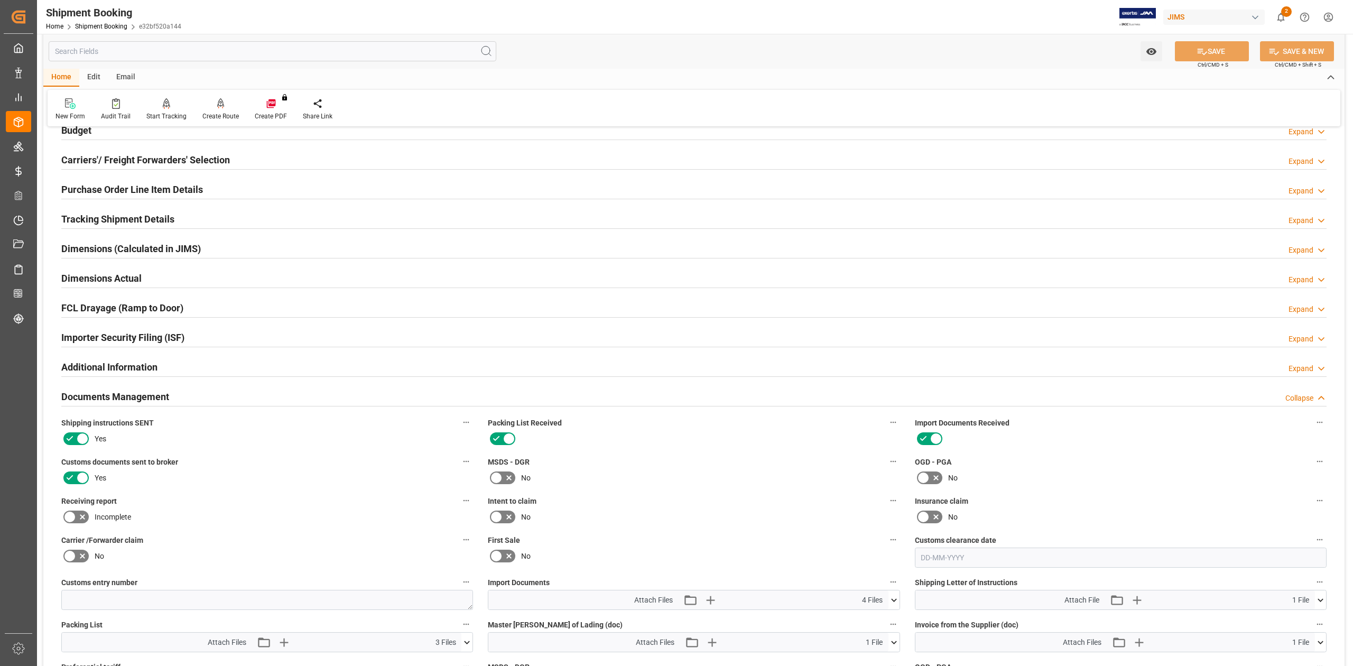
scroll to position [332, 0]
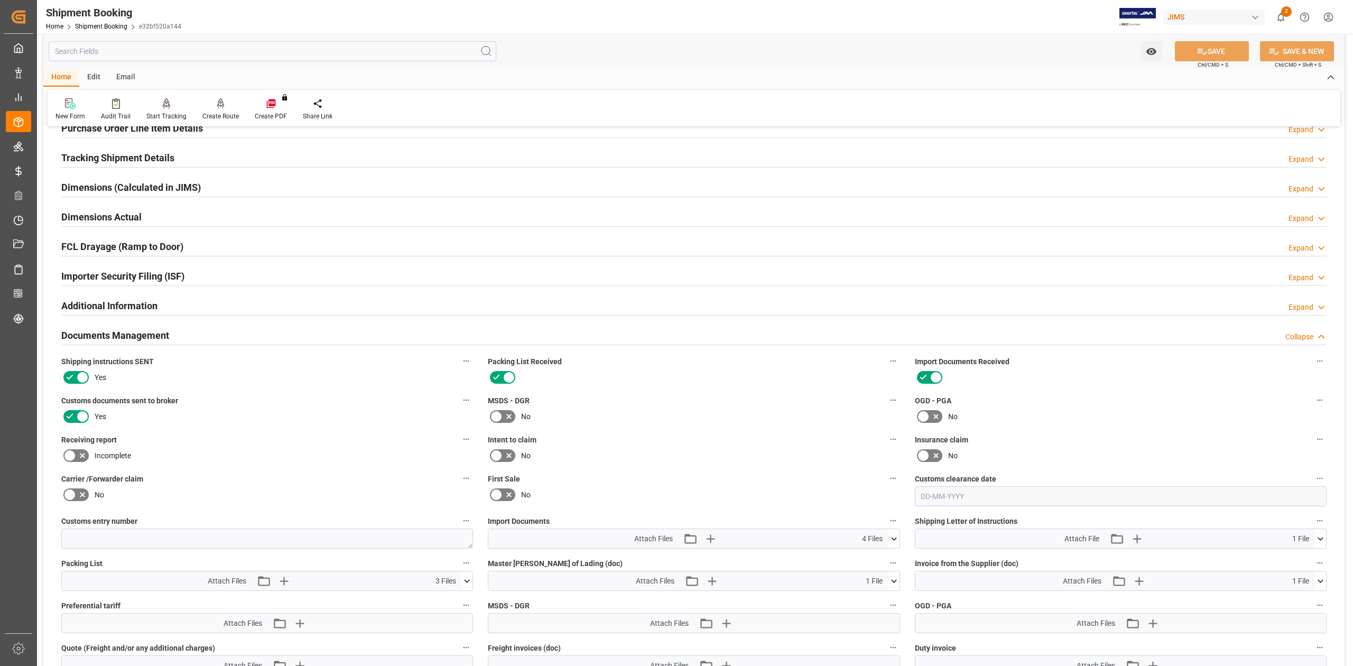
click at [159, 337] on h2 "Documents Management" at bounding box center [115, 335] width 108 height 14
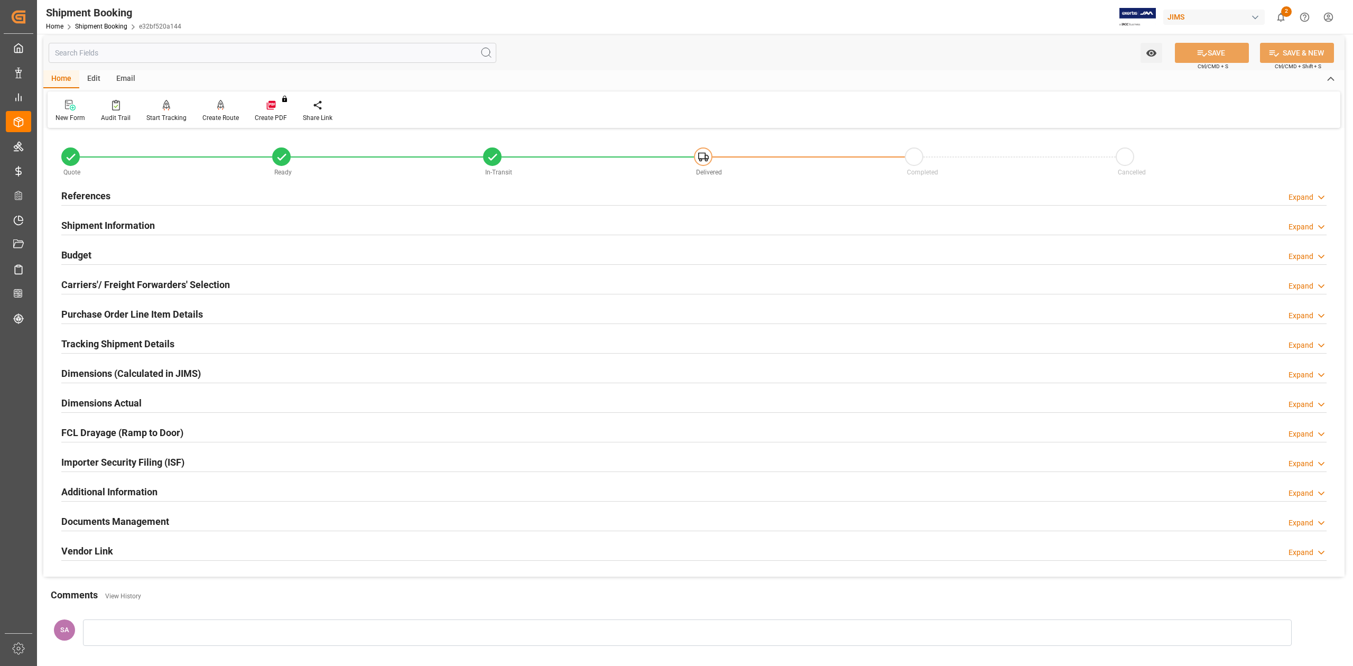
scroll to position [0, 0]
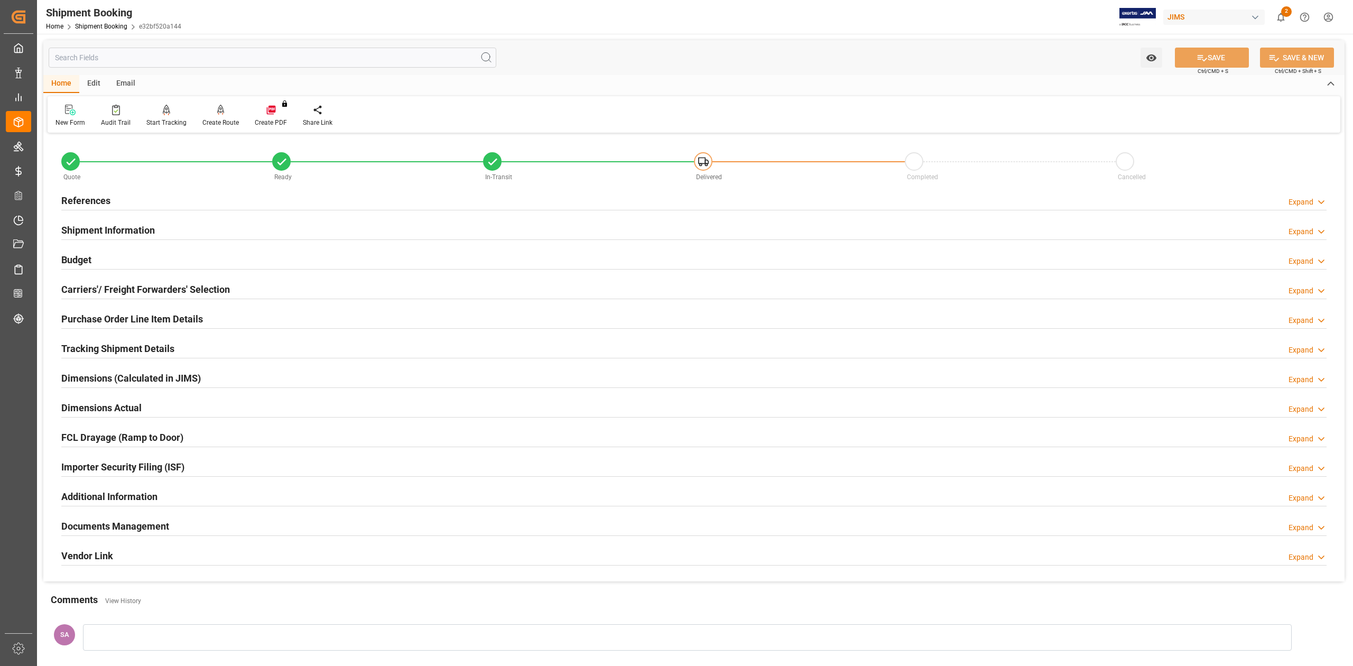
click at [96, 197] on h2 "References" at bounding box center [85, 200] width 49 height 14
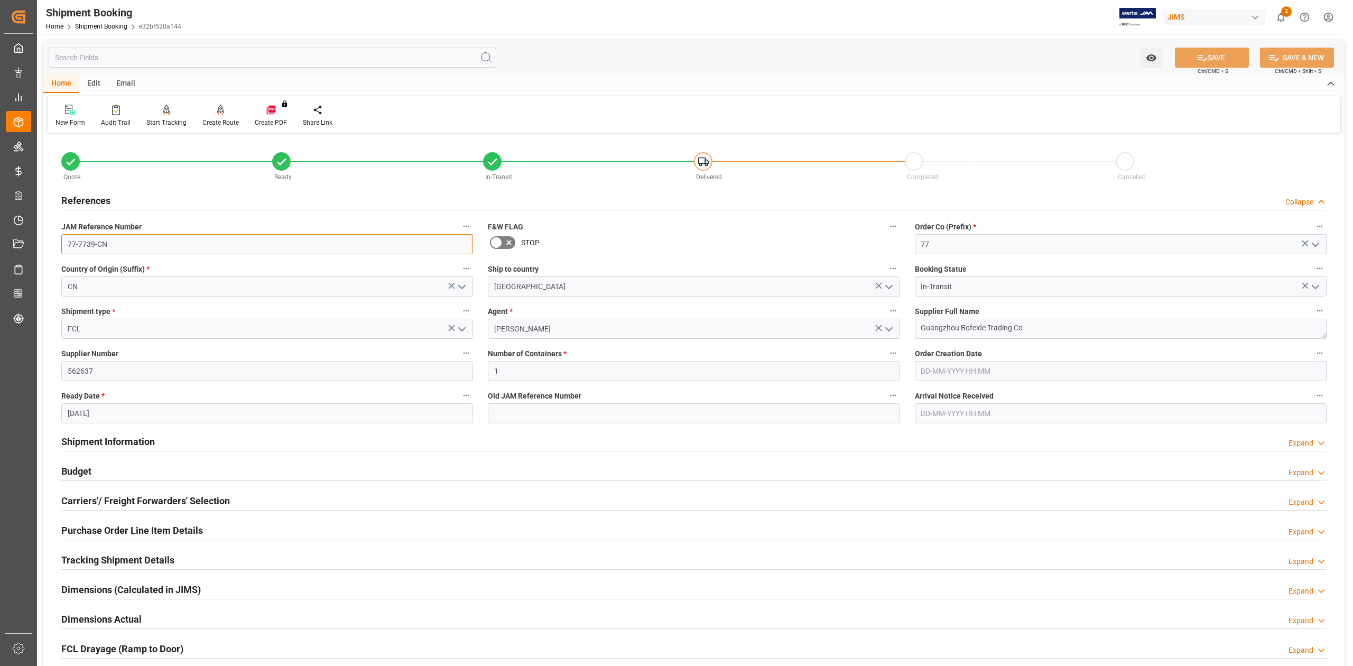
click at [163, 240] on input "77-7739-CN" at bounding box center [267, 244] width 412 height 20
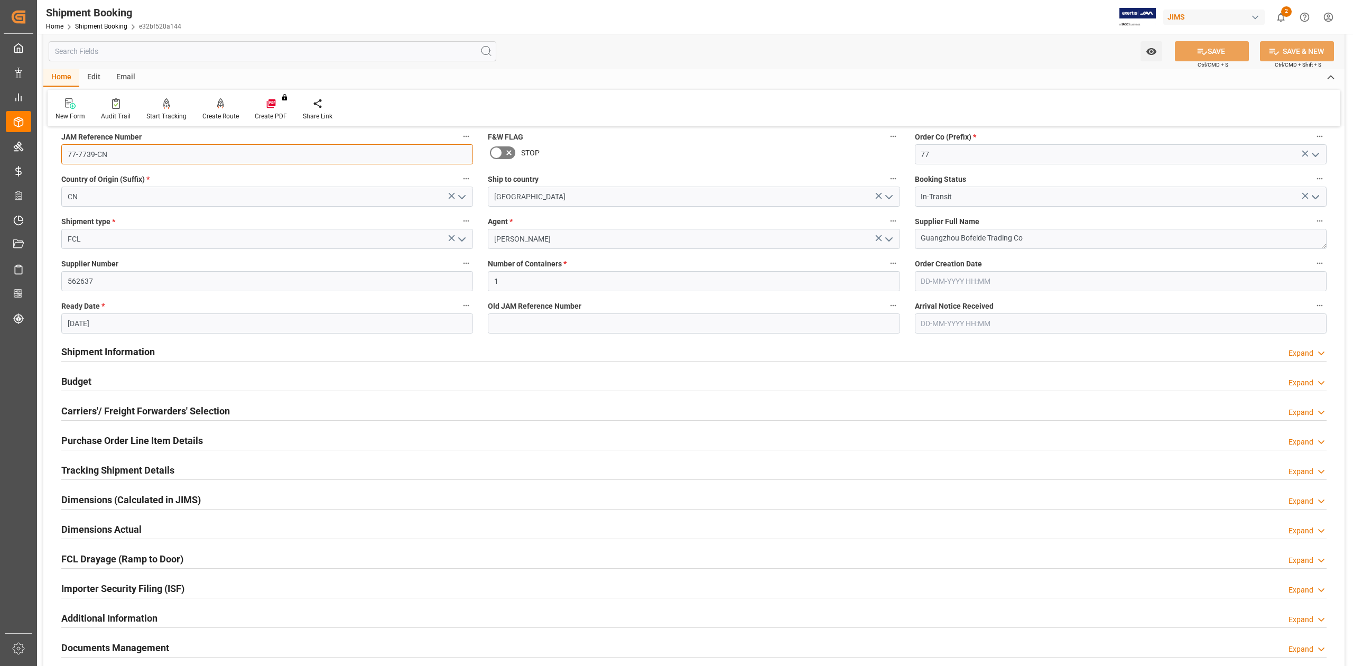
scroll to position [211, 0]
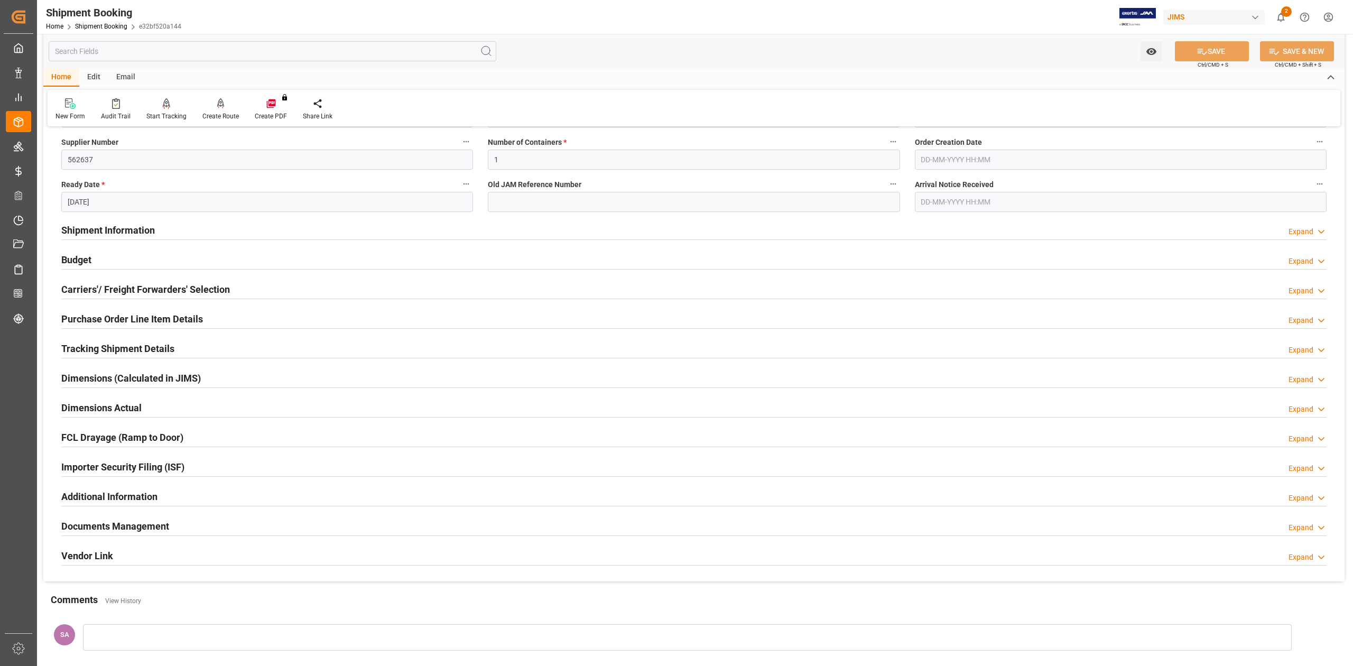
click at [79, 348] on h2 "Tracking Shipment Details" at bounding box center [117, 348] width 113 height 14
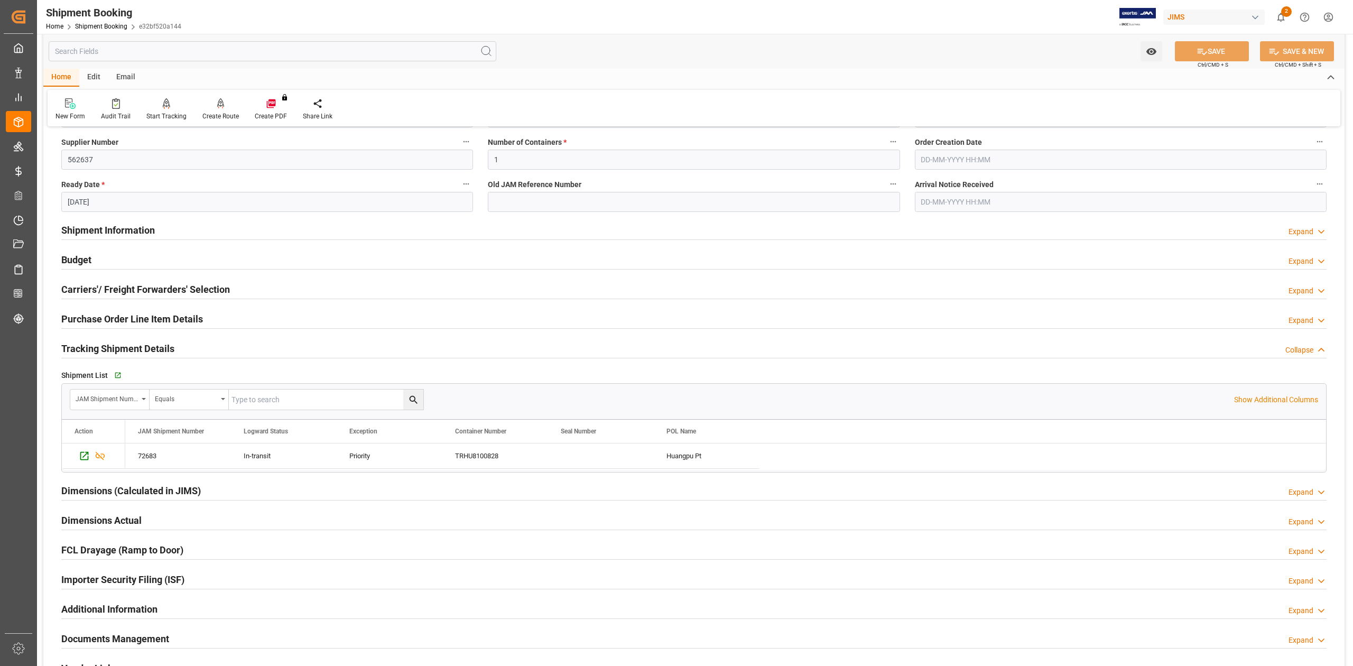
click at [79, 348] on h2 "Tracking Shipment Details" at bounding box center [117, 348] width 113 height 14
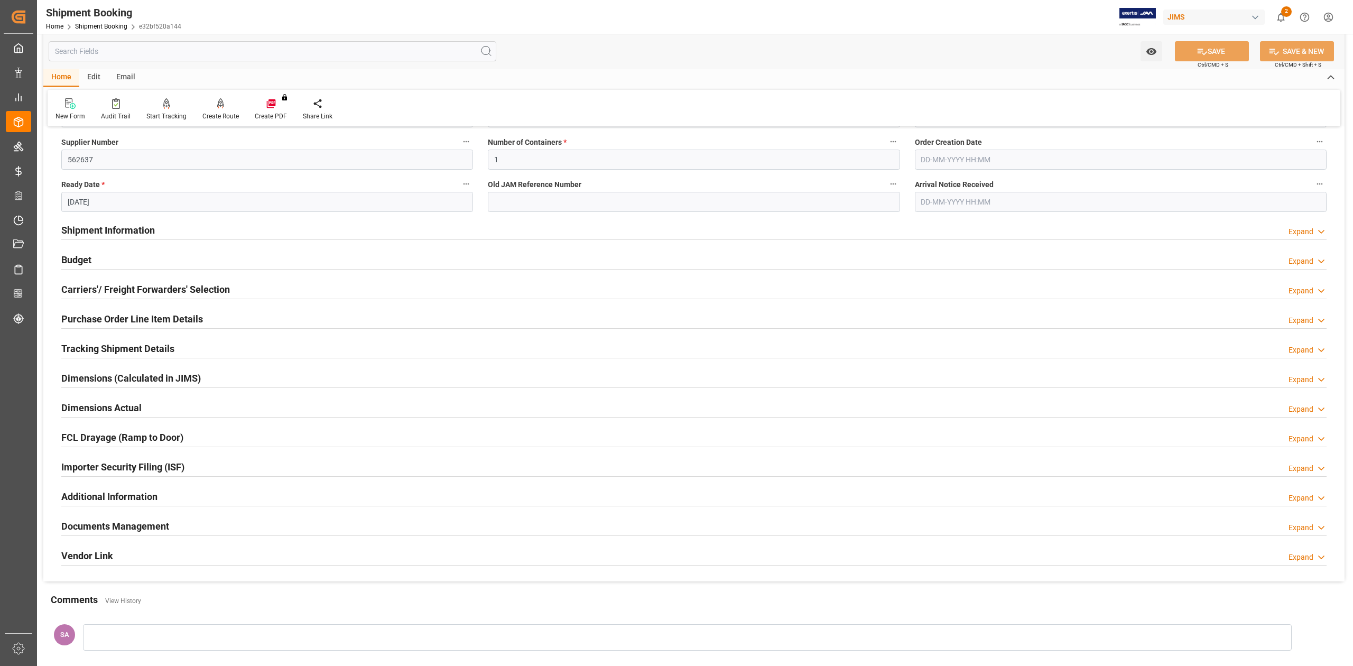
drag, startPoint x: 92, startPoint y: 524, endPoint x: 141, endPoint y: 527, distance: 48.7
click at [92, 525] on h2 "Documents Management" at bounding box center [115, 526] width 108 height 14
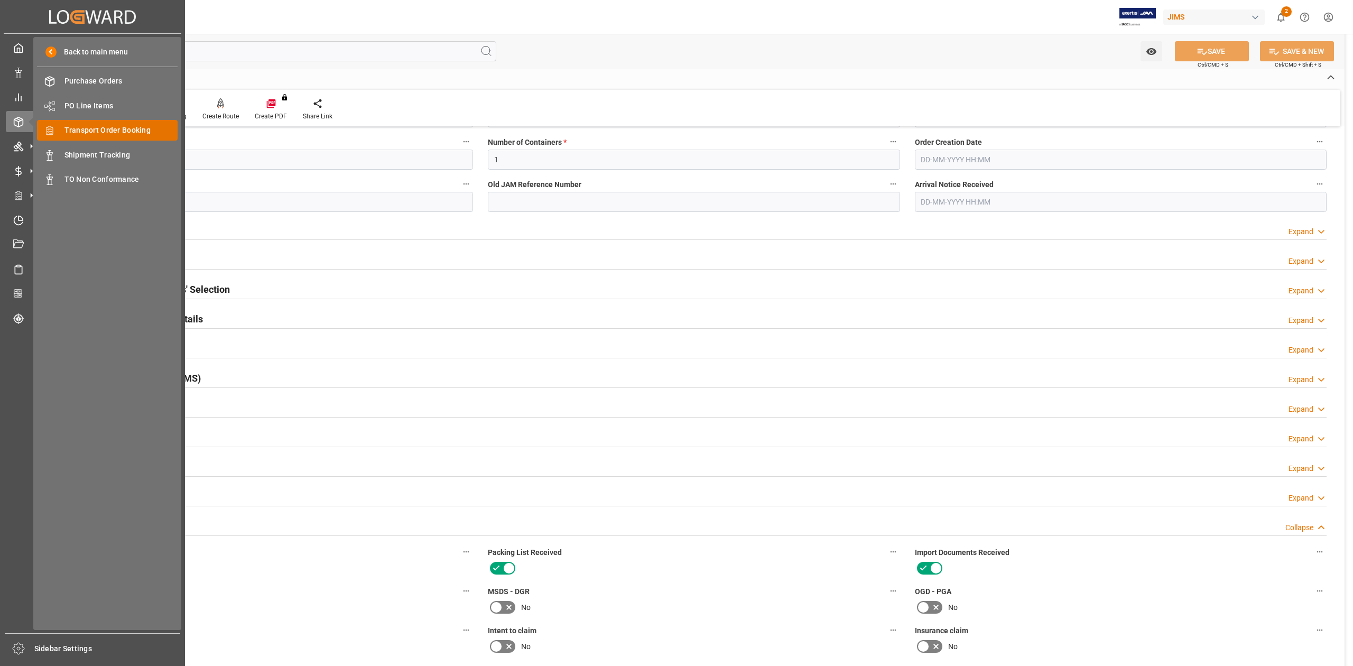
click at [116, 130] on span "Transport Order Booking" at bounding box center [121, 130] width 114 height 11
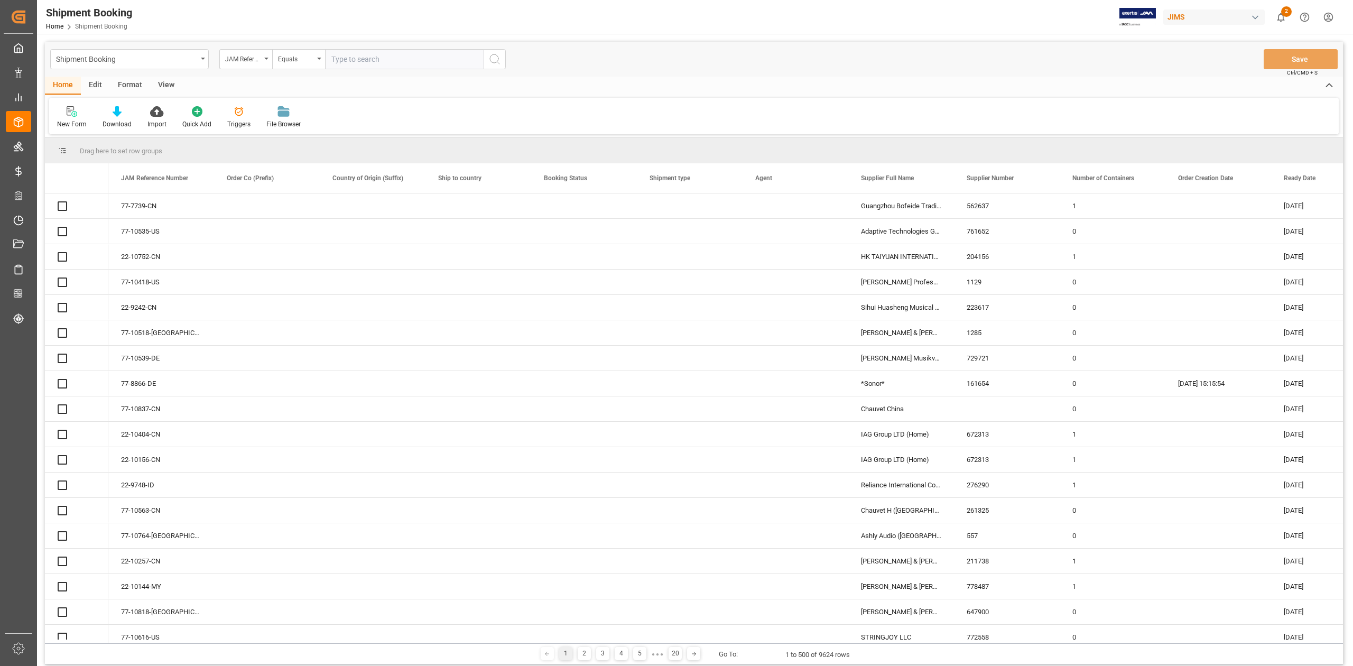
click at [388, 61] on input "text" at bounding box center [404, 59] width 159 height 20
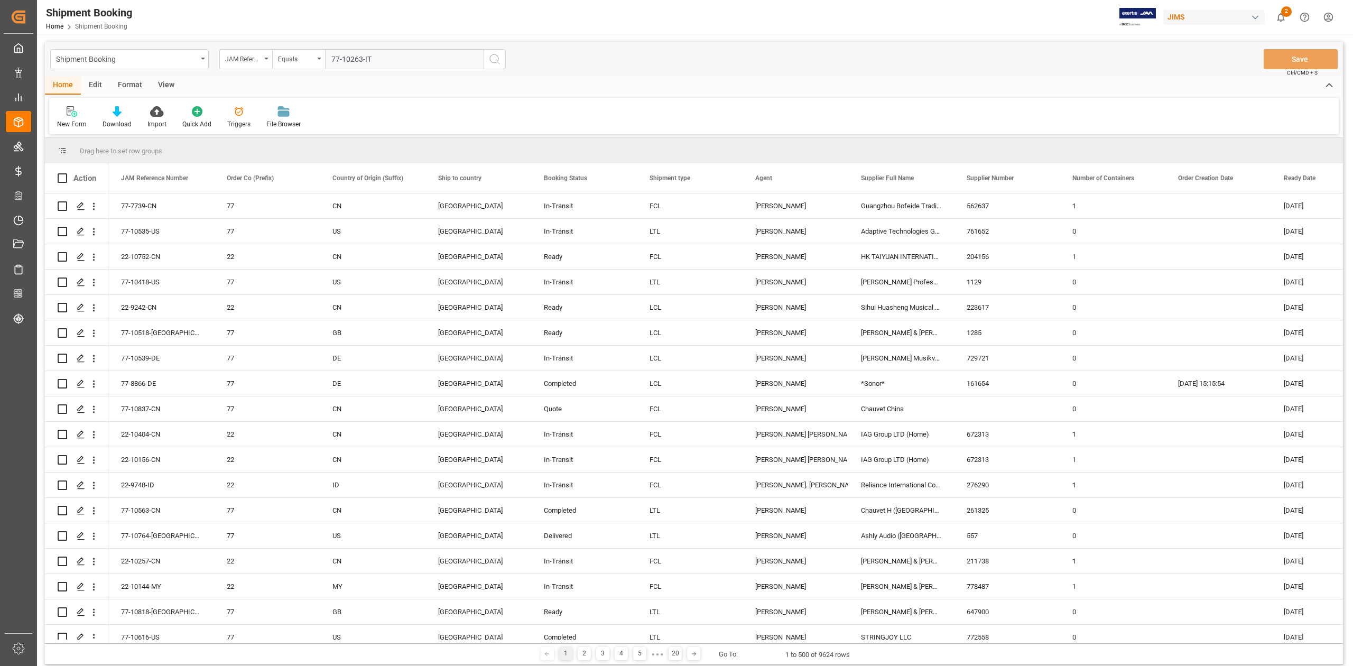
type input "77-10263-IT"
click at [499, 59] on icon "search button" at bounding box center [494, 59] width 13 height 13
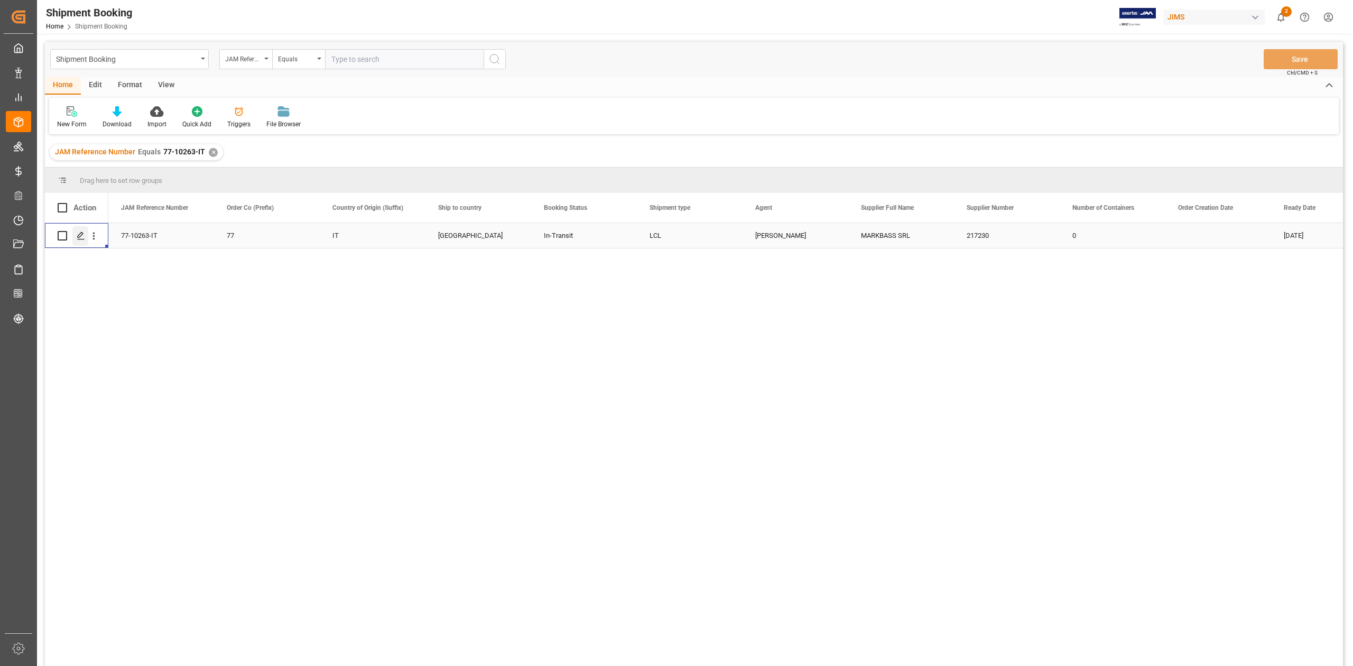
click at [79, 238] on icon "Press SPACE to select this row." at bounding box center [81, 236] width 8 height 8
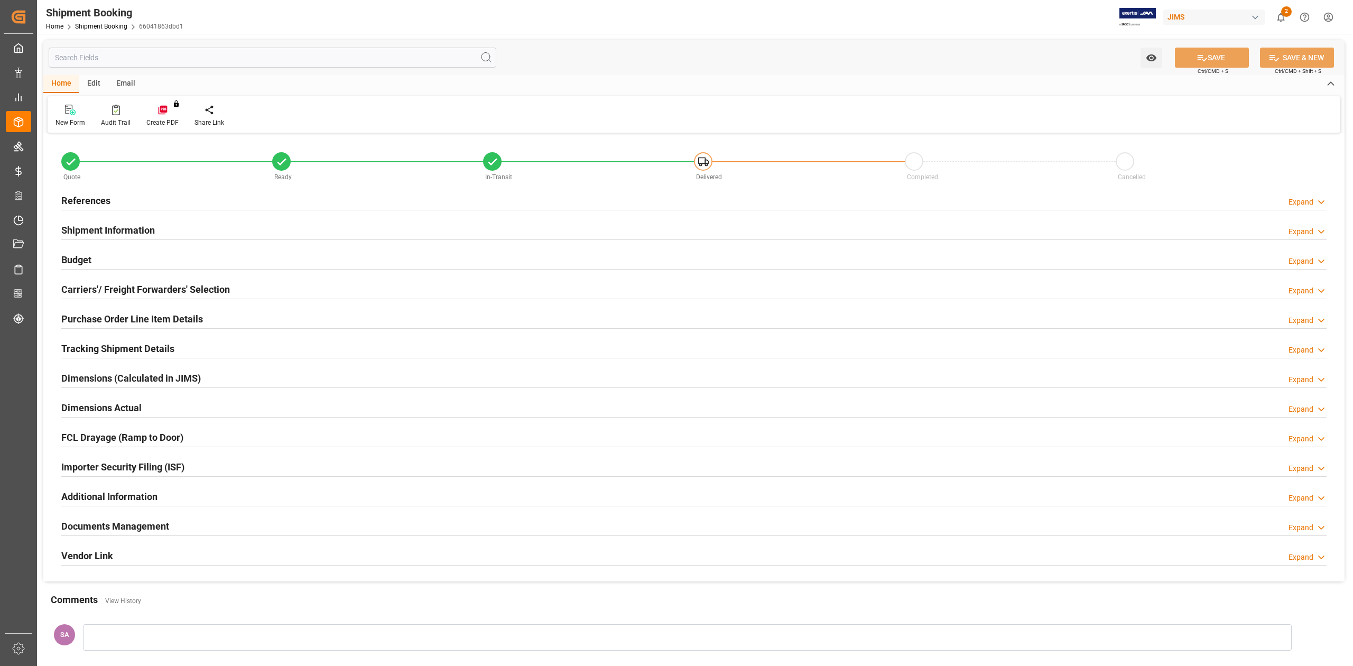
type input "0"
type input "[DATE]"
click at [108, 197] on h2 "References" at bounding box center [85, 200] width 49 height 14
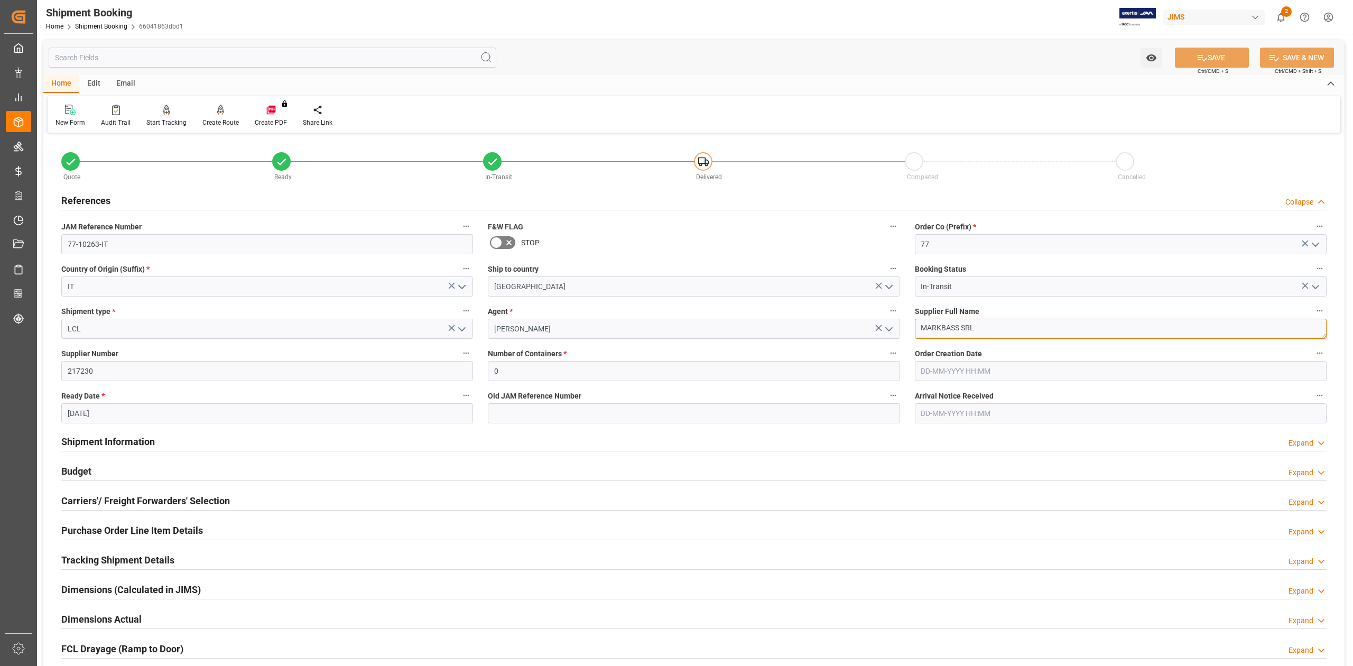
click at [994, 334] on textarea "MARKBASS SRL" at bounding box center [1121, 329] width 412 height 20
click at [123, 242] on input "77-10263-IT" at bounding box center [267, 244] width 412 height 20
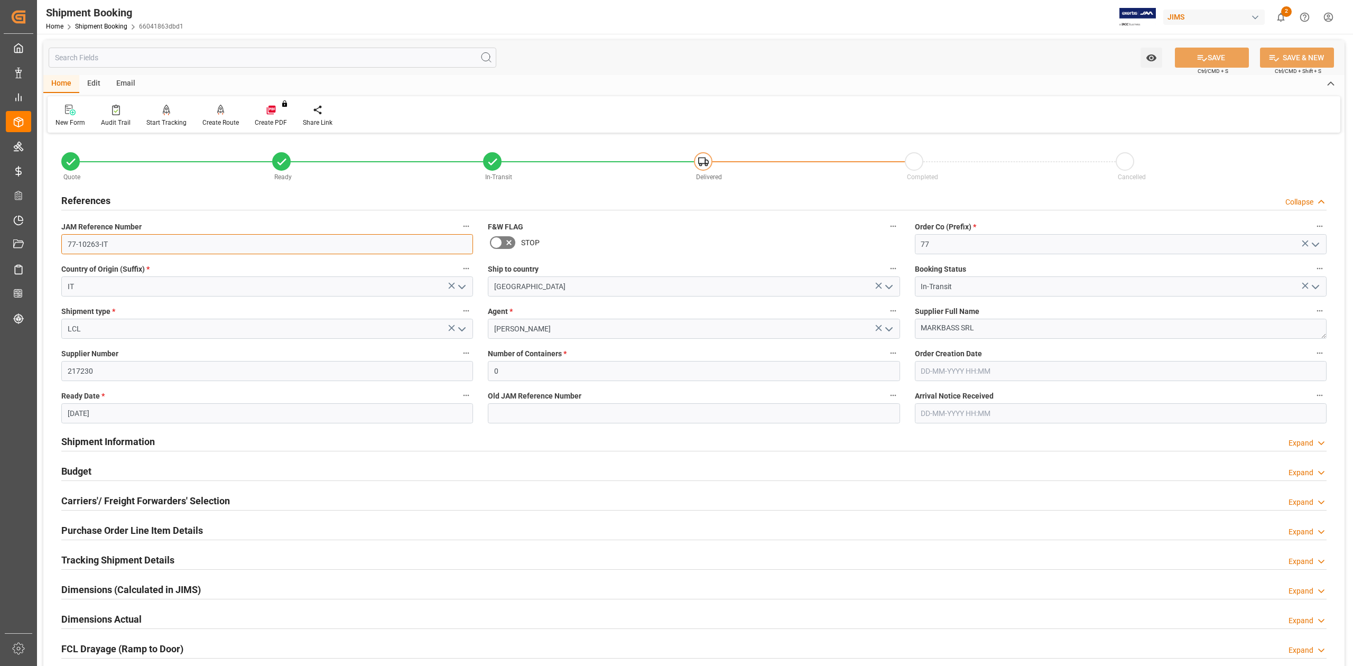
click at [123, 242] on input "77-10263-IT" at bounding box center [267, 244] width 412 height 20
click at [121, 443] on h2 "Shipment Information" at bounding box center [108, 441] width 94 height 14
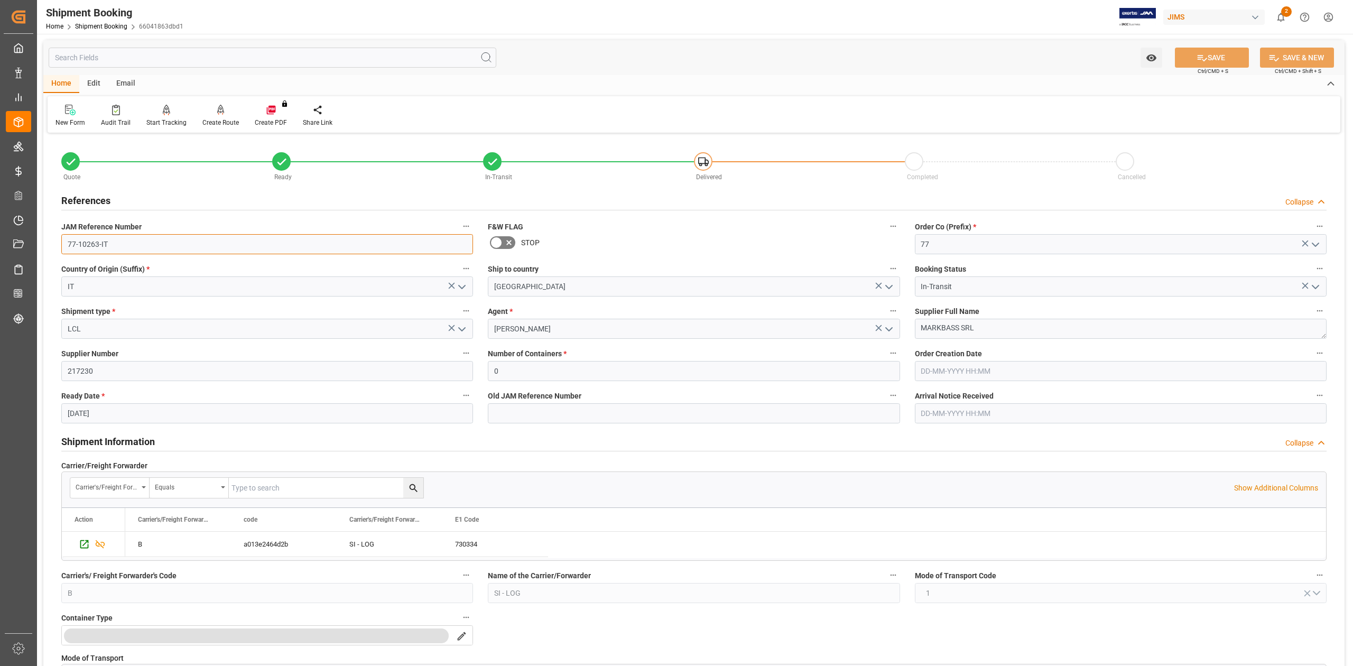
click at [141, 242] on input "77-10263-IT" at bounding box center [267, 244] width 412 height 20
click at [127, 242] on input "77-10263-IT" at bounding box center [267, 244] width 412 height 20
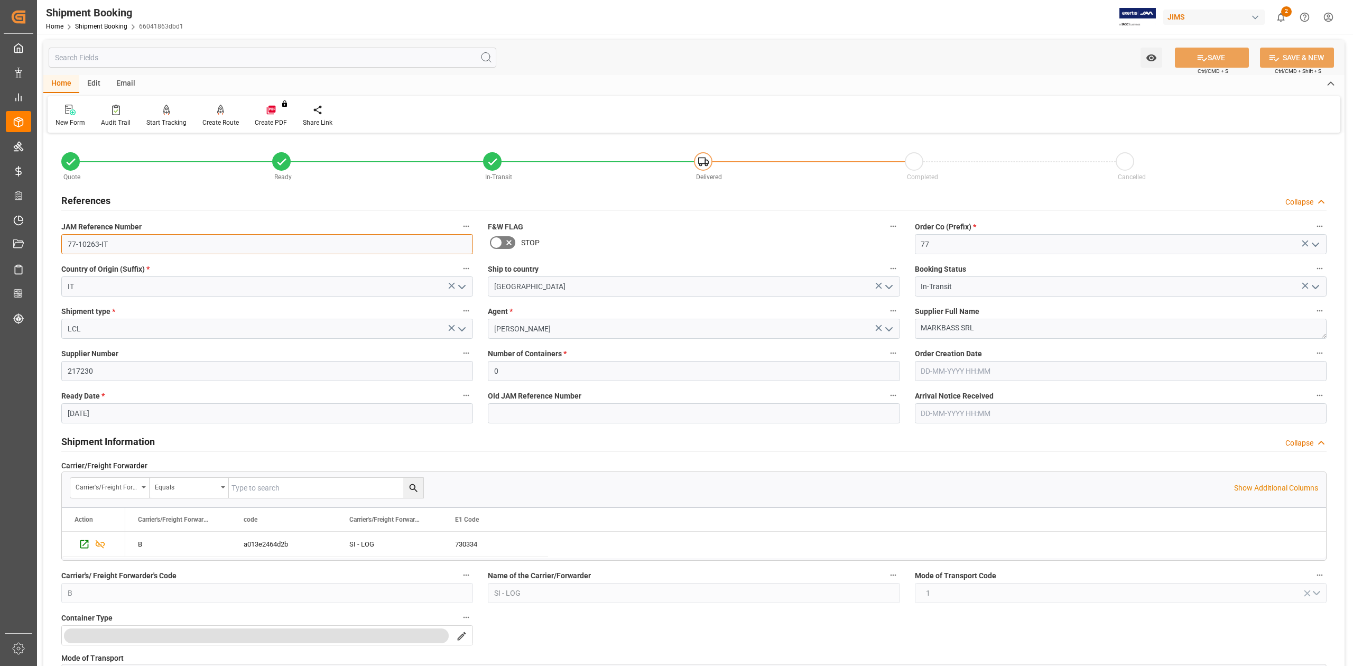
click at [127, 242] on input "77-10263-IT" at bounding box center [267, 244] width 412 height 20
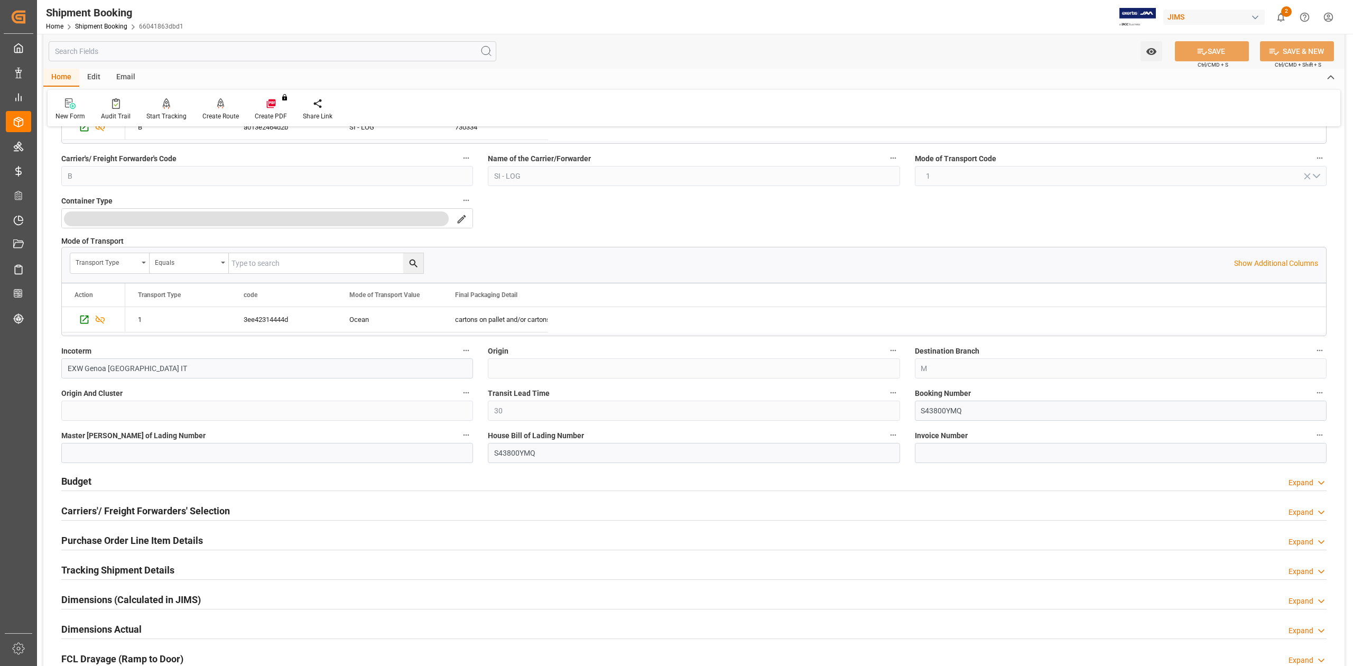
scroll to position [493, 0]
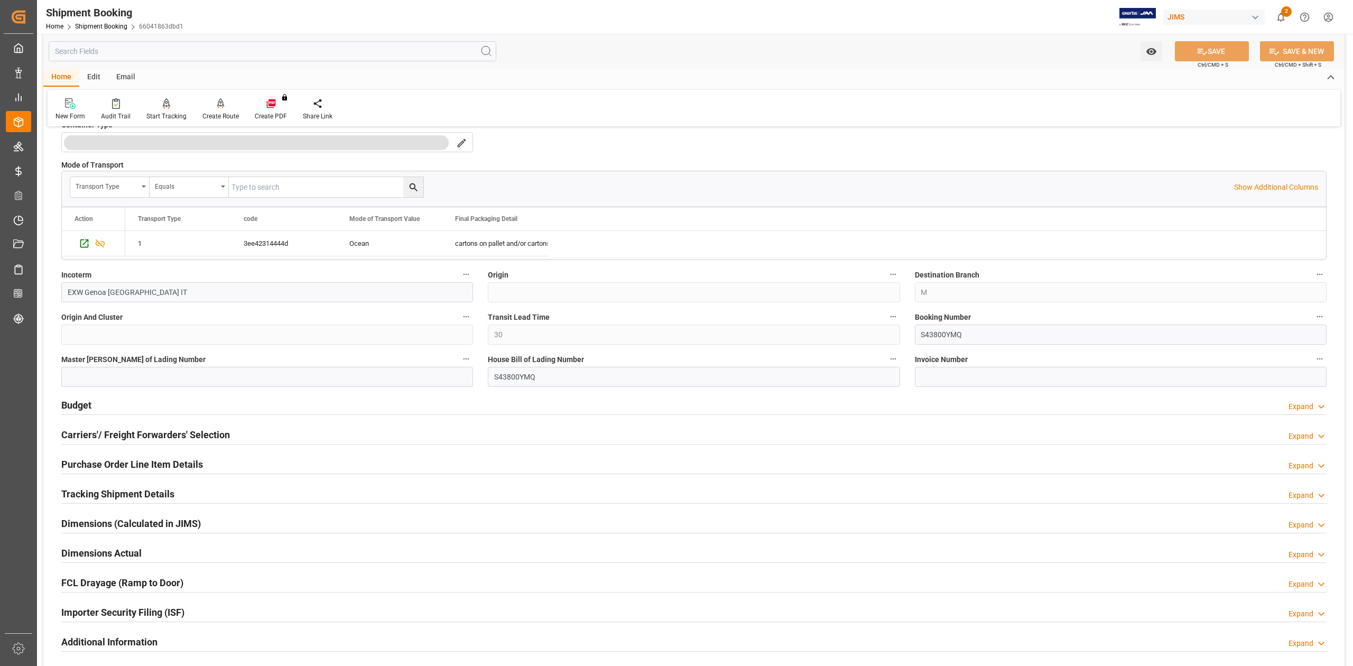
drag, startPoint x: 108, startPoint y: 464, endPoint x: 327, endPoint y: 442, distance: 219.3
click at [108, 464] on h2 "Purchase Order Line Item Details" at bounding box center [132, 464] width 142 height 14
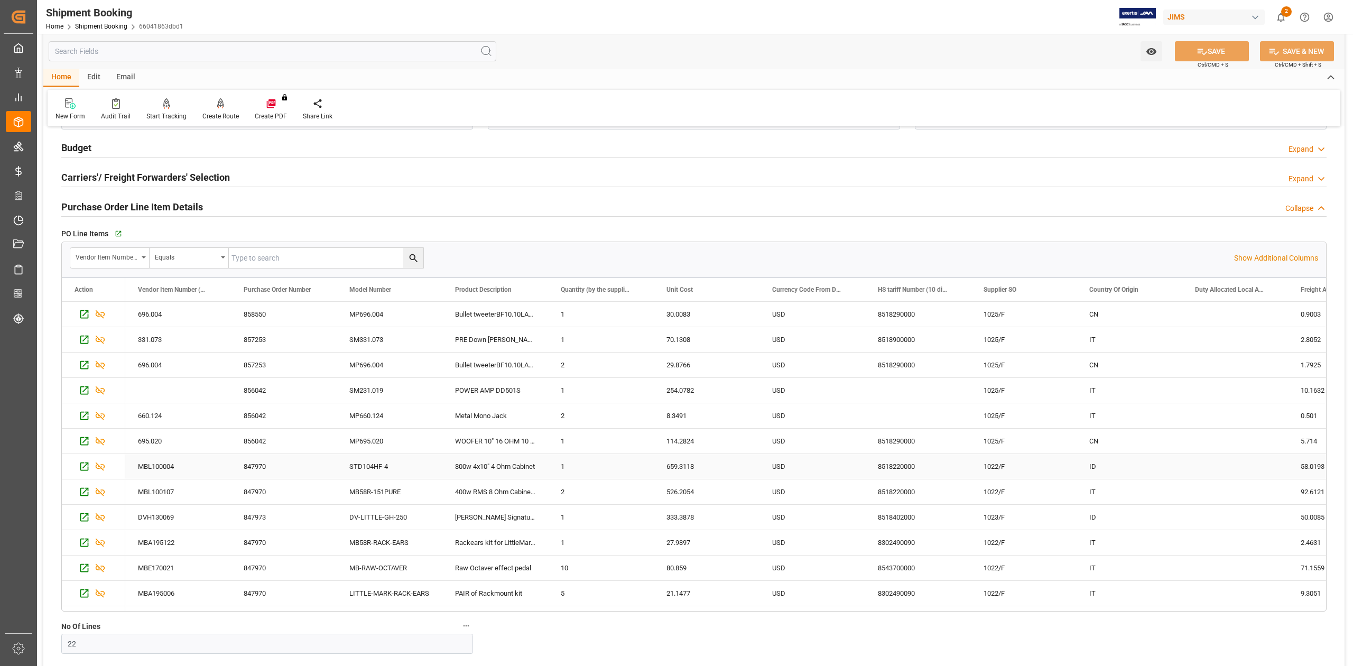
scroll to position [775, 0]
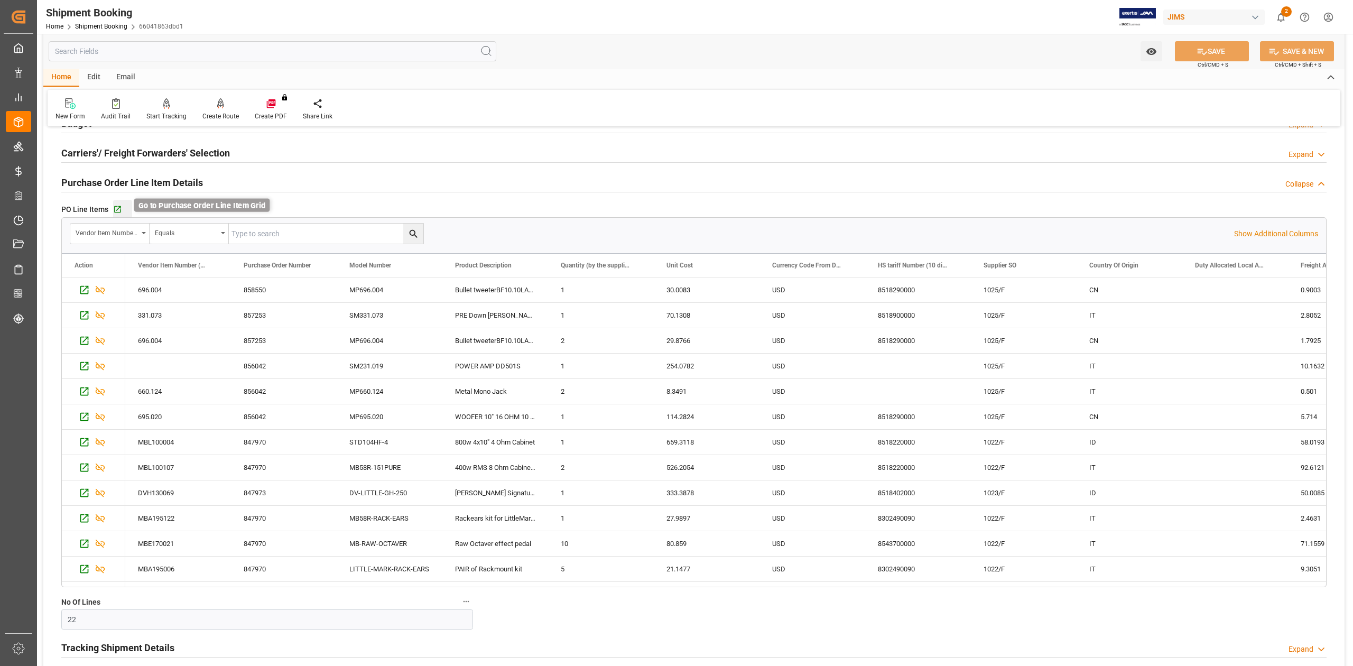
click at [115, 211] on icon "button" at bounding box center [117, 209] width 9 height 9
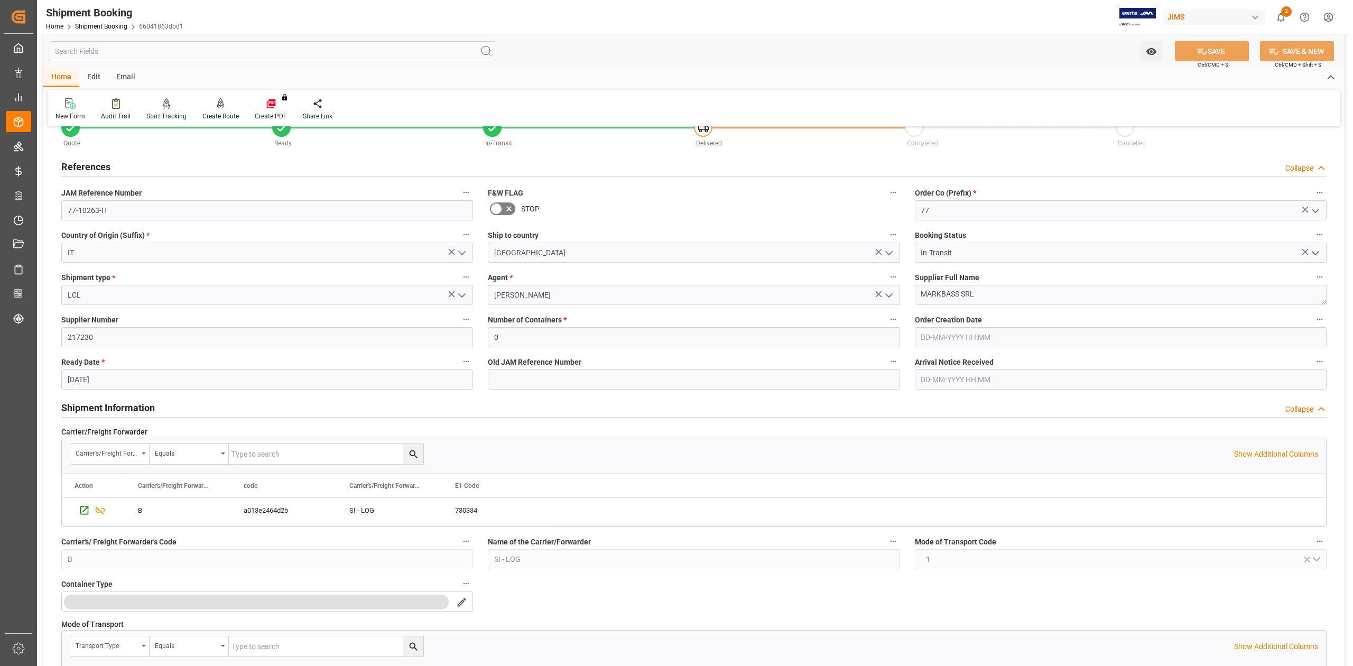
scroll to position [0, 0]
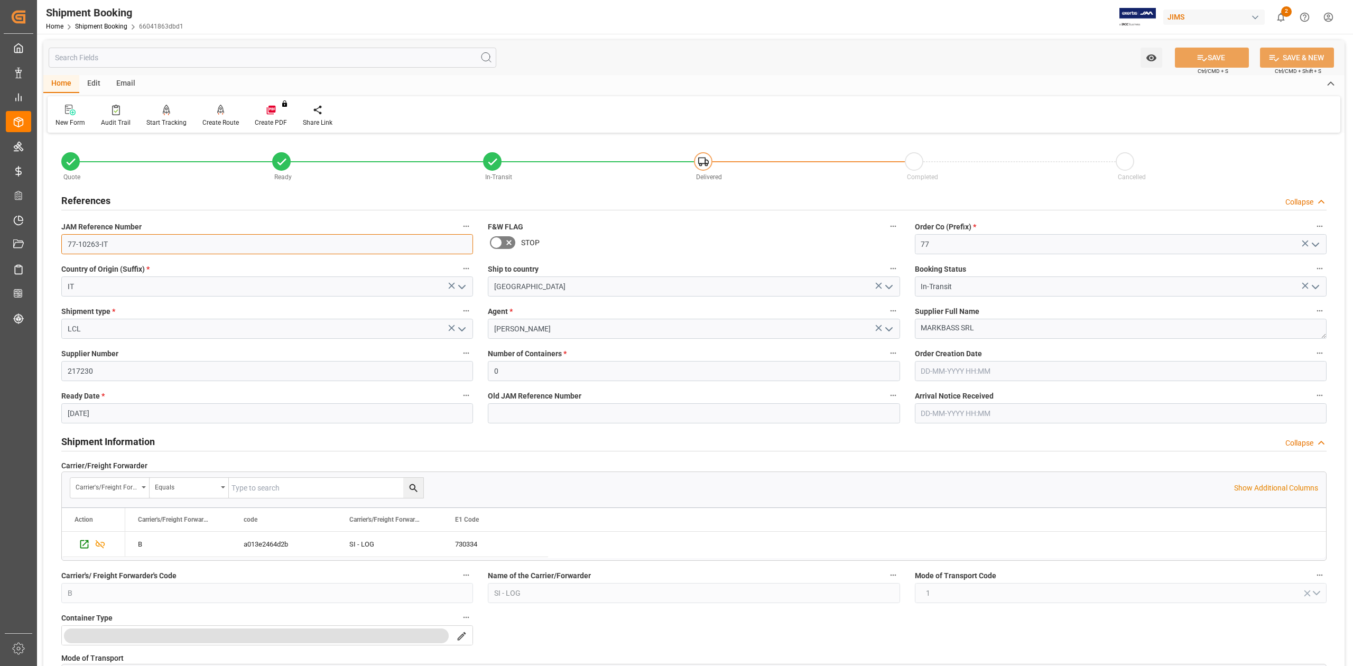
click at [130, 246] on input "77-10263-IT" at bounding box center [267, 244] width 412 height 20
click at [992, 332] on textarea "MARKBASS SRL" at bounding box center [1121, 329] width 412 height 20
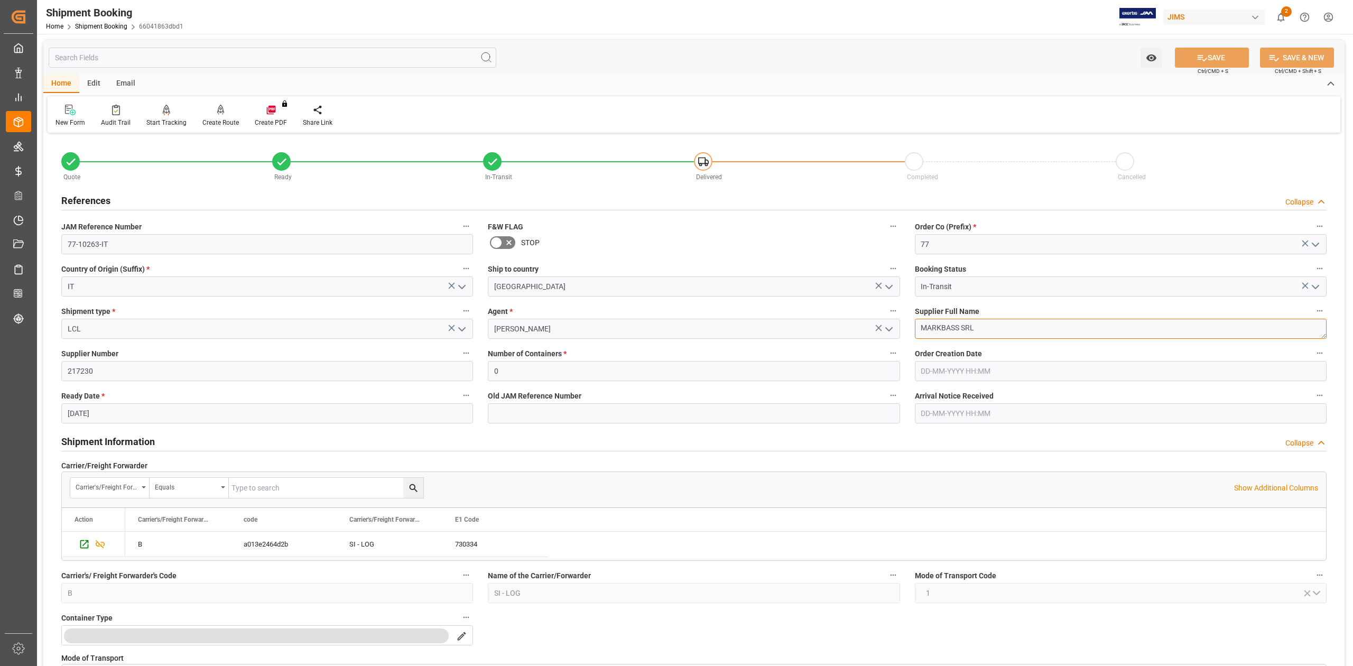
click at [992, 332] on textarea "MARKBASS SRL" at bounding box center [1121, 329] width 412 height 20
click at [116, 244] on input "77-10263-IT" at bounding box center [267, 244] width 412 height 20
click at [1026, 328] on textarea "MARKBASS SRL" at bounding box center [1121, 329] width 412 height 20
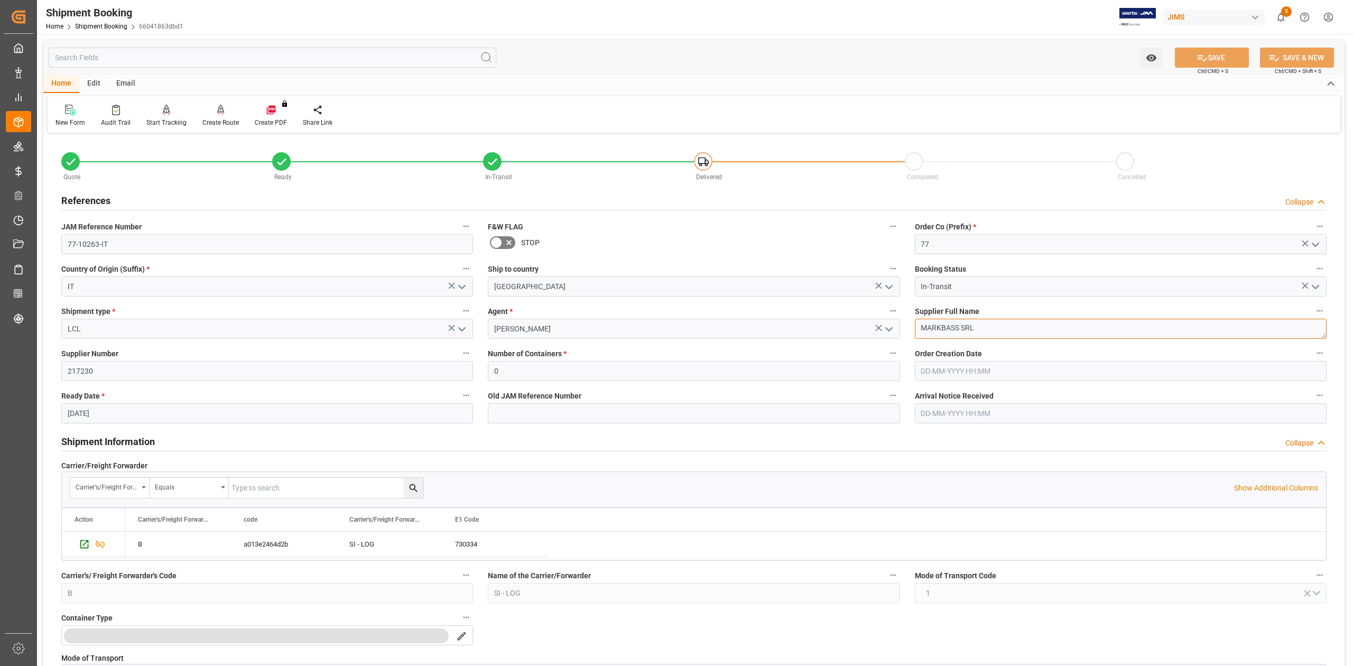
click at [1026, 328] on textarea "MARKBASS SRL" at bounding box center [1121, 329] width 412 height 20
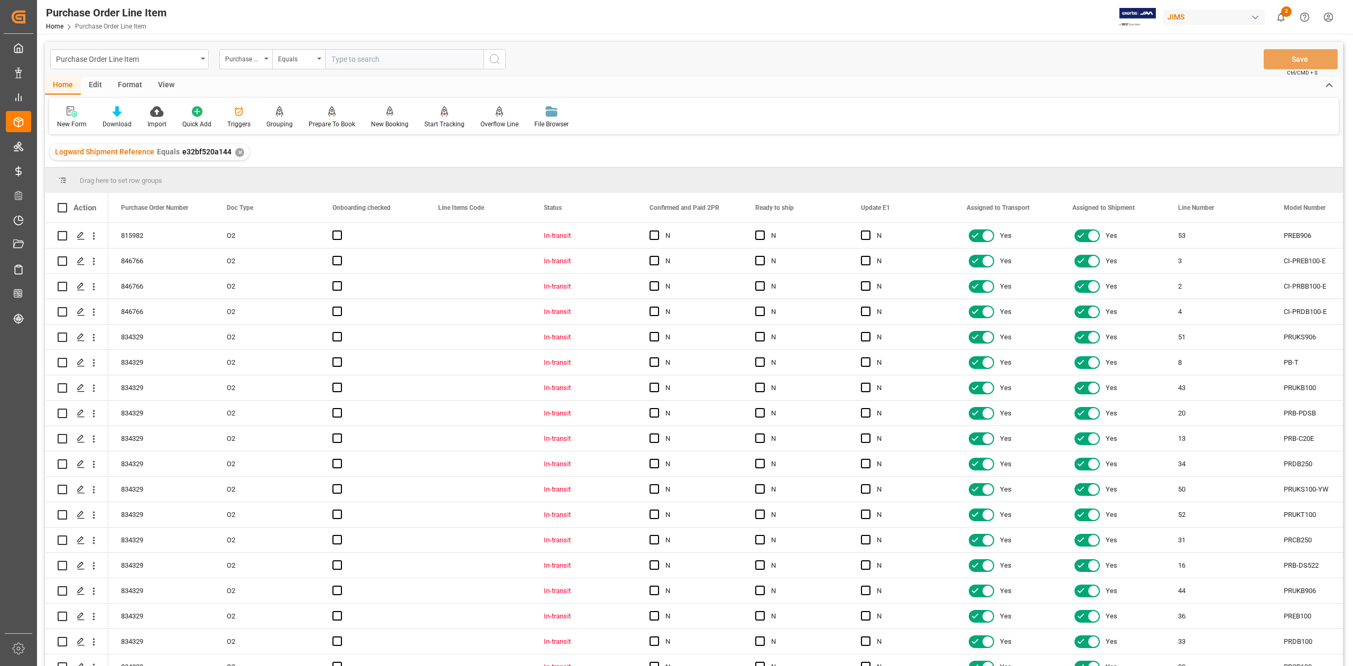
click at [165, 86] on div "View" at bounding box center [166, 86] width 32 height 18
click at [128, 121] on div "Standard Templates" at bounding box center [120, 124] width 53 height 10
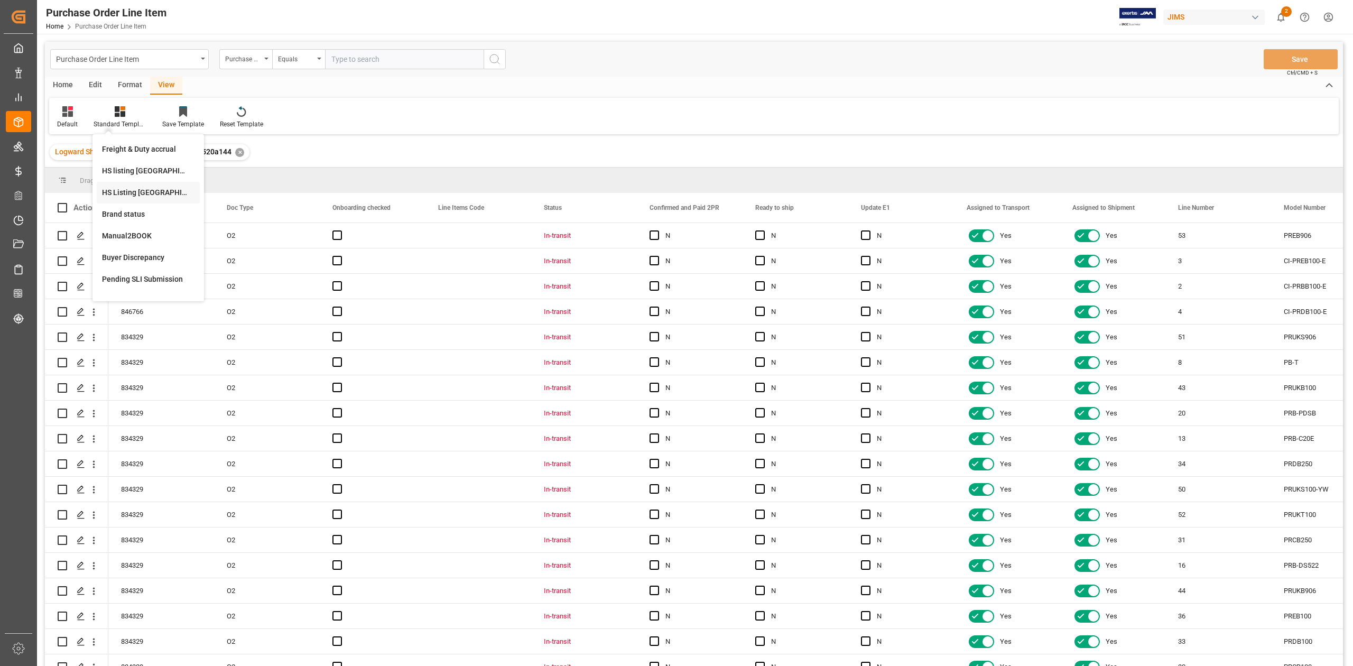
click at [154, 192] on div "HS Listing CANADA" at bounding box center [148, 192] width 93 height 11
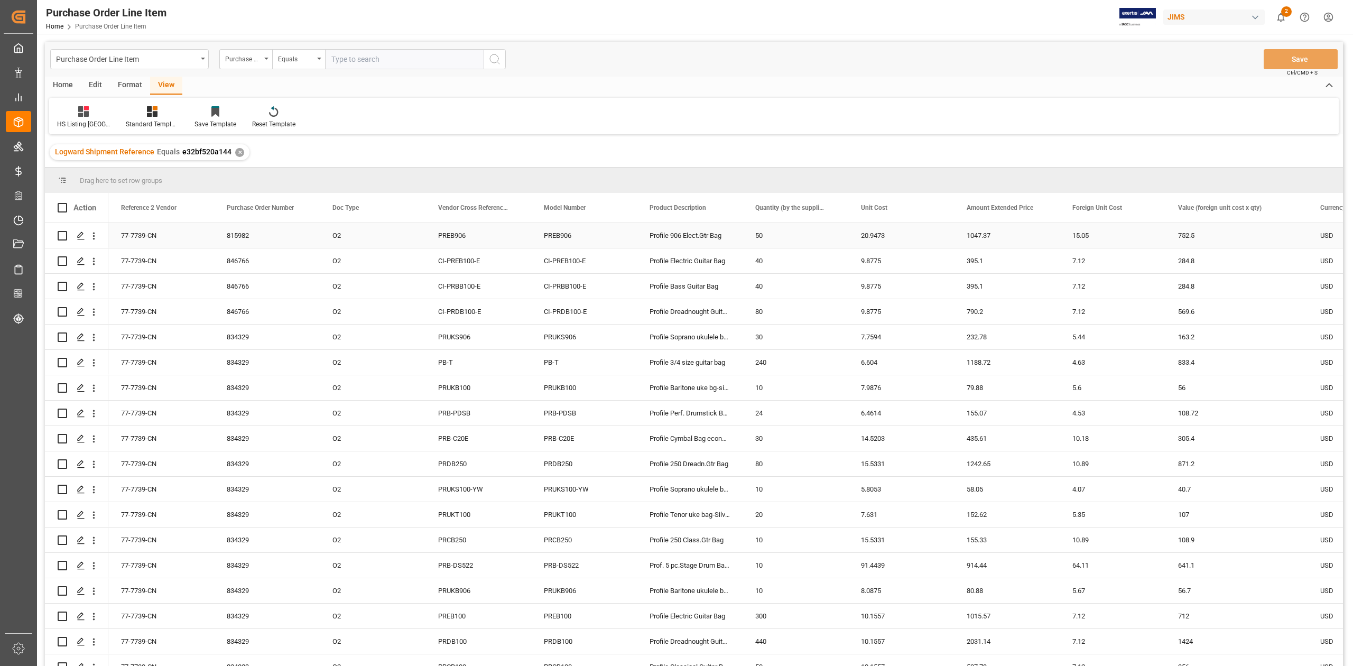
click at [158, 233] on div "77-7739-CN" at bounding box center [161, 235] width 106 height 25
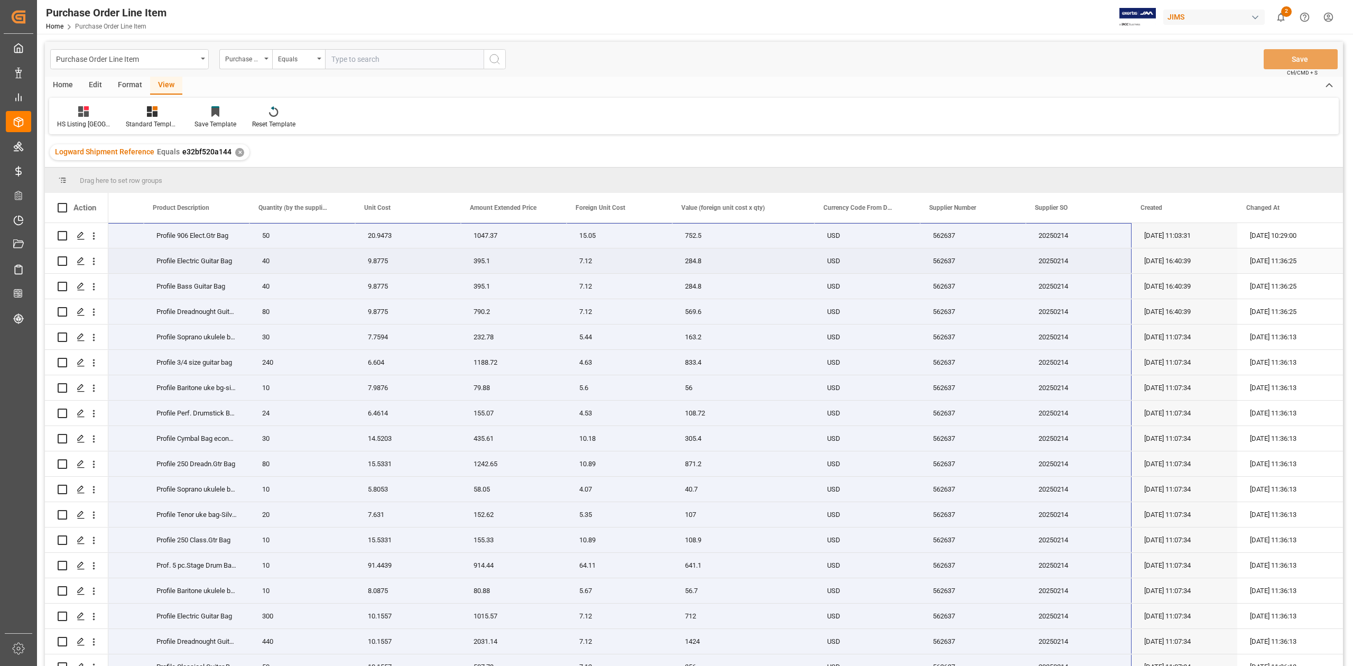
click at [411, 254] on div "9.8775" at bounding box center [408, 260] width 106 height 25
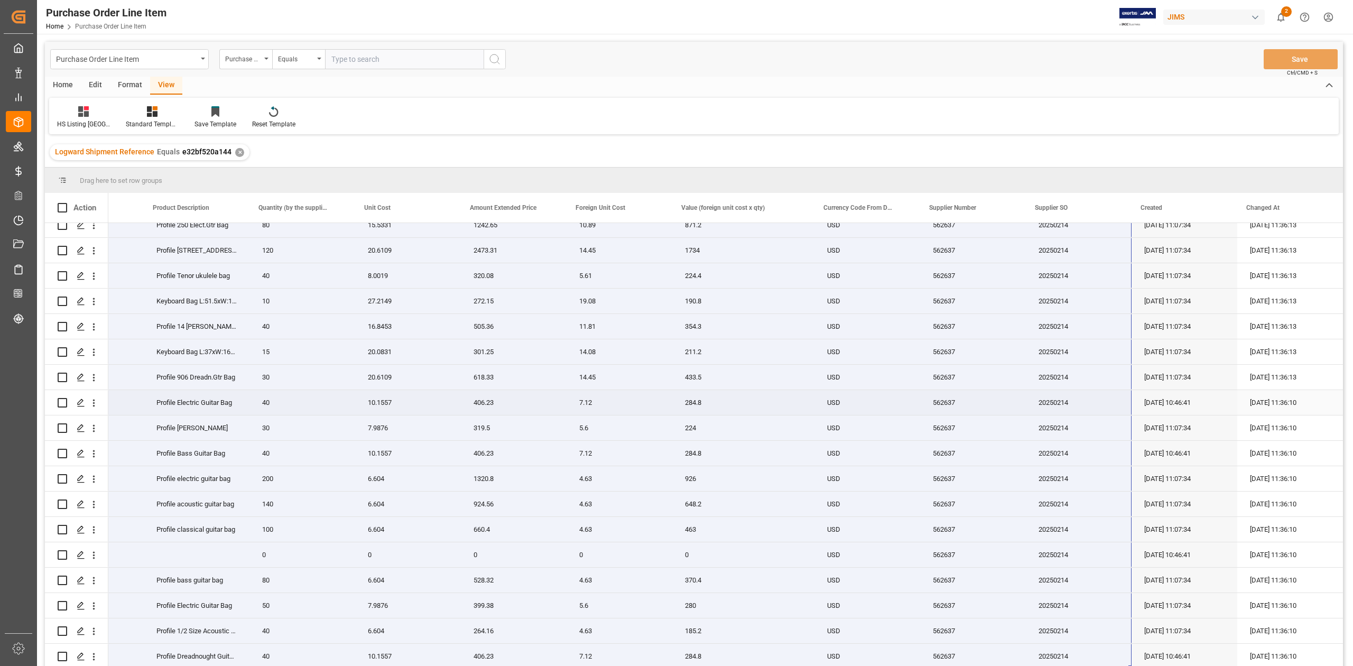
scroll to position [1054, 0]
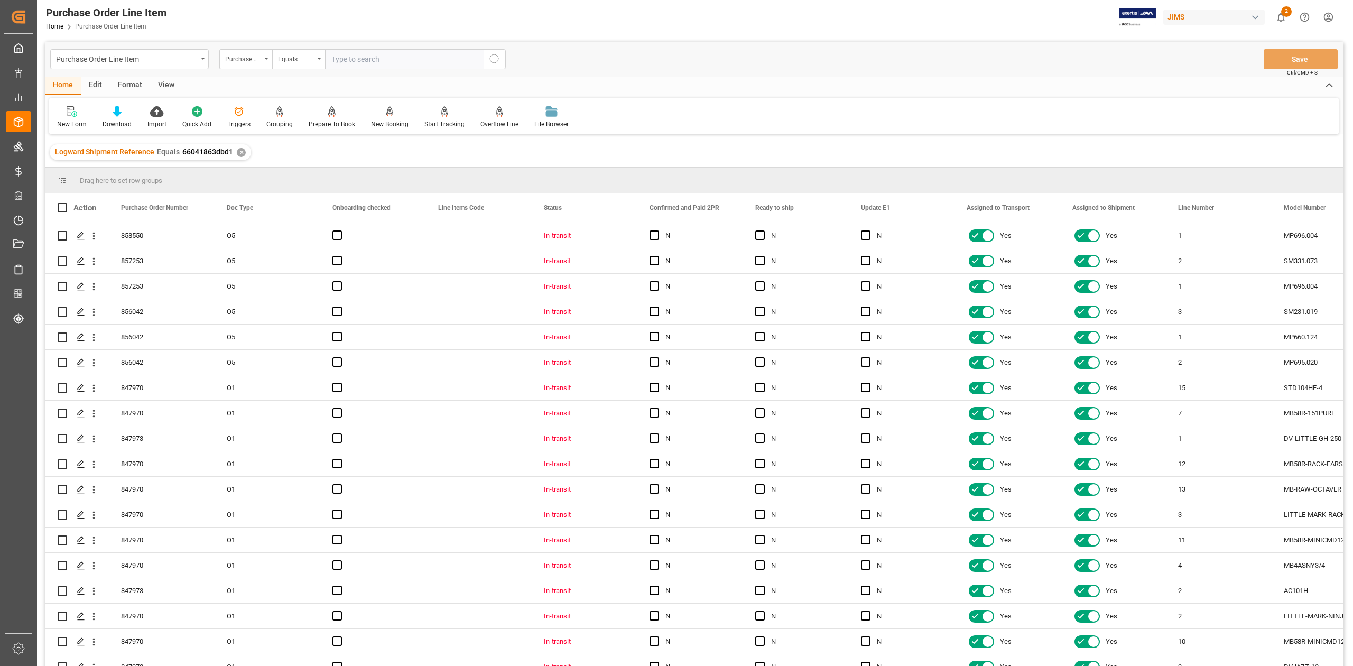
click at [164, 85] on div "View" at bounding box center [166, 86] width 32 height 18
click at [115, 116] on icon at bounding box center [120, 111] width 11 height 11
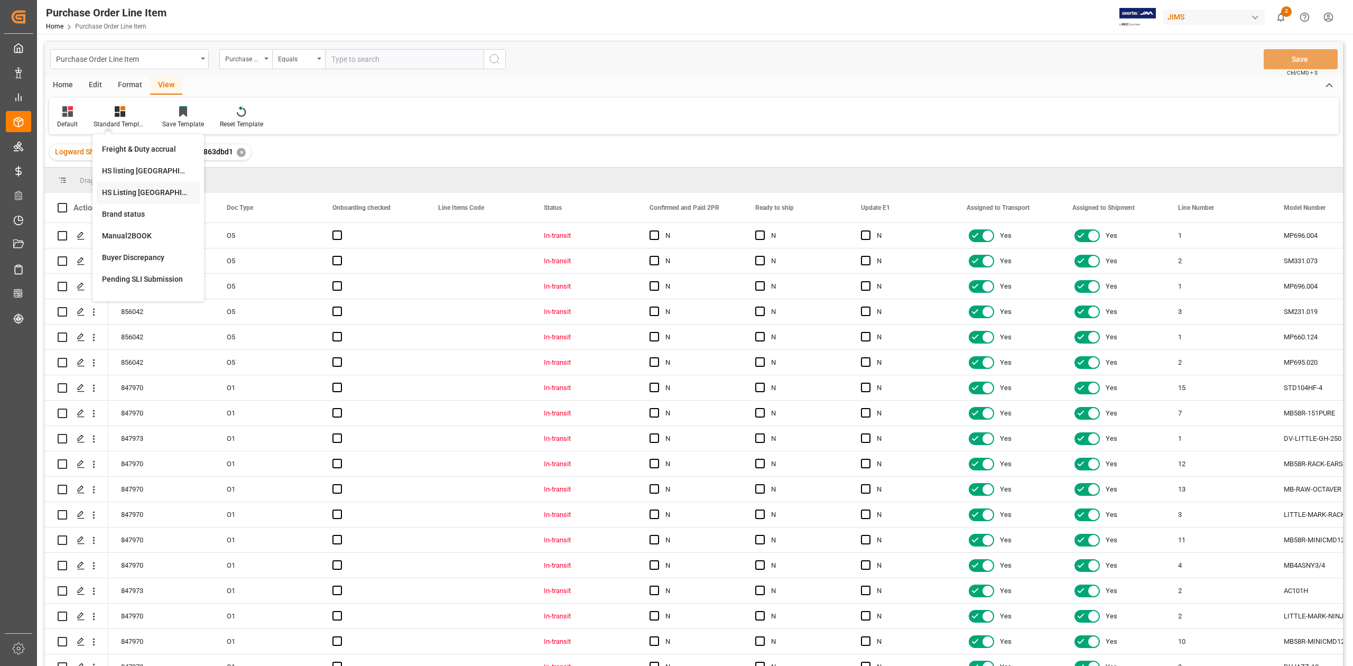
click at [150, 186] on div "HS Listing CANADA" at bounding box center [148, 193] width 103 height 22
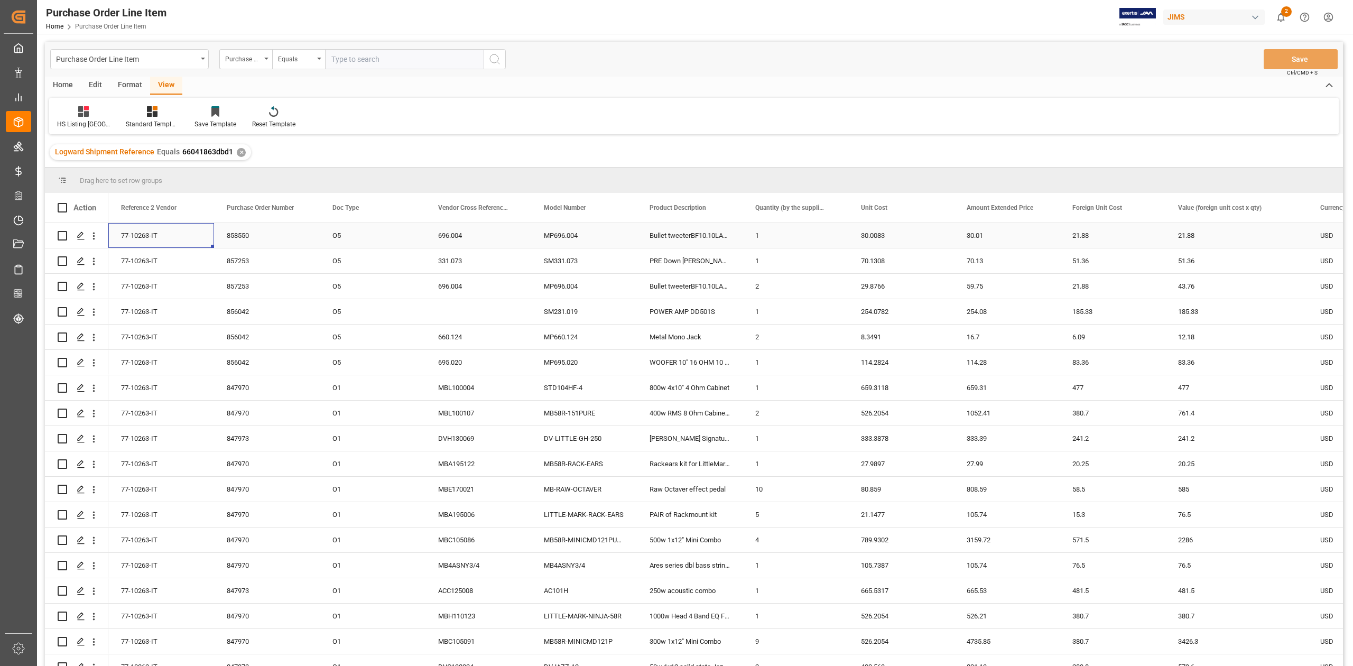
click at [153, 238] on div "77-10263-IT" at bounding box center [161, 235] width 106 height 25
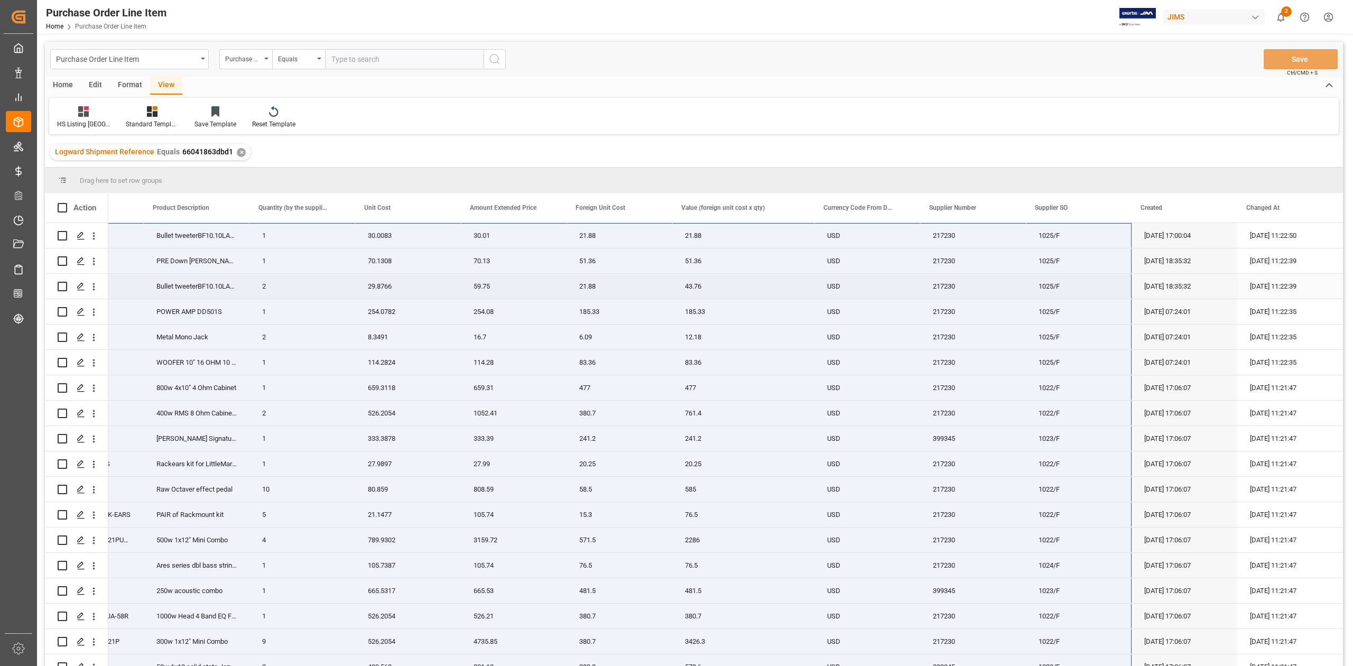
scroll to position [112, 0]
